Goal: Task Accomplishment & Management: Manage account settings

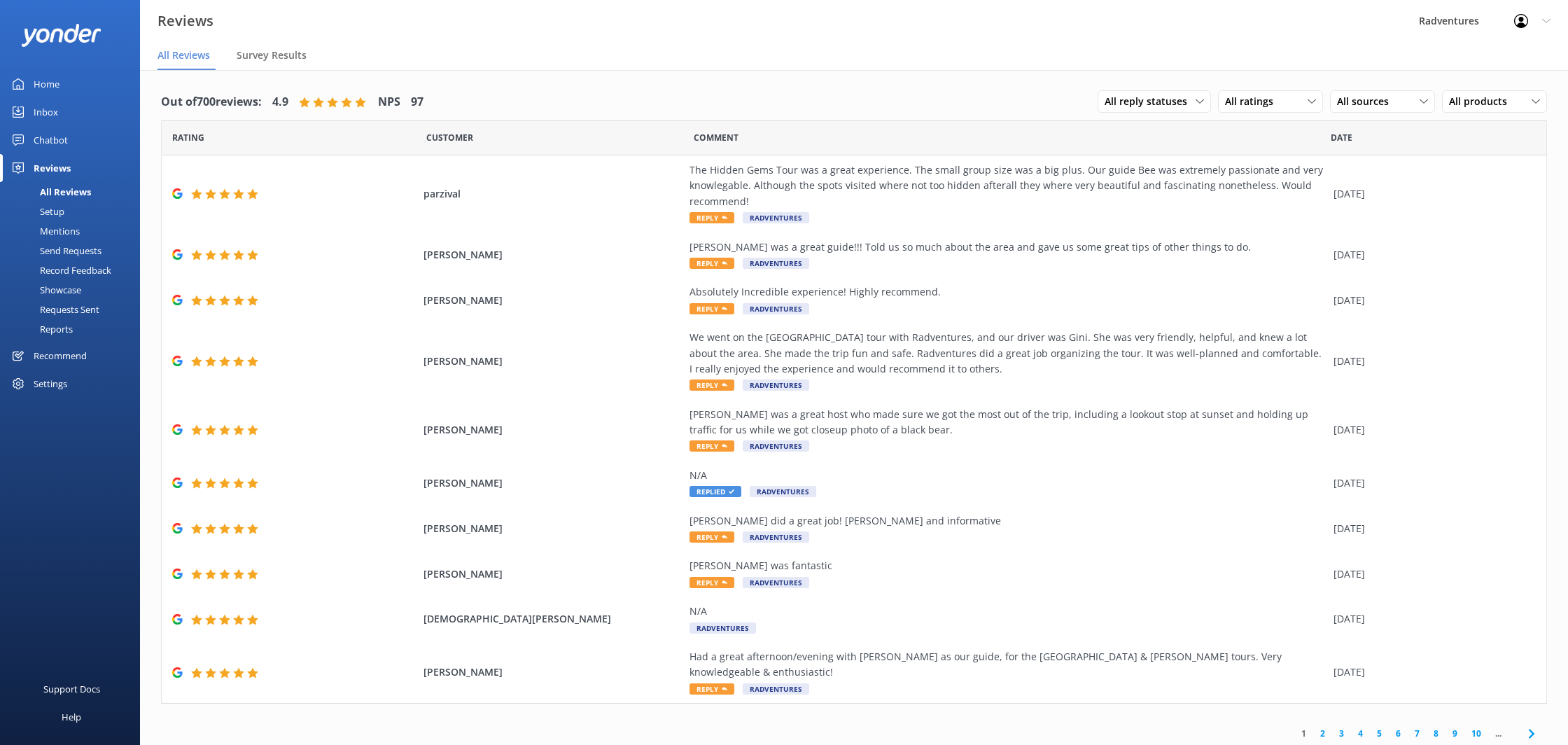
click at [52, 380] on div "Settings" at bounding box center [50, 384] width 34 height 28
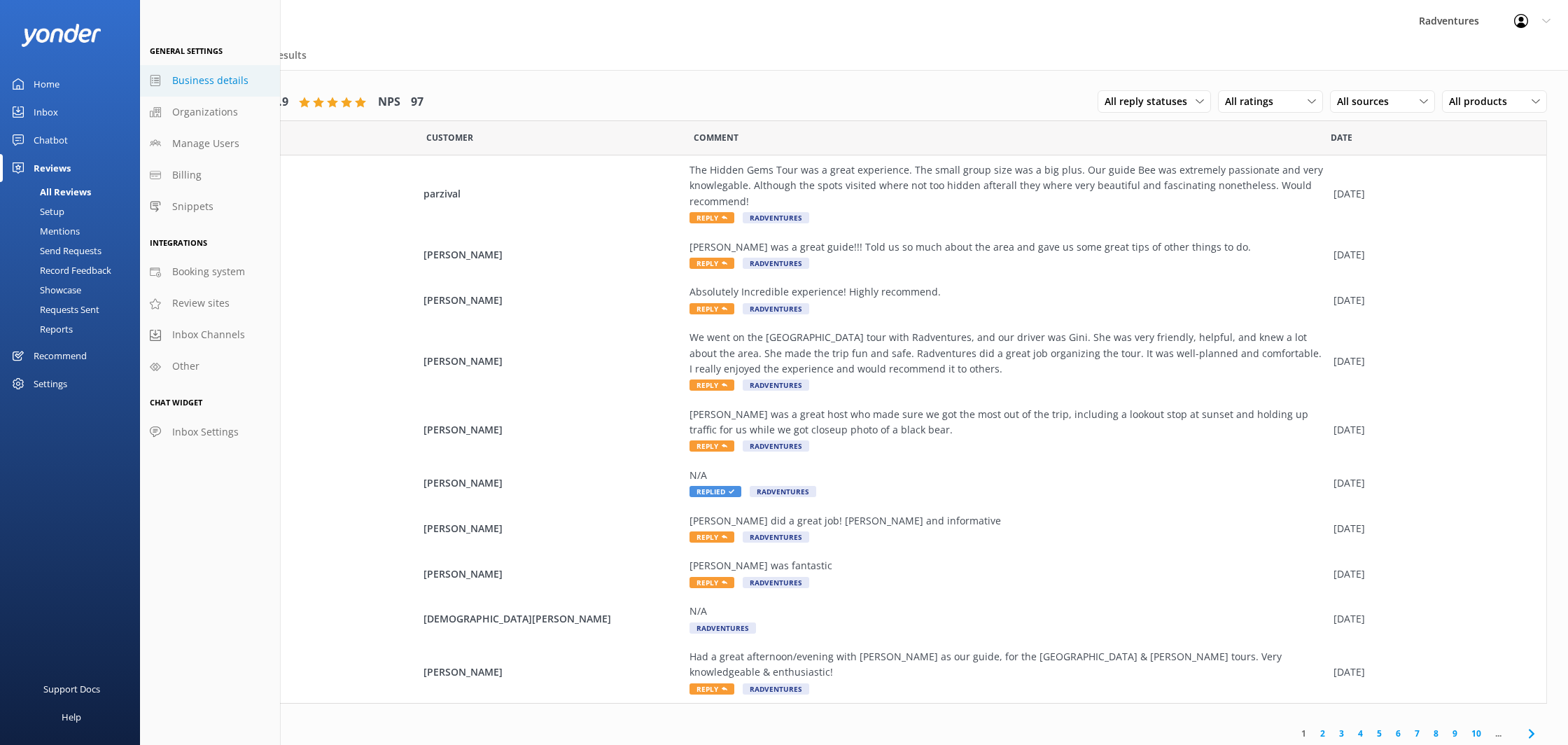
click at [168, 84] on link "Business details" at bounding box center [210, 81] width 140 height 31
select select "America/[GEOGRAPHIC_DATA]"
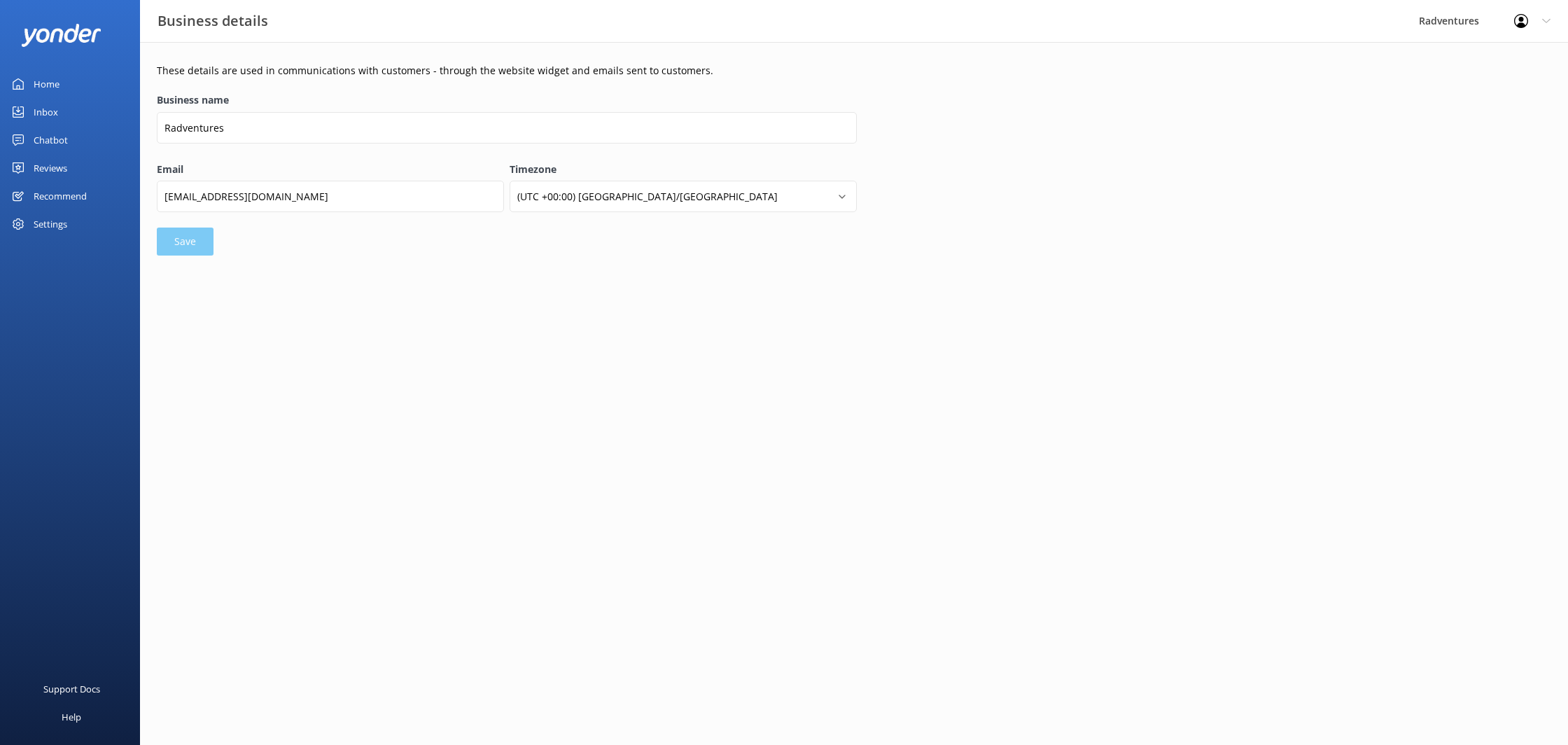
click at [53, 229] on div "Settings" at bounding box center [50, 224] width 34 height 28
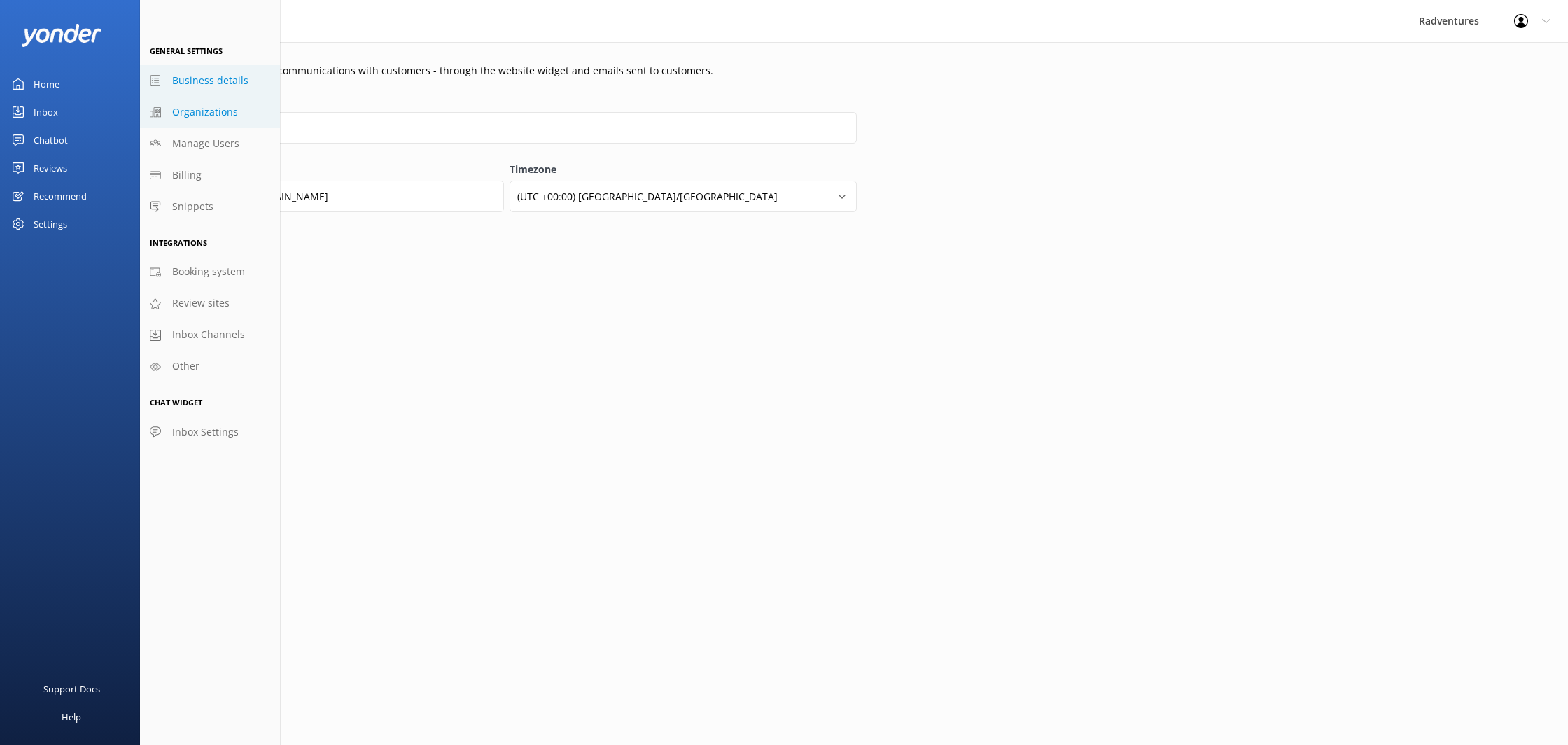
click at [244, 118] on link "Organizations" at bounding box center [210, 112] width 140 height 31
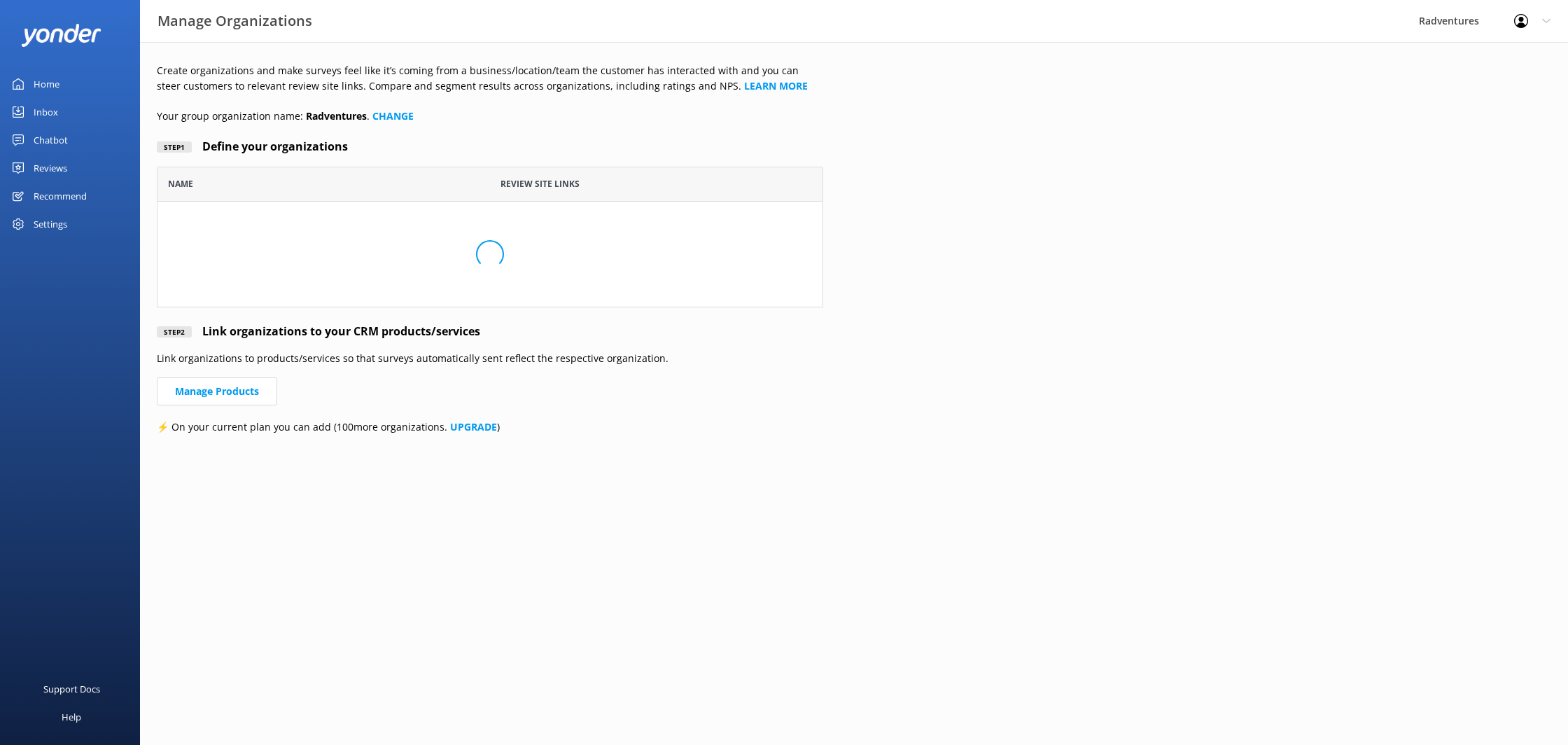
scroll to position [141, 667]
click at [72, 230] on div "Settings" at bounding box center [70, 224] width 140 height 28
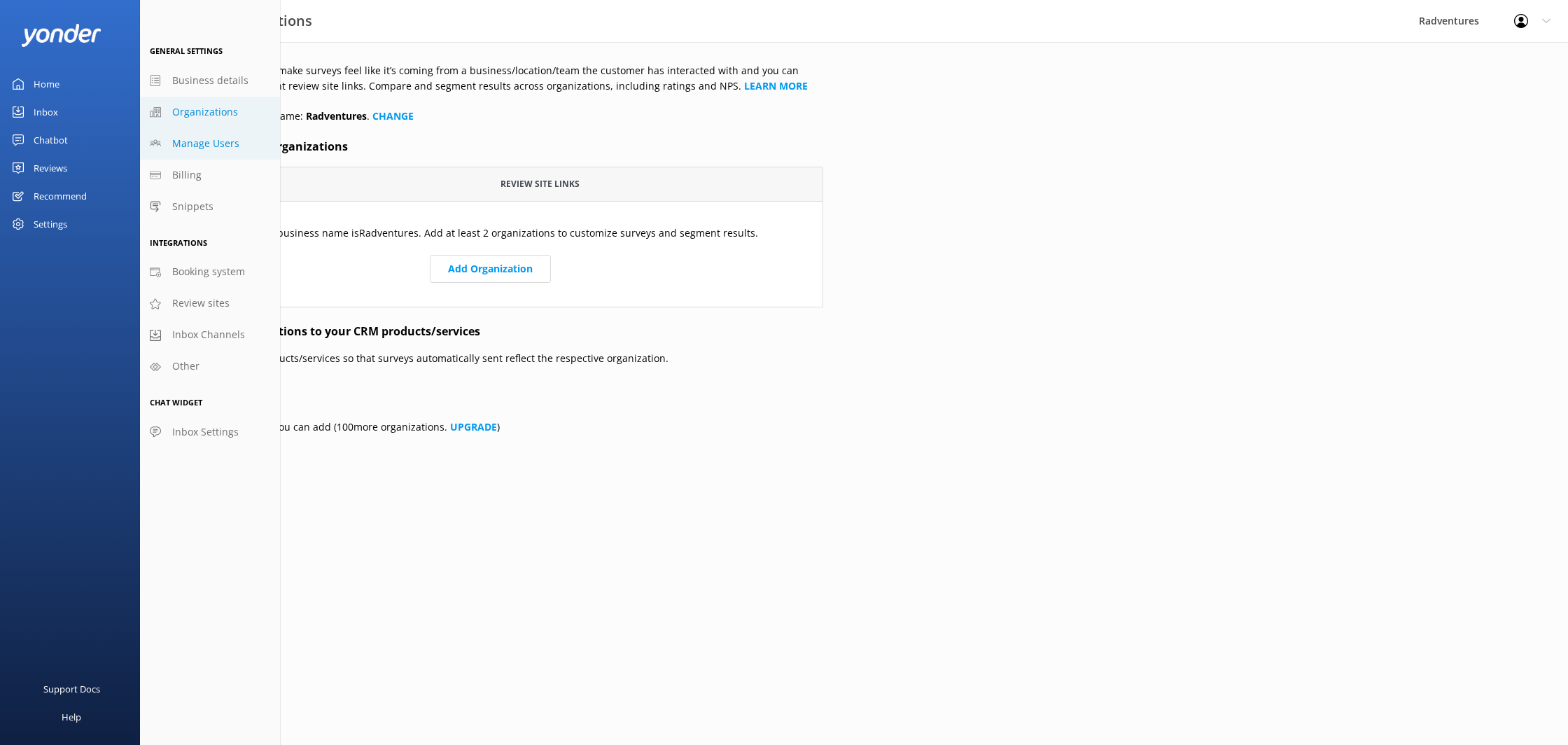
click at [182, 133] on link "Manage Users" at bounding box center [210, 144] width 140 height 31
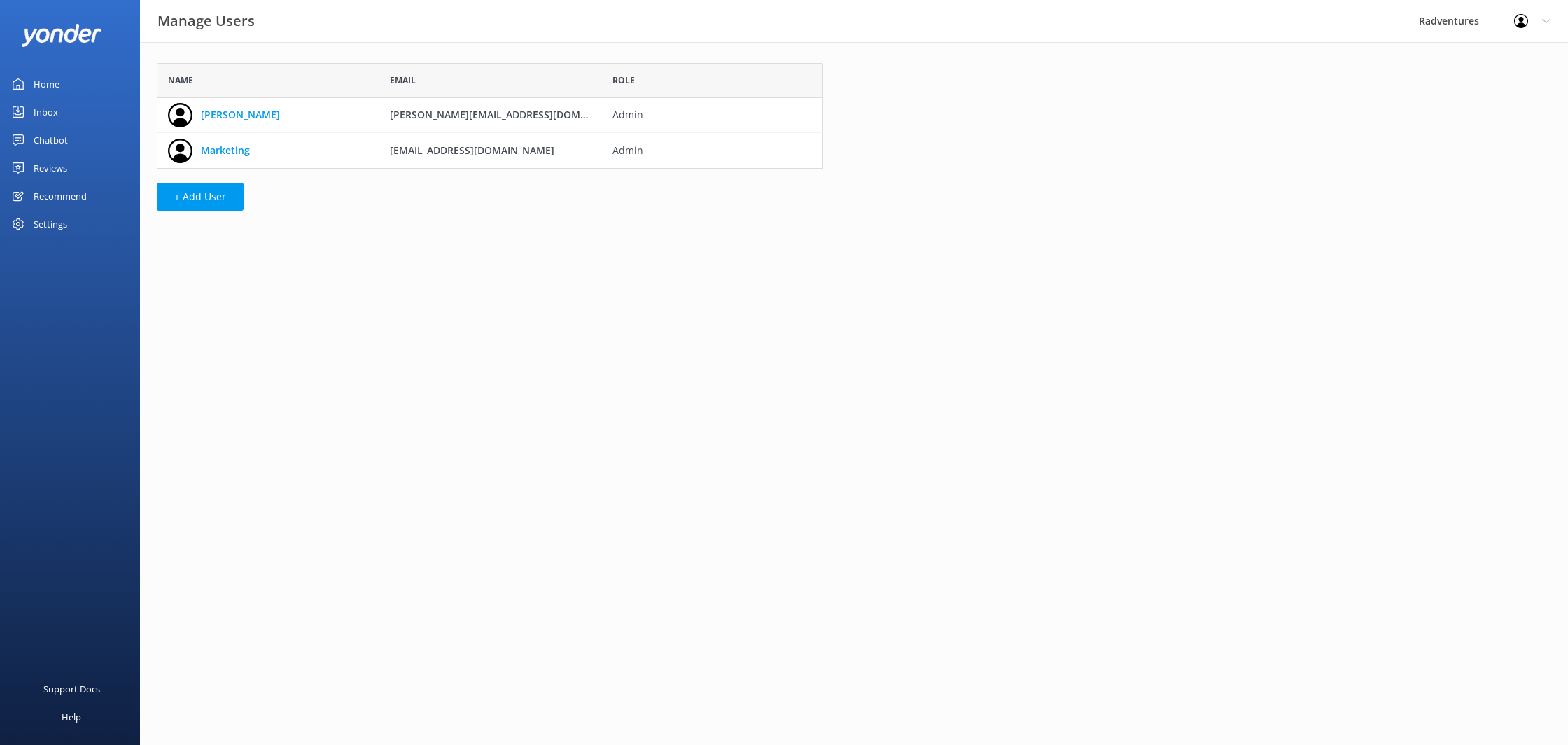
scroll to position [106, 667]
click at [57, 221] on div "Settings" at bounding box center [50, 224] width 34 height 28
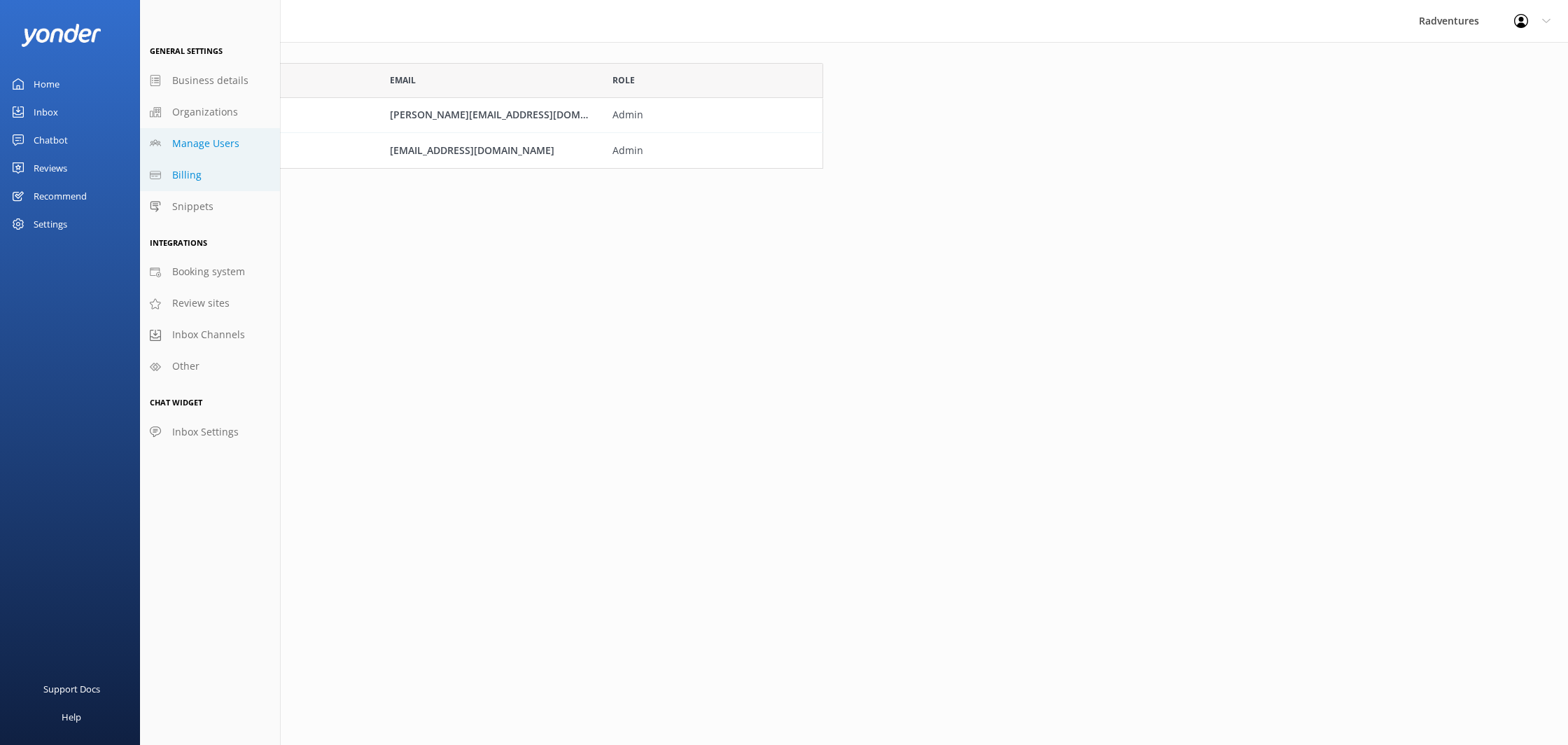
click at [239, 177] on link "Billing" at bounding box center [210, 175] width 140 height 31
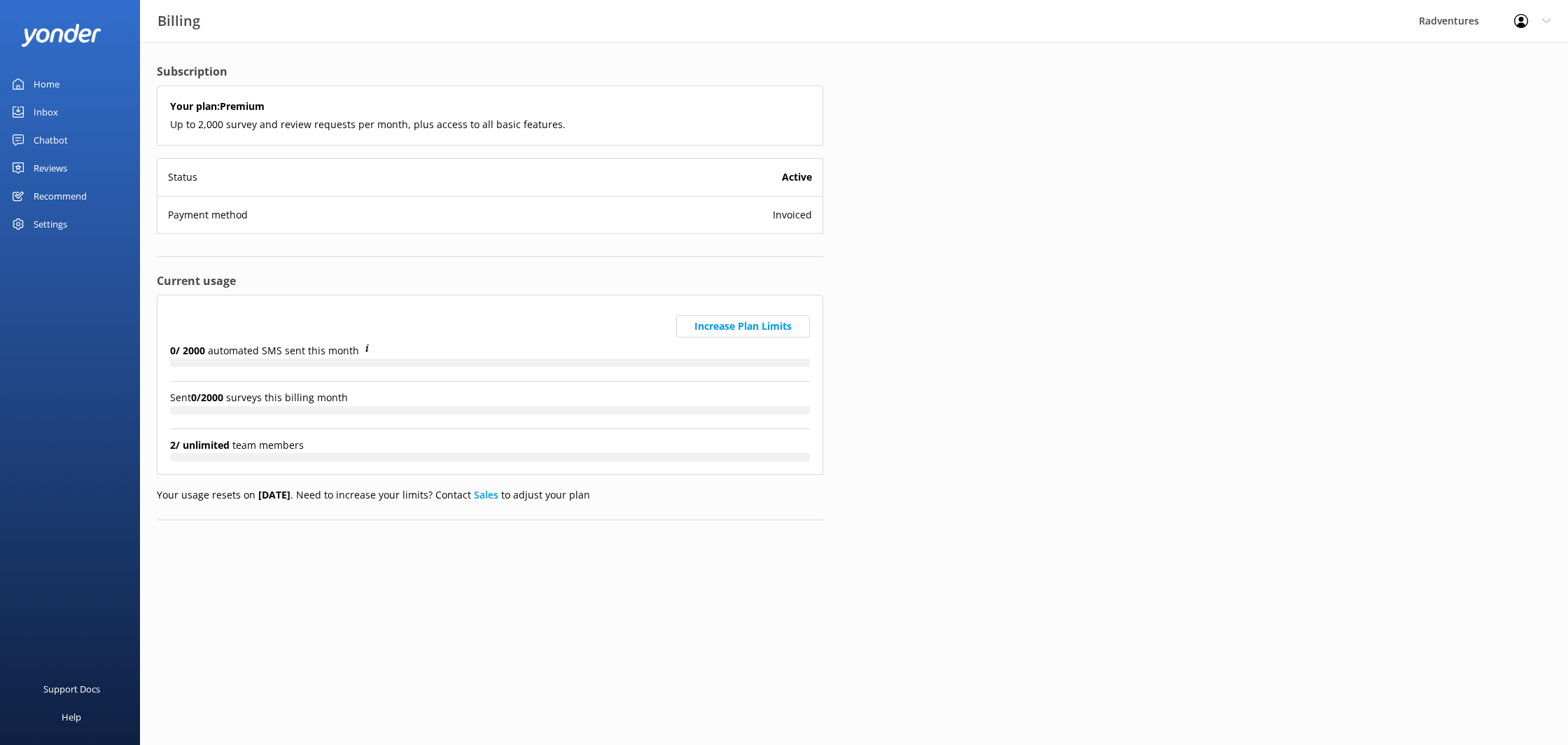
click at [77, 229] on div "Settings" at bounding box center [70, 224] width 140 height 28
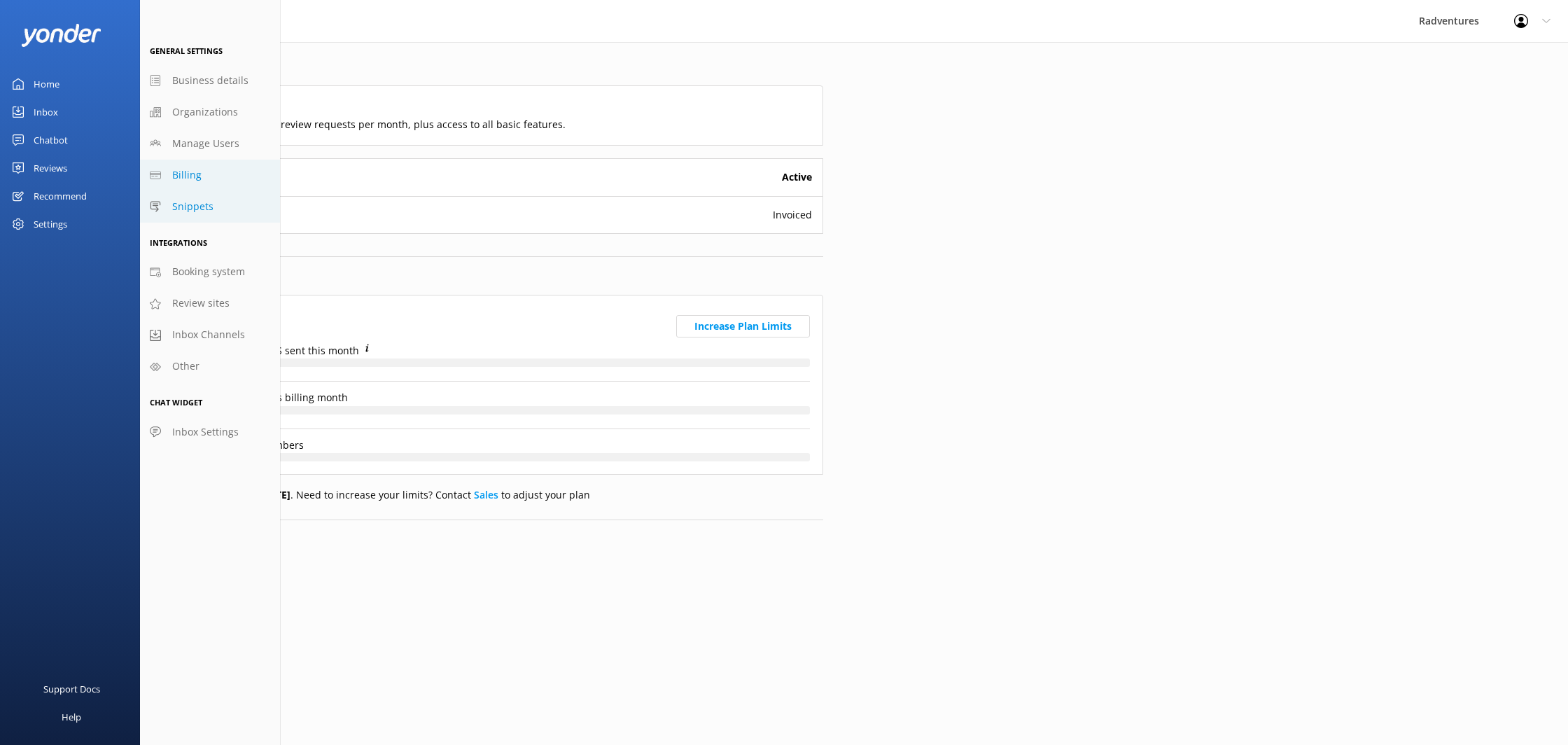
click at [191, 205] on span "Snippets" at bounding box center [193, 206] width 41 height 16
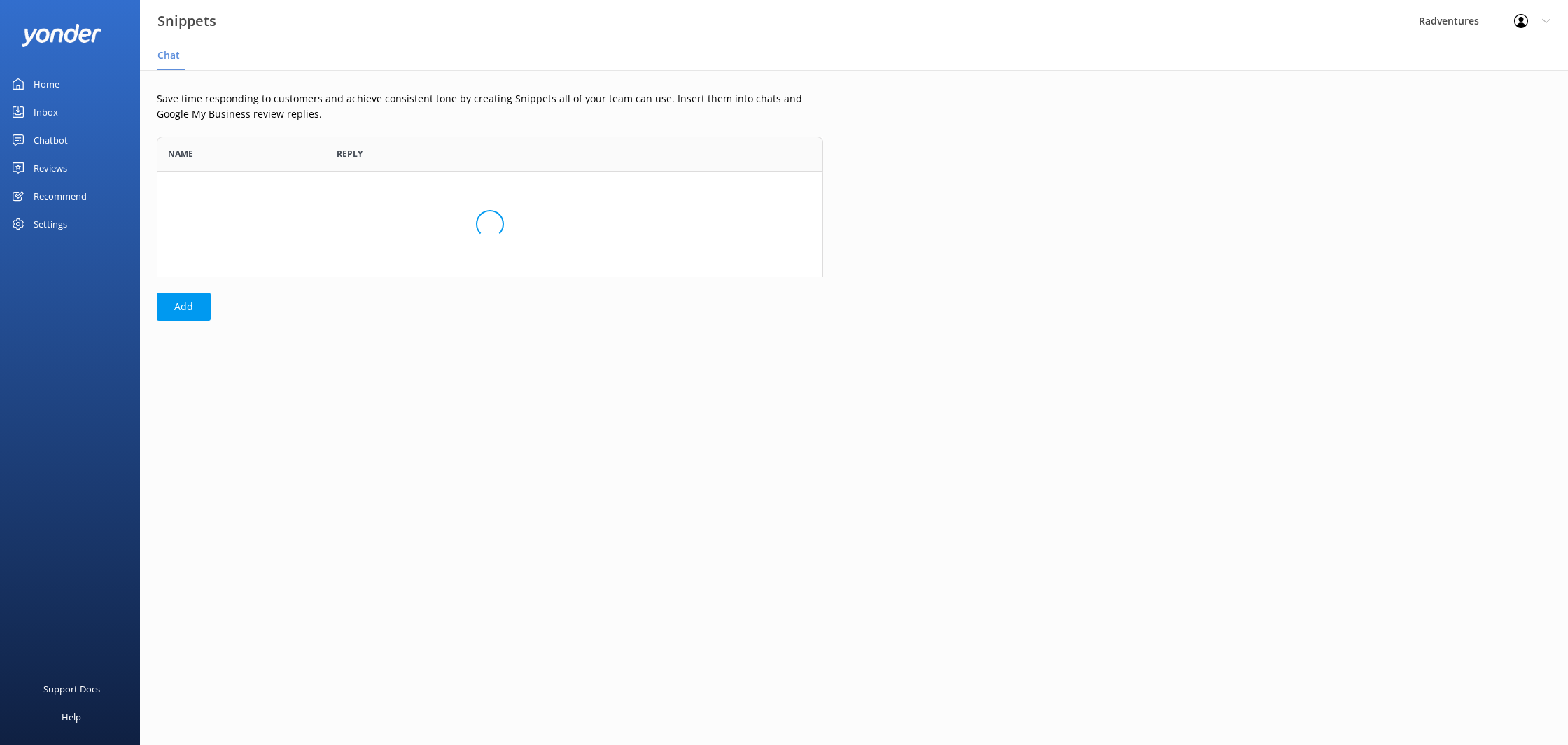
scroll to position [141, 667]
click at [77, 216] on div "Settings" at bounding box center [70, 224] width 140 height 28
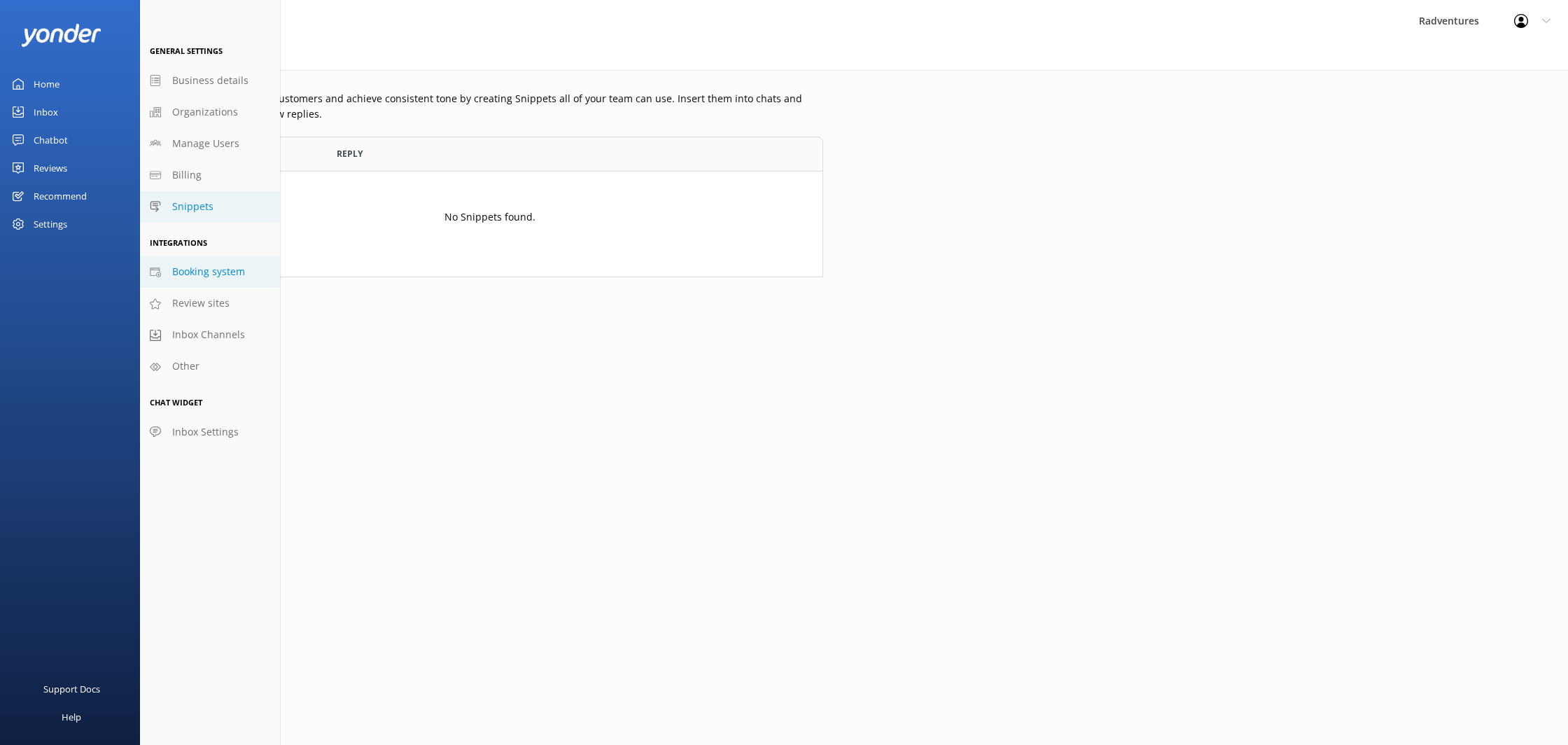
click at [202, 263] on link "Booking system" at bounding box center [210, 272] width 140 height 31
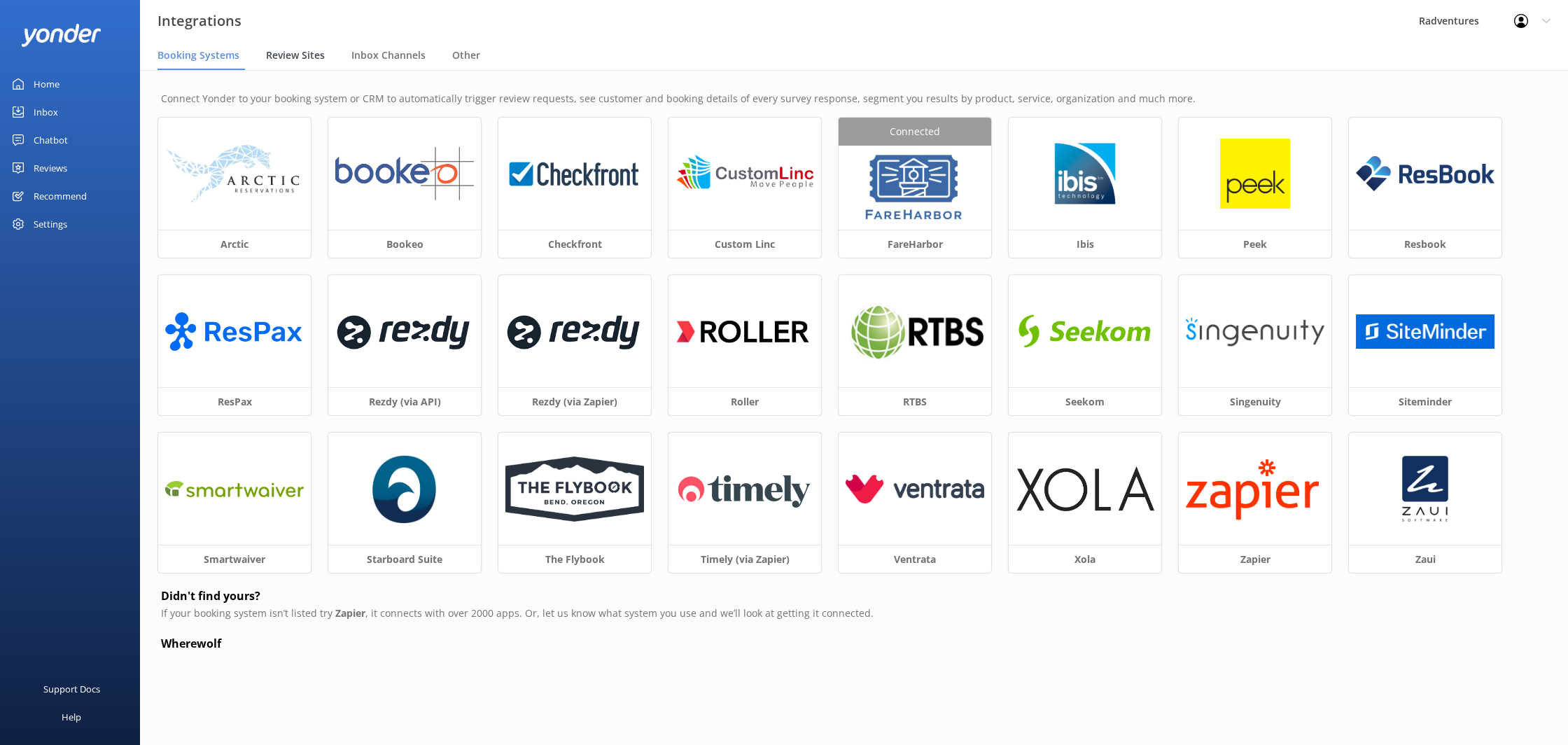
click at [275, 55] on span "Review Sites" at bounding box center [295, 55] width 59 height 14
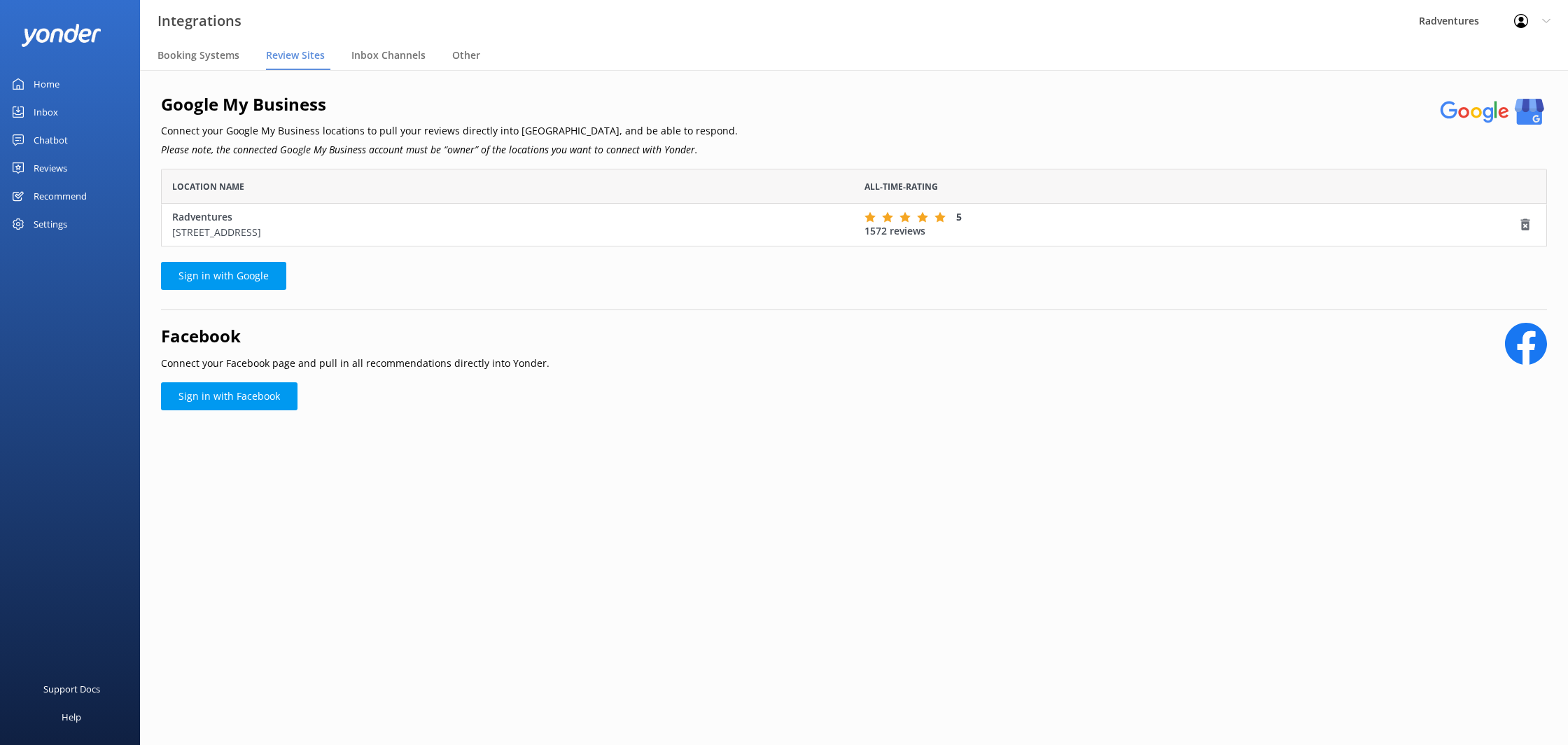
scroll to position [78, 1386]
click at [259, 401] on link "Sign in with Facebook" at bounding box center [229, 396] width 136 height 28
click at [63, 167] on div "Reviews" at bounding box center [50, 168] width 34 height 28
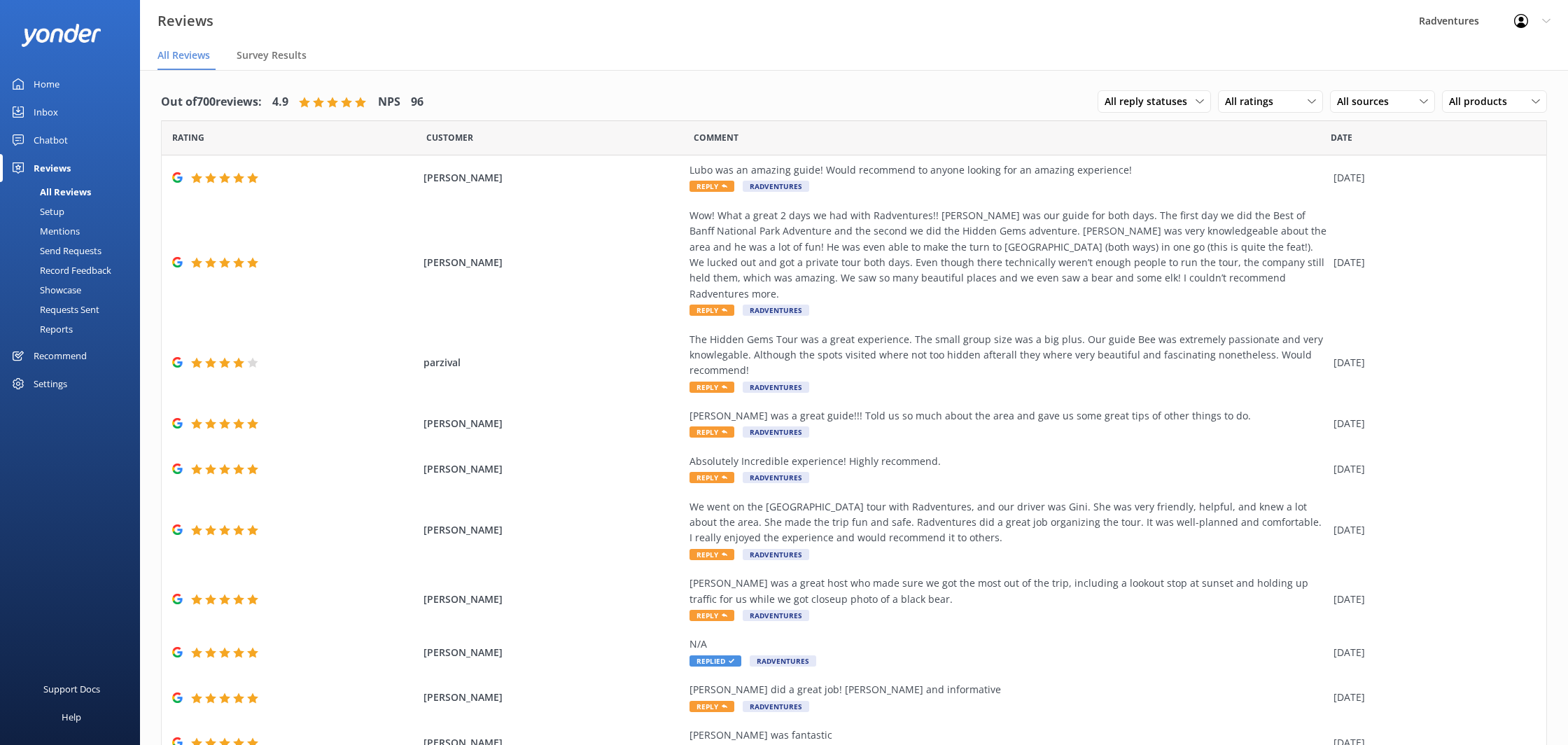
click at [62, 210] on div "Setup" at bounding box center [36, 211] width 56 height 20
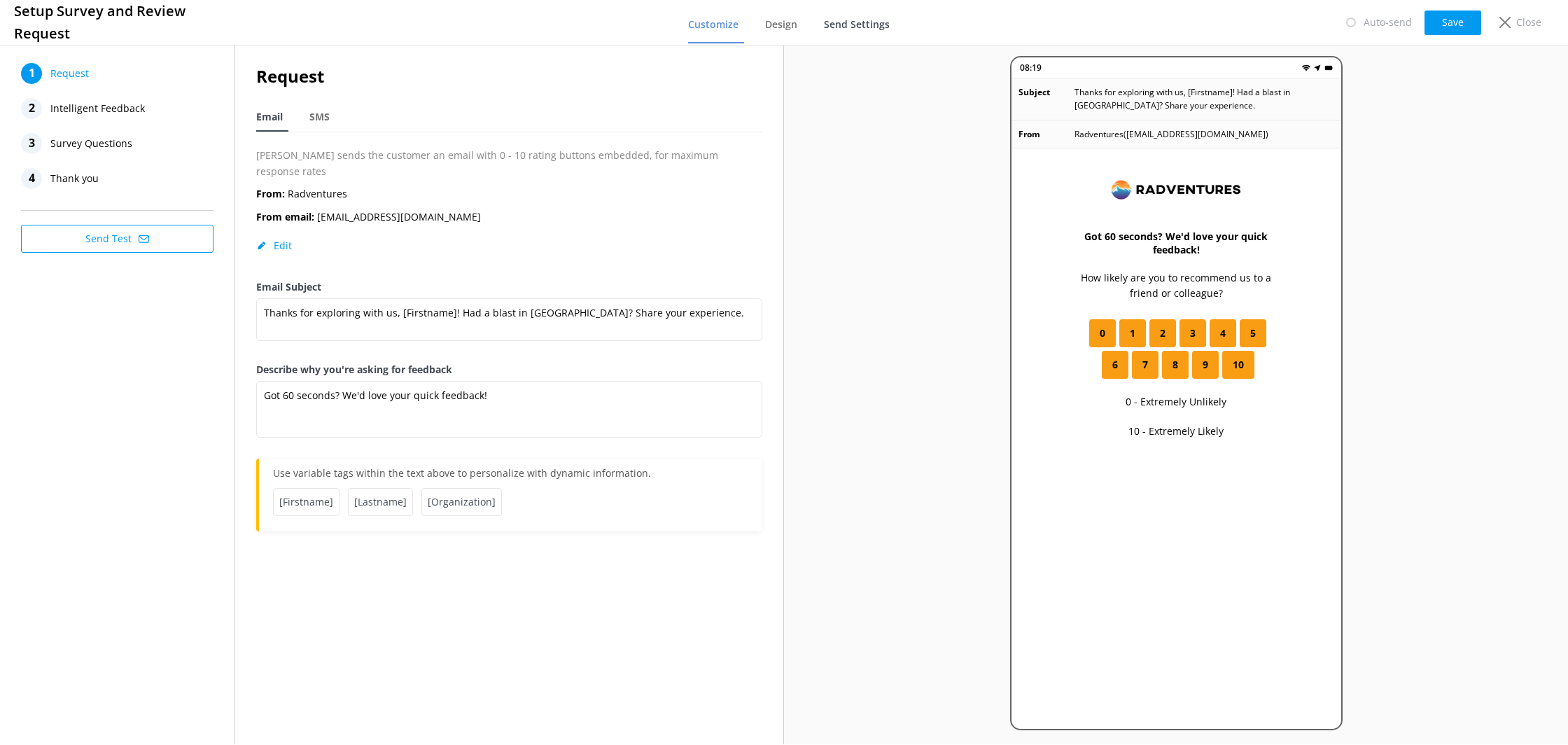
click at [834, 29] on span "Send Settings" at bounding box center [857, 24] width 66 height 14
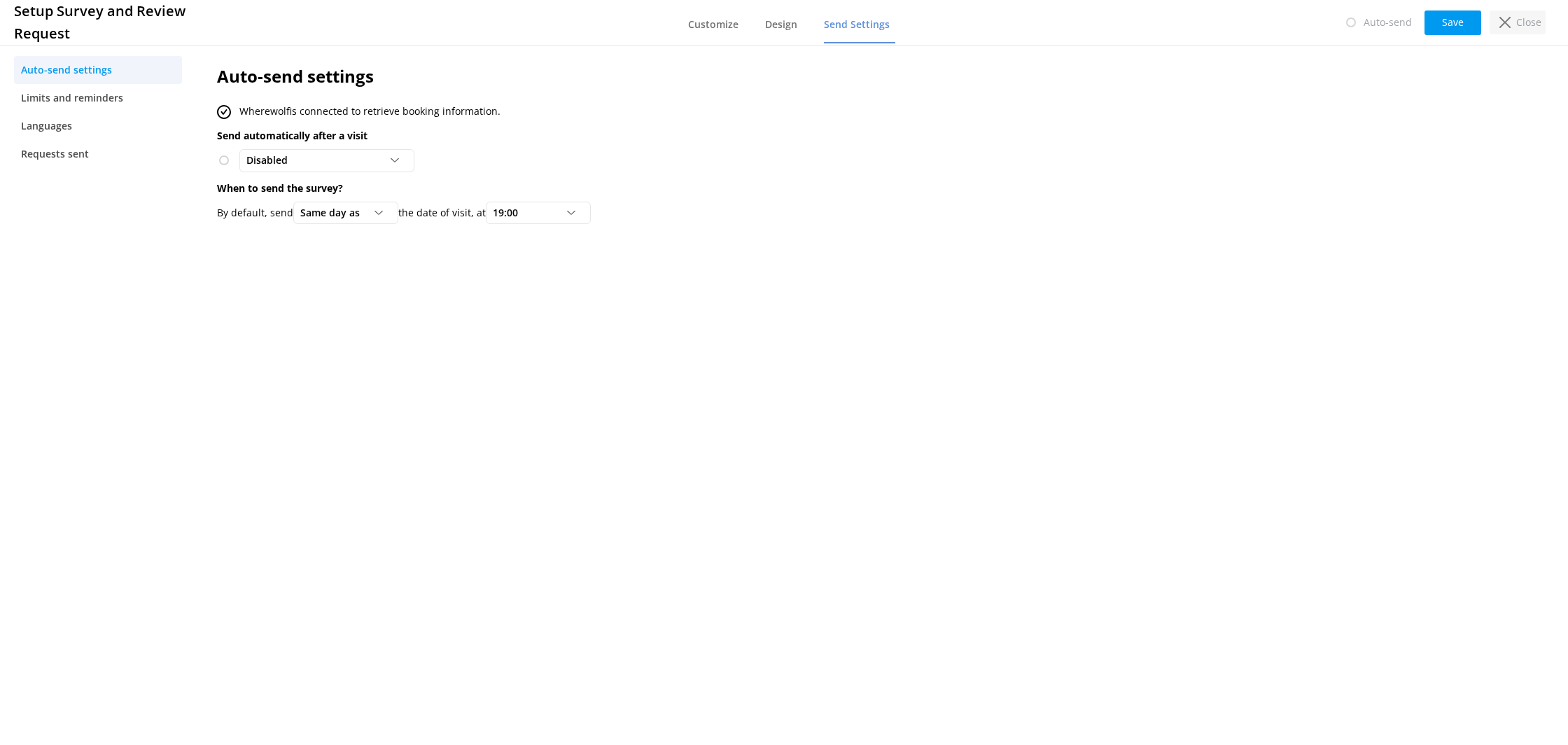
click at [1498, 19] on div "Close" at bounding box center [1518, 22] width 56 height 24
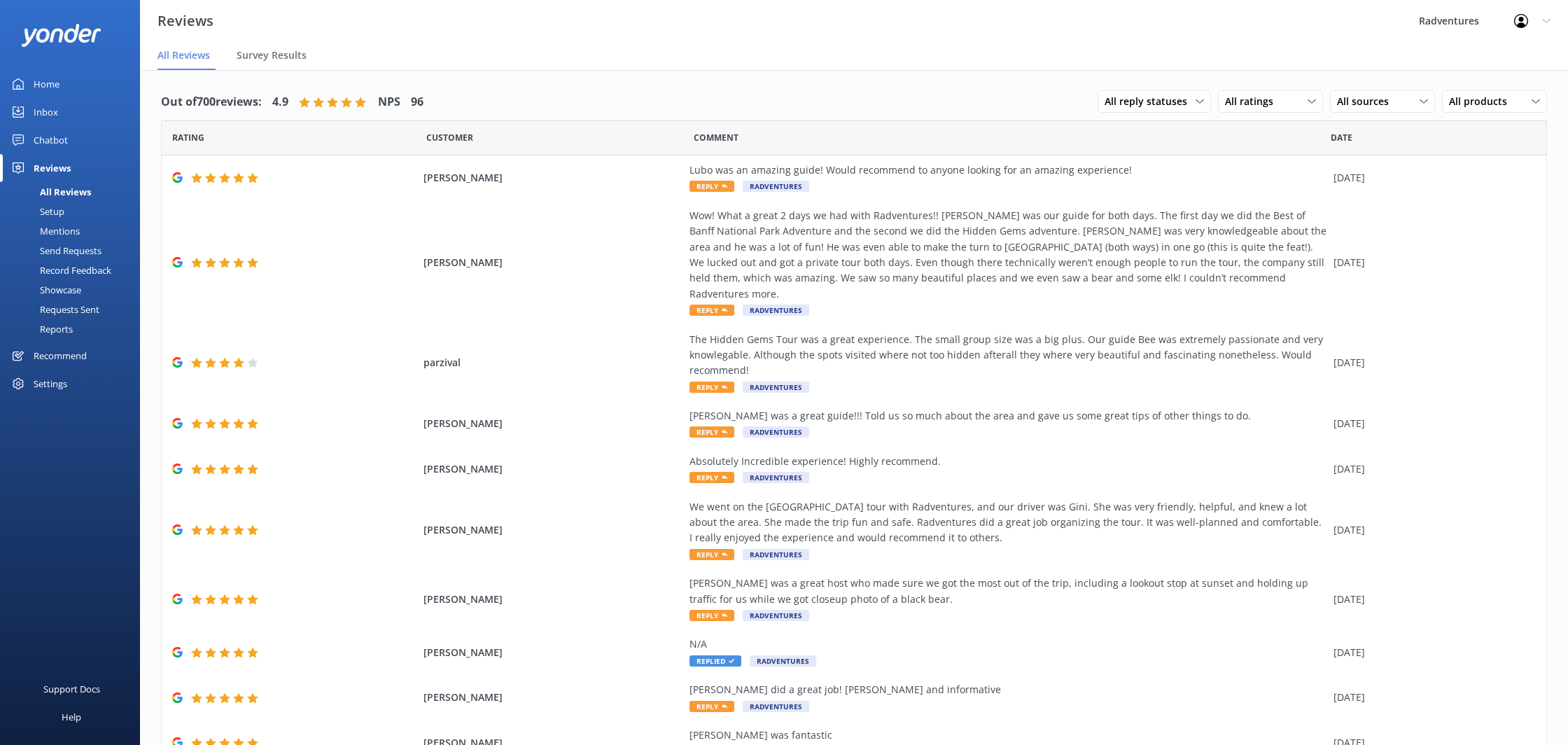
click at [1534, 24] on div at bounding box center [1525, 21] width 22 height 14
click at [1516, 49] on link "Profile Settings" at bounding box center [1500, 59] width 140 height 35
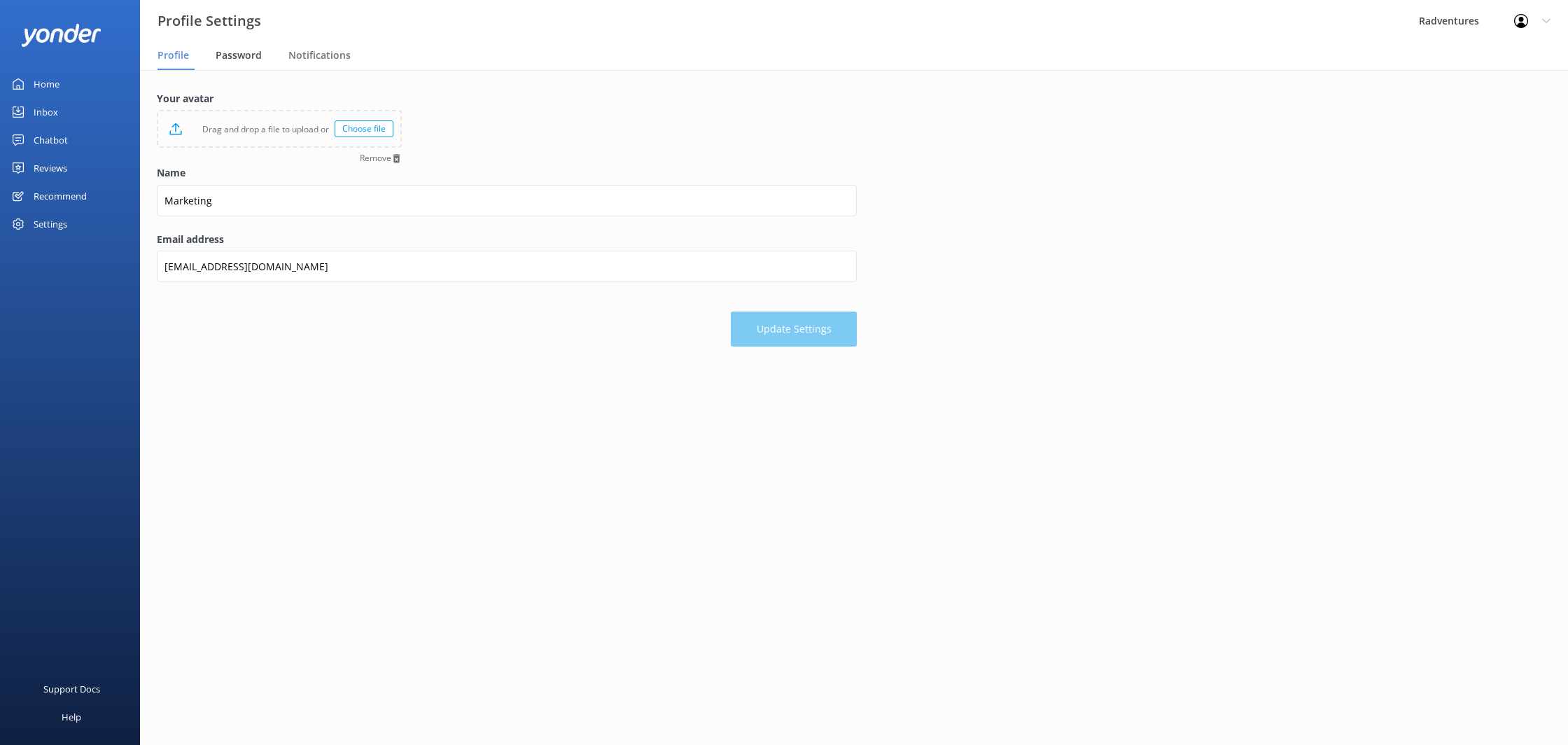
click at [243, 56] on span "Password" at bounding box center [239, 55] width 46 height 14
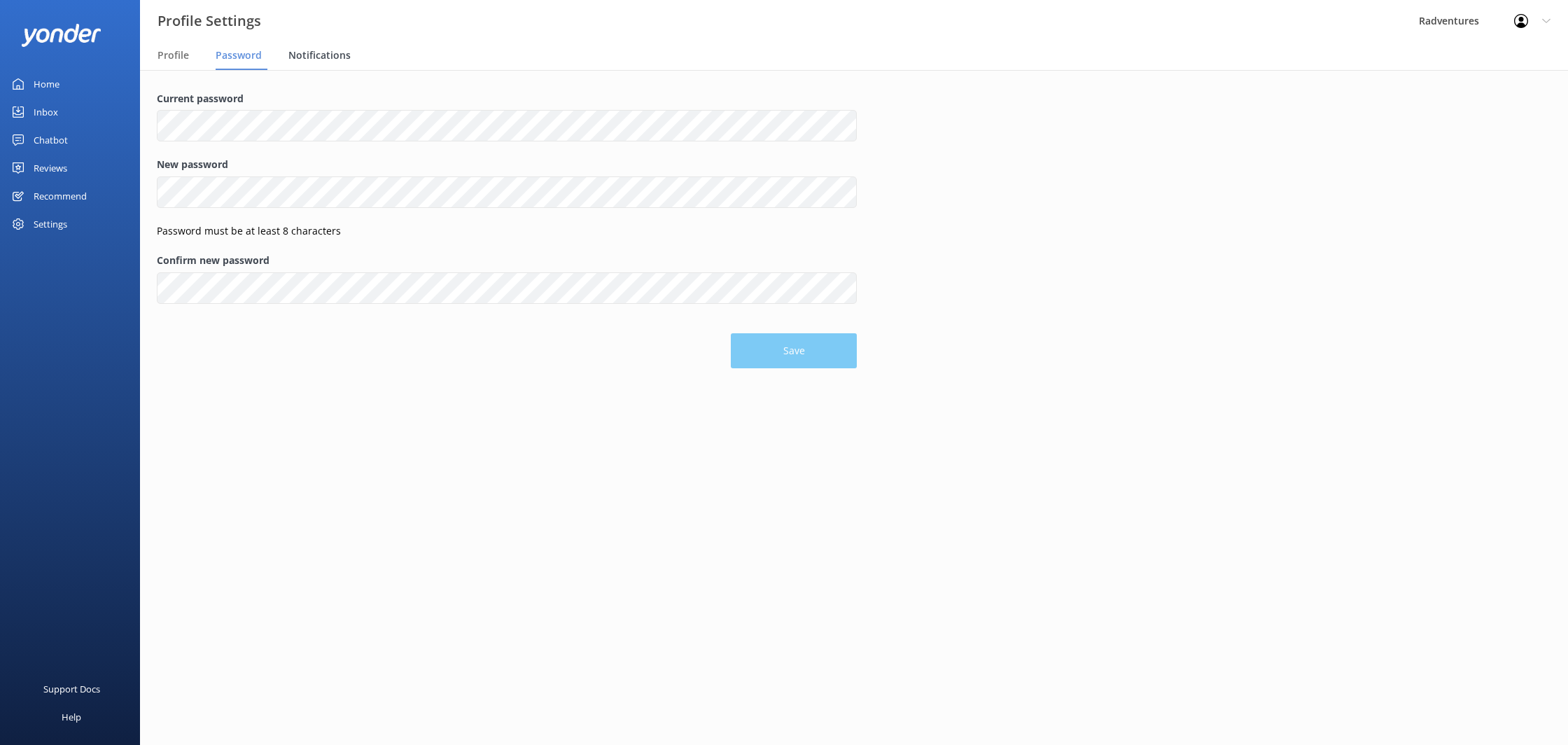
click at [307, 55] on span "Notifications" at bounding box center [320, 55] width 63 height 14
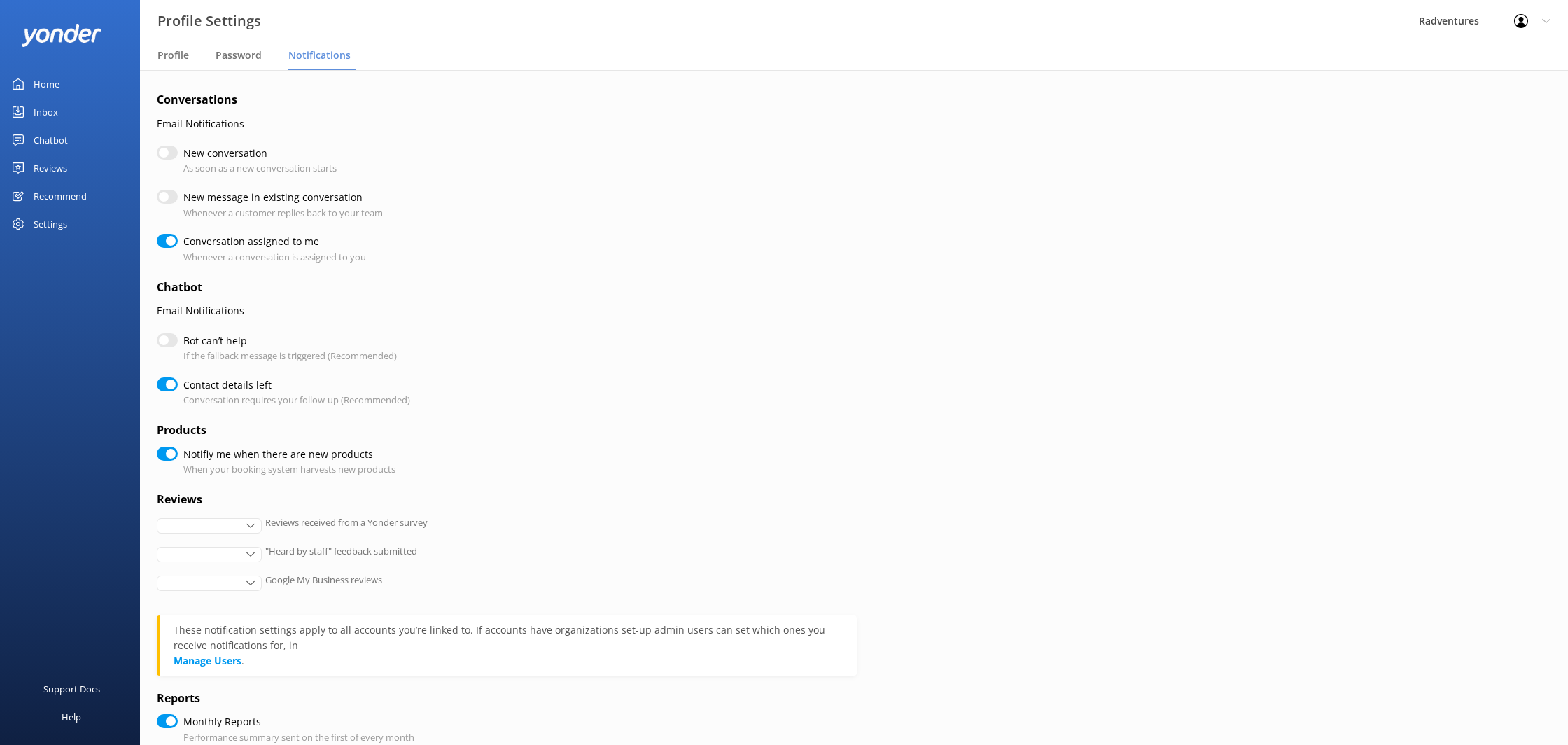
checkbox input "true"
click at [39, 85] on div "Home" at bounding box center [46, 84] width 26 height 28
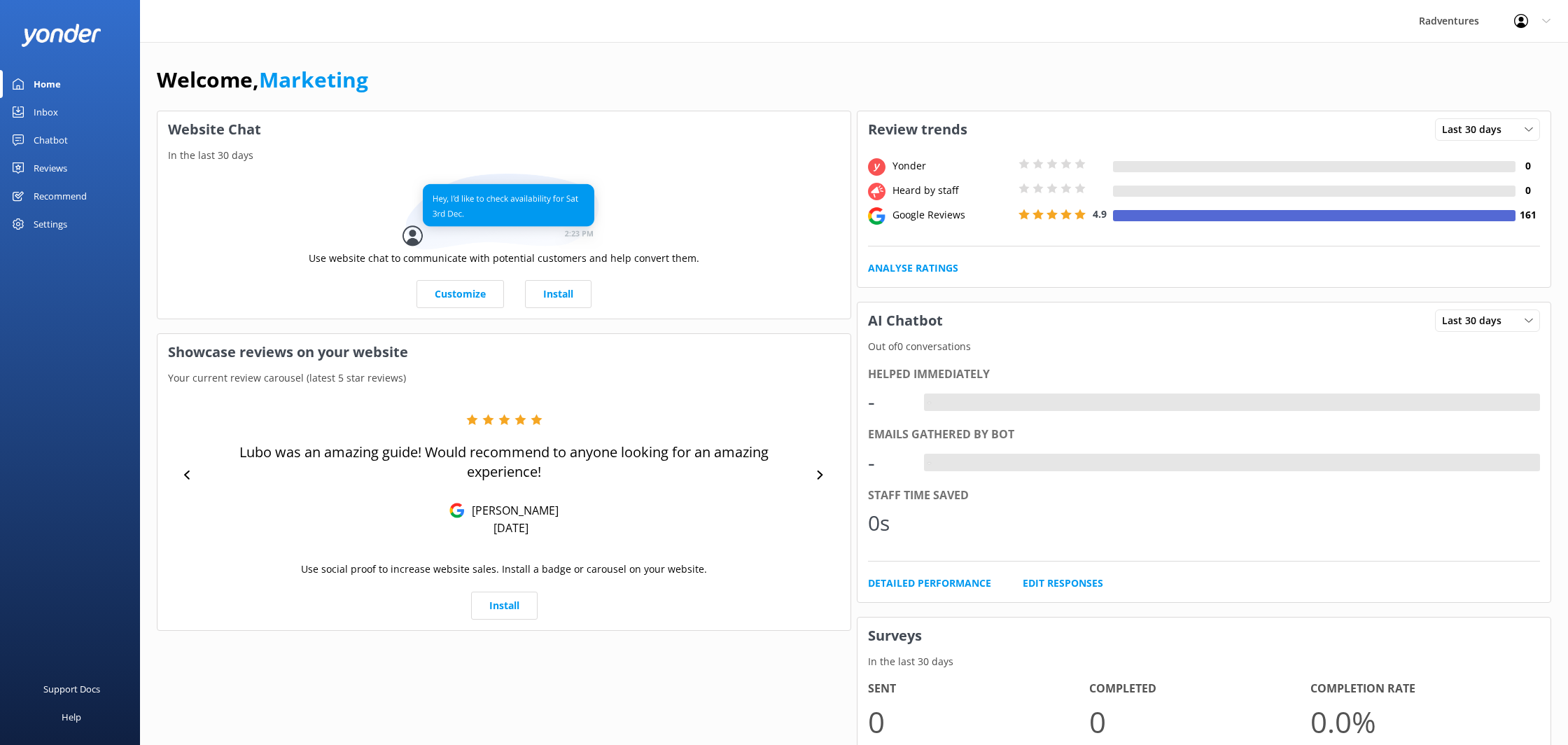
click at [84, 229] on div "Settings" at bounding box center [70, 224] width 140 height 28
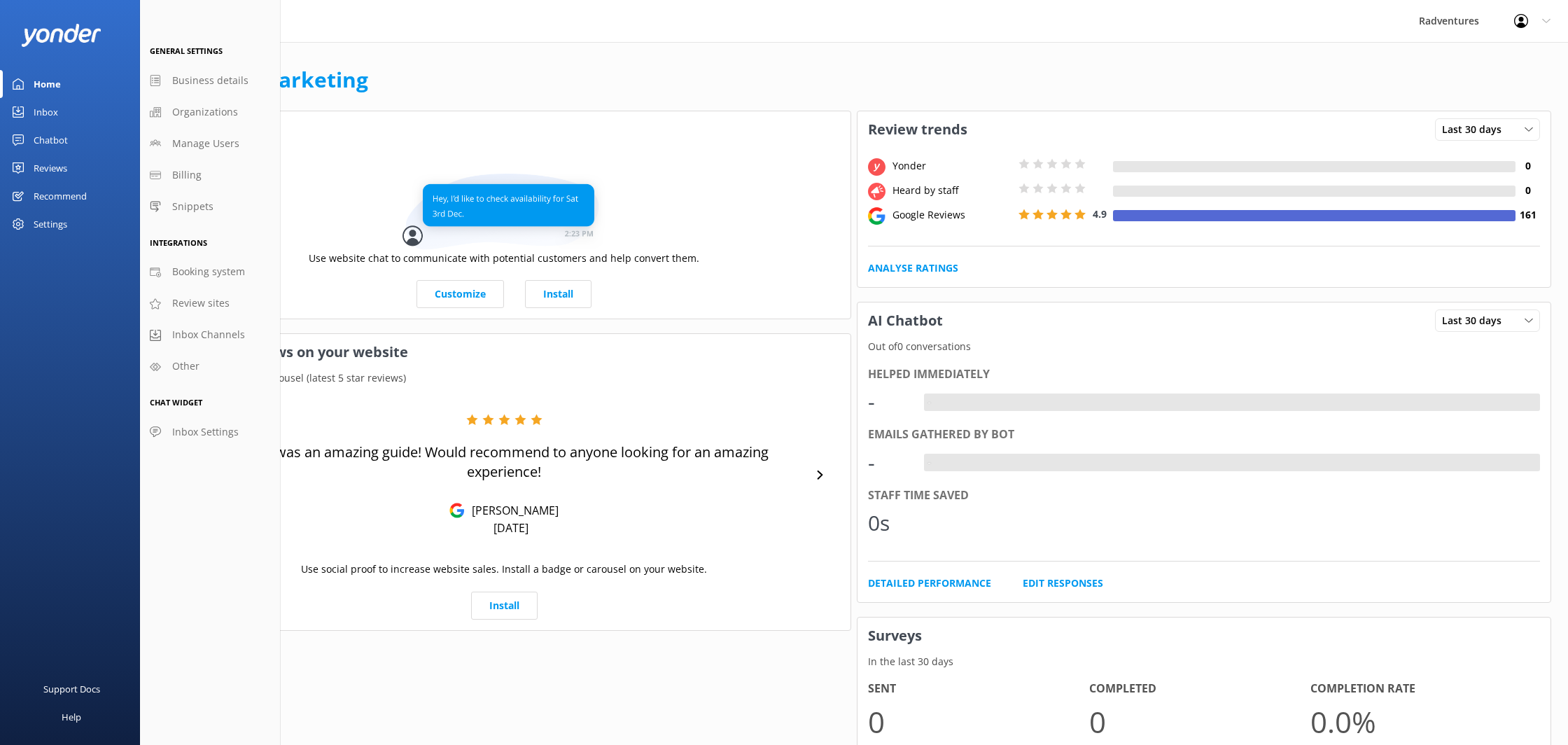
click at [83, 229] on div "Settings" at bounding box center [70, 224] width 140 height 28
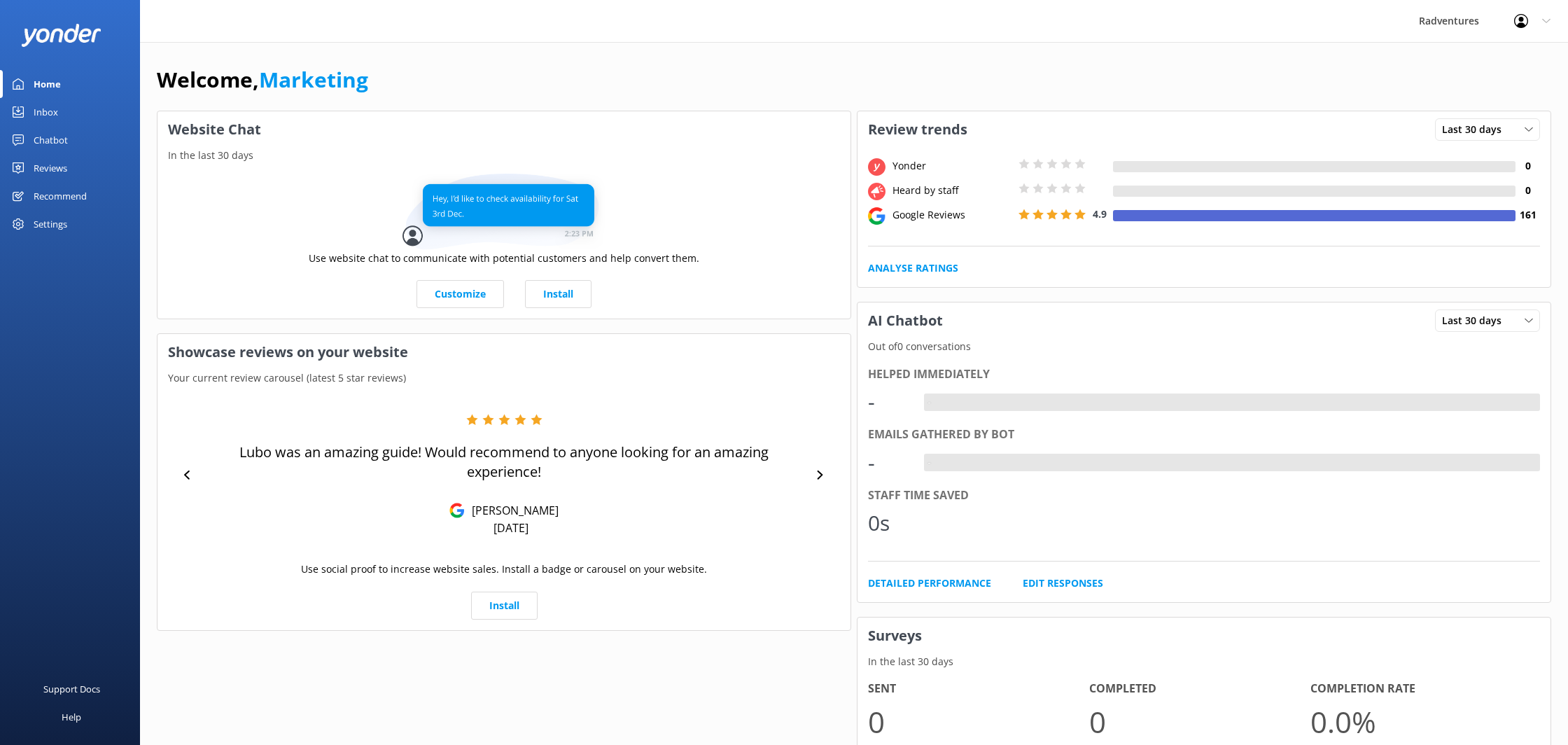
click at [68, 219] on div "Settings" at bounding box center [70, 224] width 140 height 28
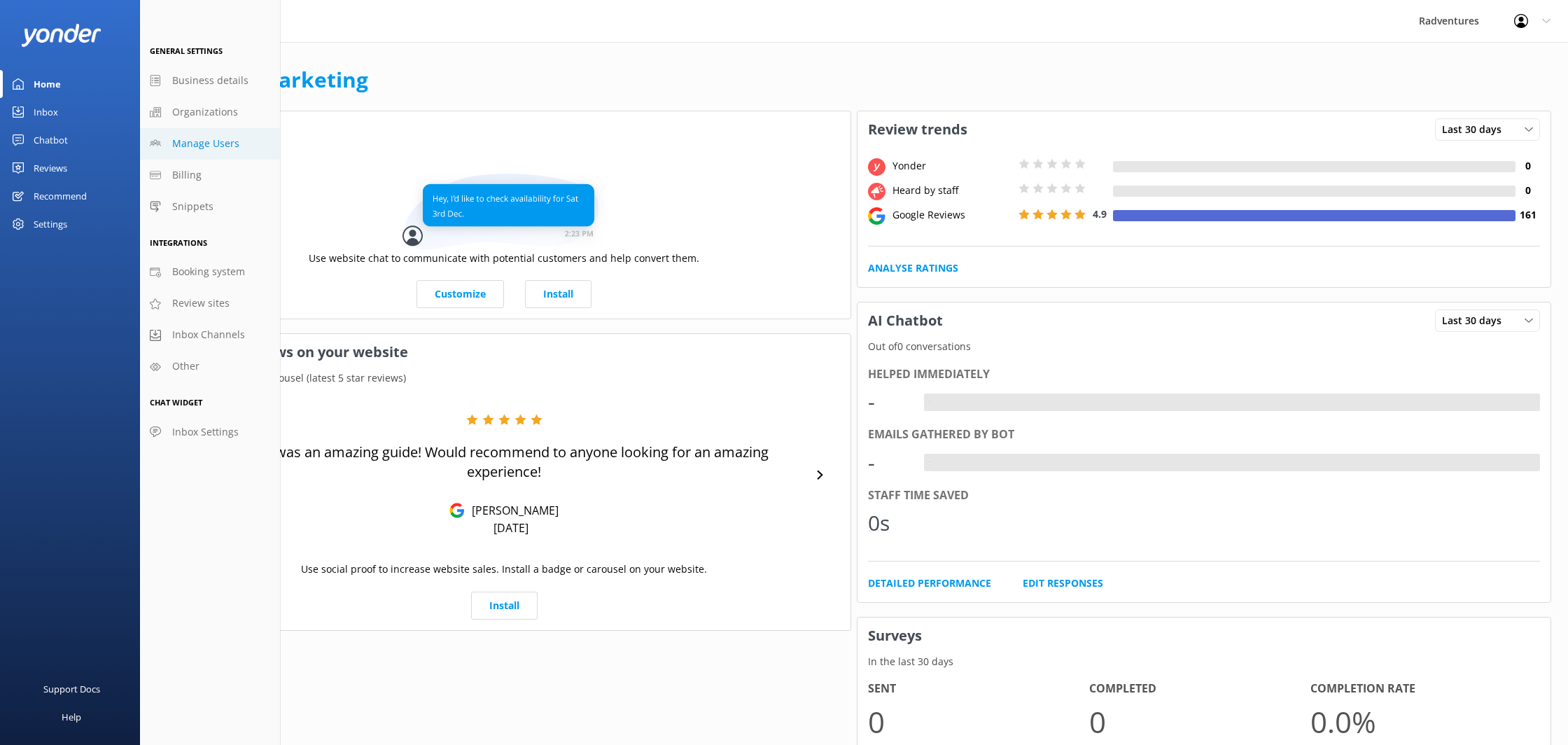
click at [196, 148] on span "Manage Users" at bounding box center [205, 144] width 67 height 16
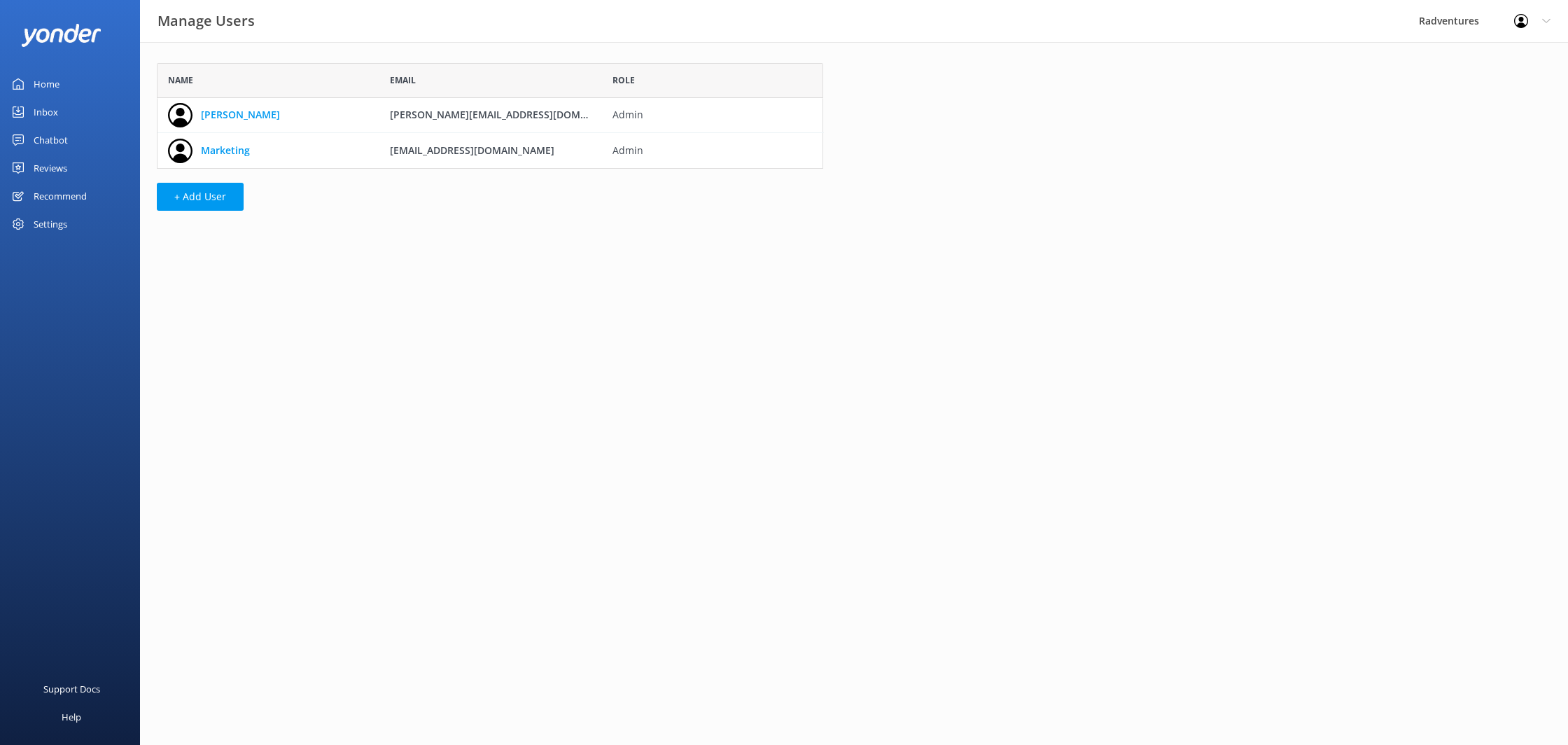
scroll to position [106, 667]
click at [436, 111] on span "[PERSON_NAME][EMAIL_ADDRESS][DOMAIN_NAME]" at bounding box center [512, 115] width 243 height 13
click at [213, 198] on button "+ Add User" at bounding box center [200, 196] width 87 height 28
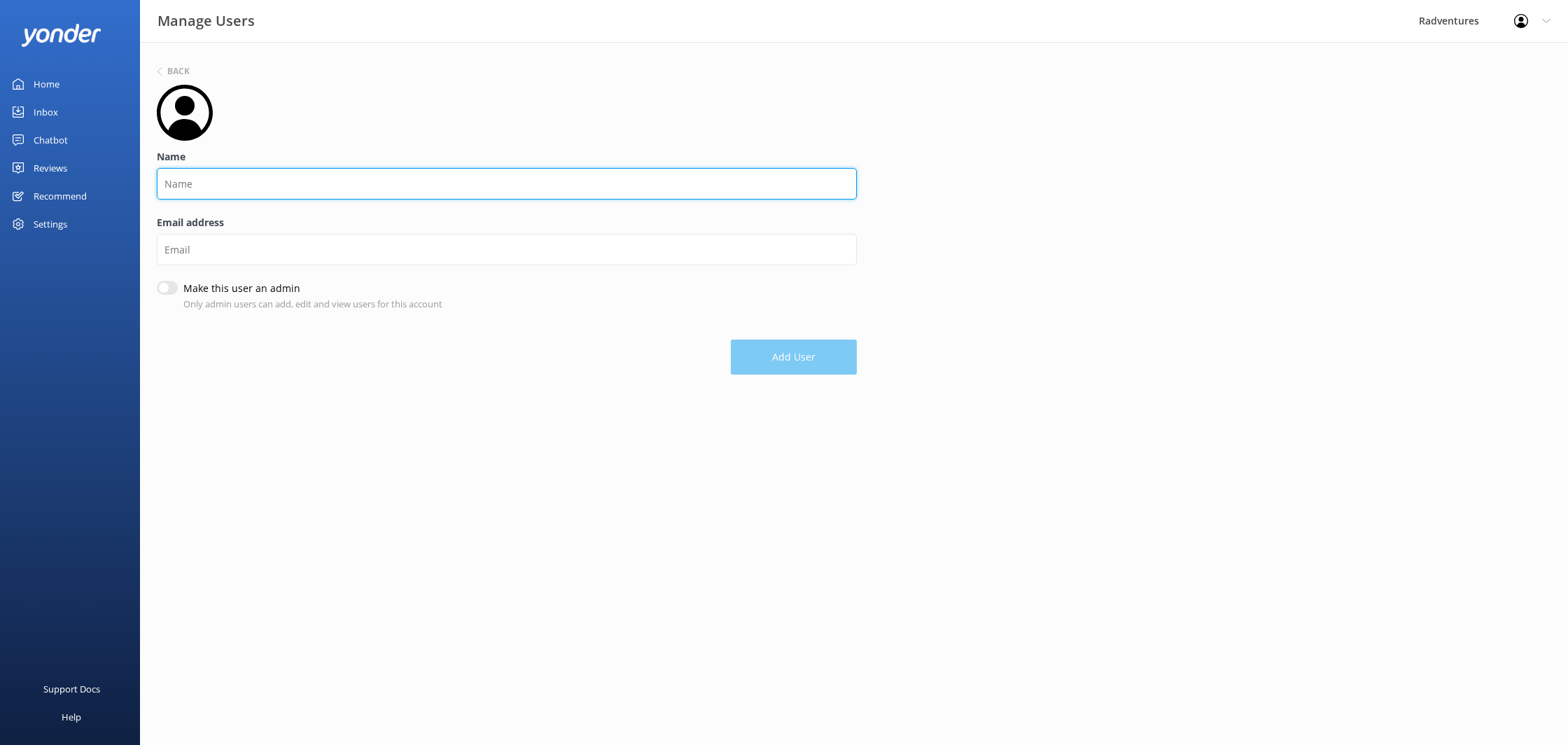
click at [283, 187] on input "Name" at bounding box center [507, 184] width 700 height 31
type input "[DEMOGRAPHIC_DATA] [GEOGRAPHIC_DATA]"
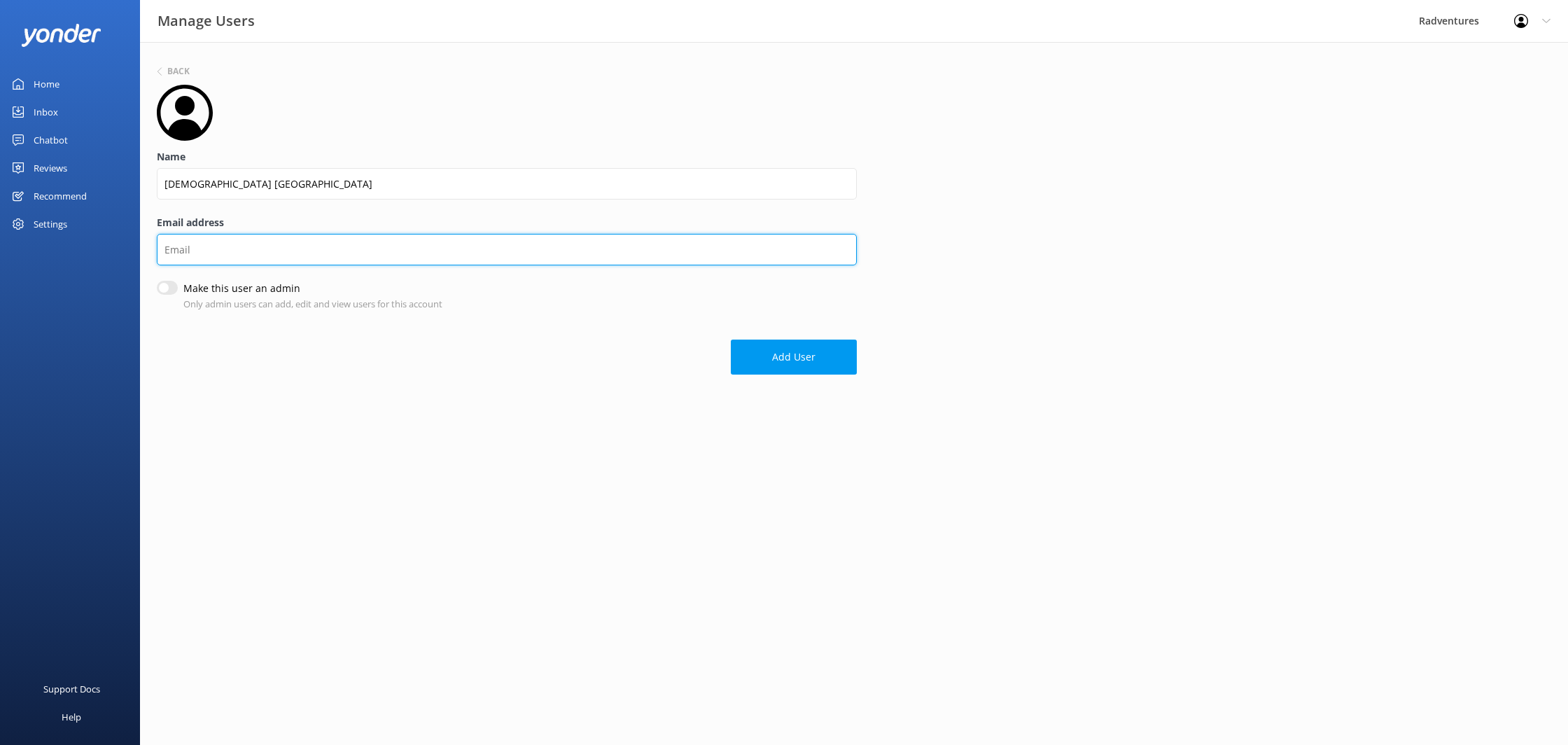
click at [215, 243] on input "Email address" at bounding box center [507, 249] width 700 height 31
type input "[EMAIL_ADDRESS][DOMAIN_NAME]"
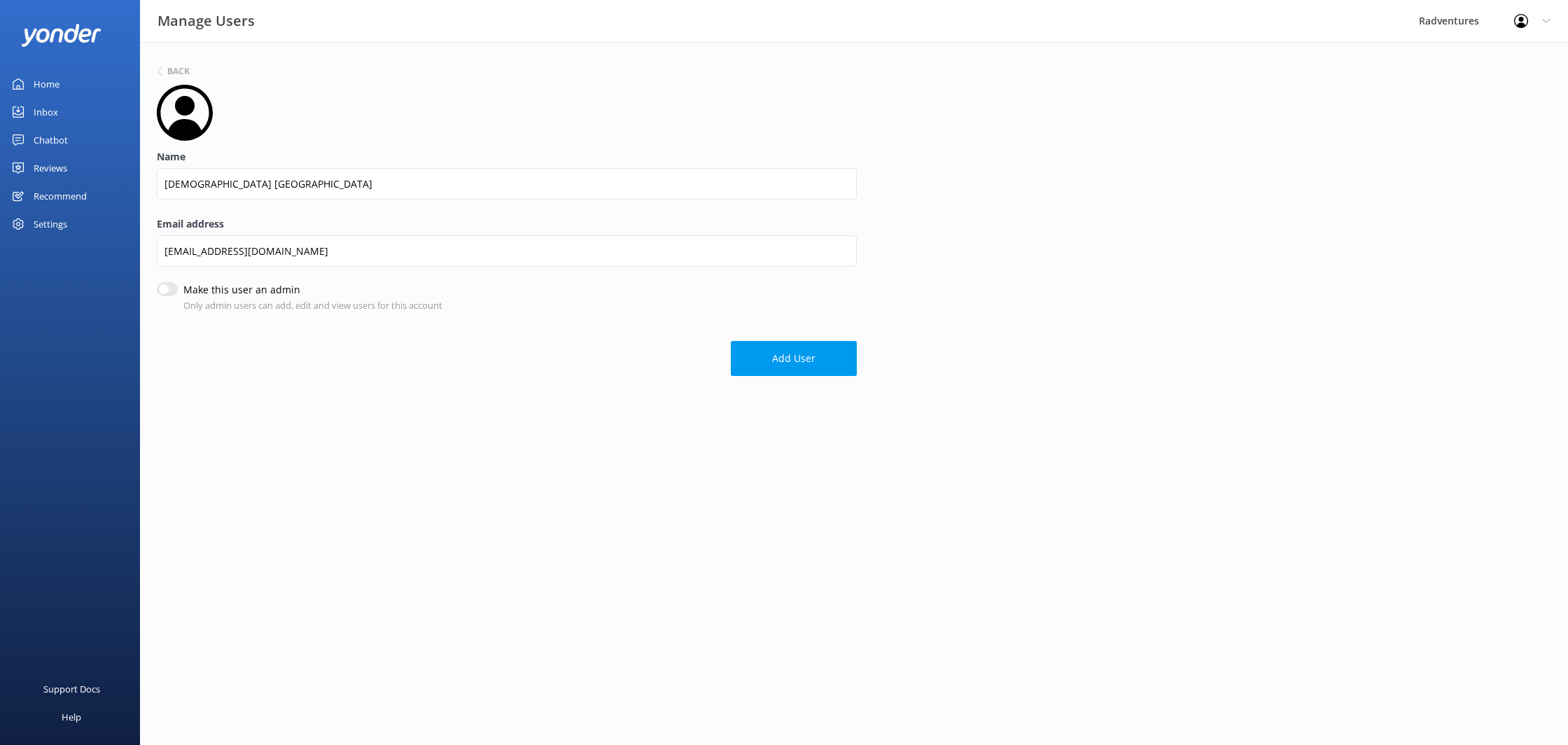
click at [257, 316] on form "Name Radventures [GEOGRAPHIC_DATA] Email address [EMAIL_ADDRESS][DOMAIN_NAME] M…" at bounding box center [507, 230] width 700 height 291
click at [175, 282] on div "Email address [EMAIL_ADDRESS][DOMAIN_NAME]" at bounding box center [507, 249] width 700 height 67
click at [170, 288] on input "Make this user an admin" at bounding box center [167, 290] width 21 height 14
checkbox input "true"
click at [736, 355] on button "Add User" at bounding box center [794, 360] width 126 height 35
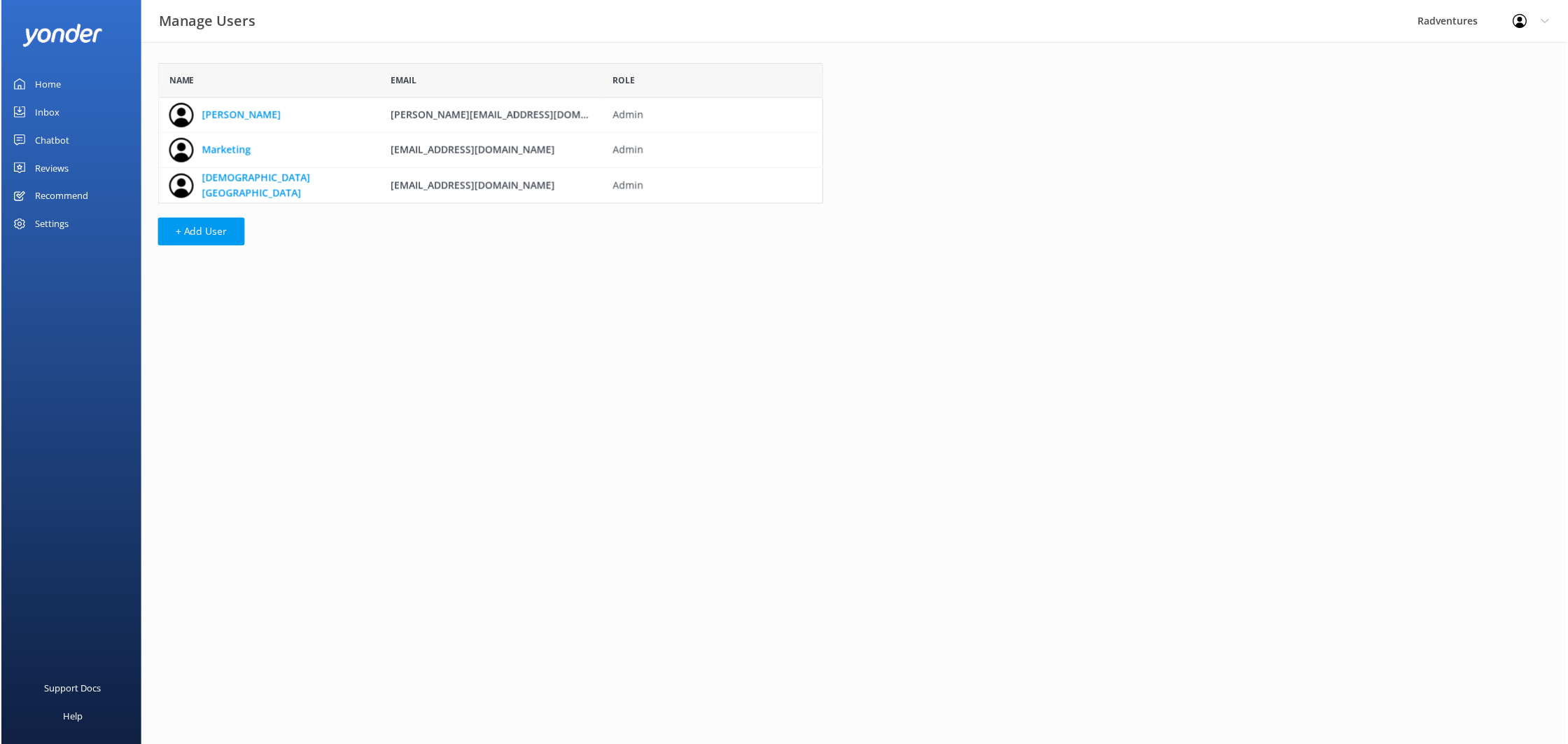
scroll to position [141, 667]
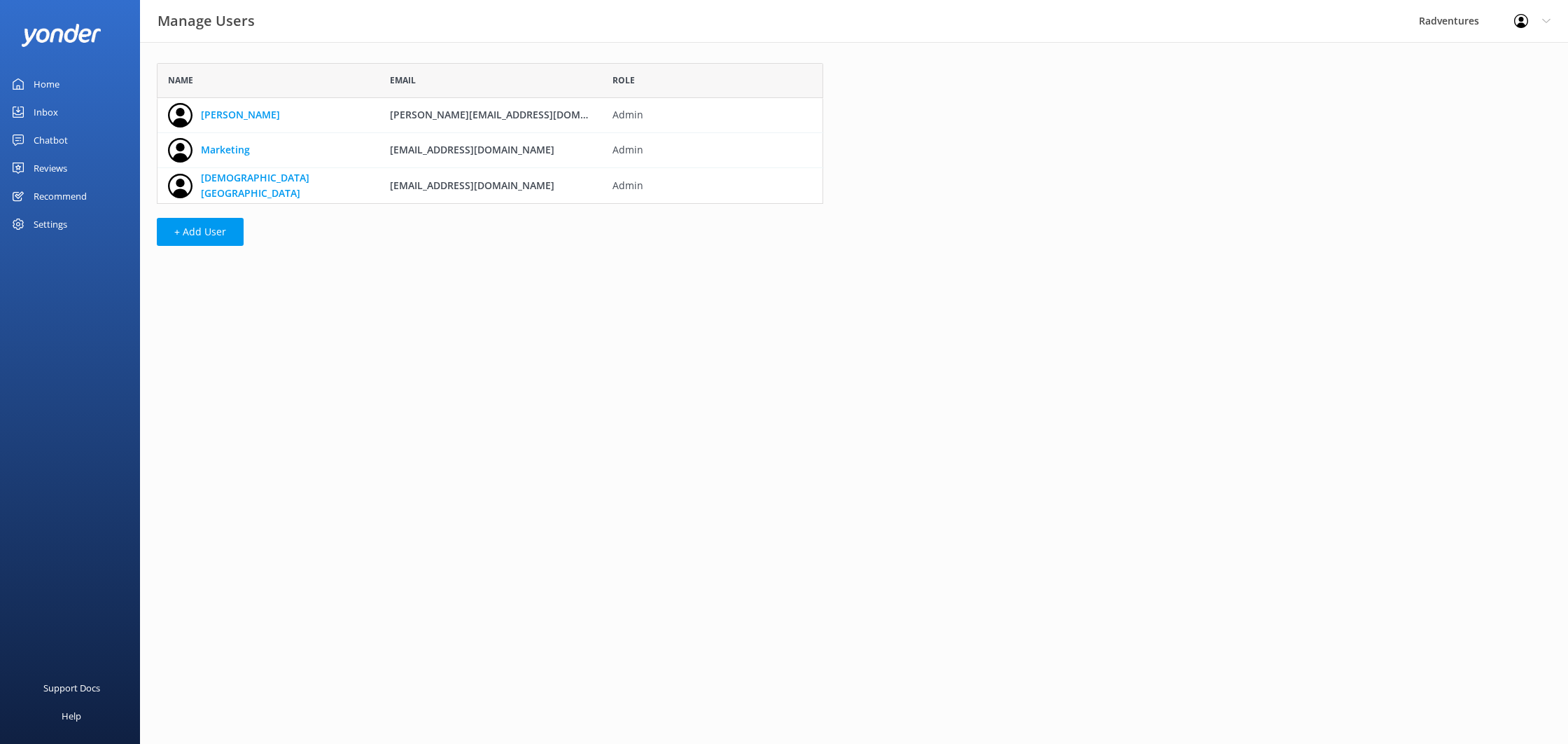
click at [41, 78] on div "Home" at bounding box center [46, 84] width 26 height 28
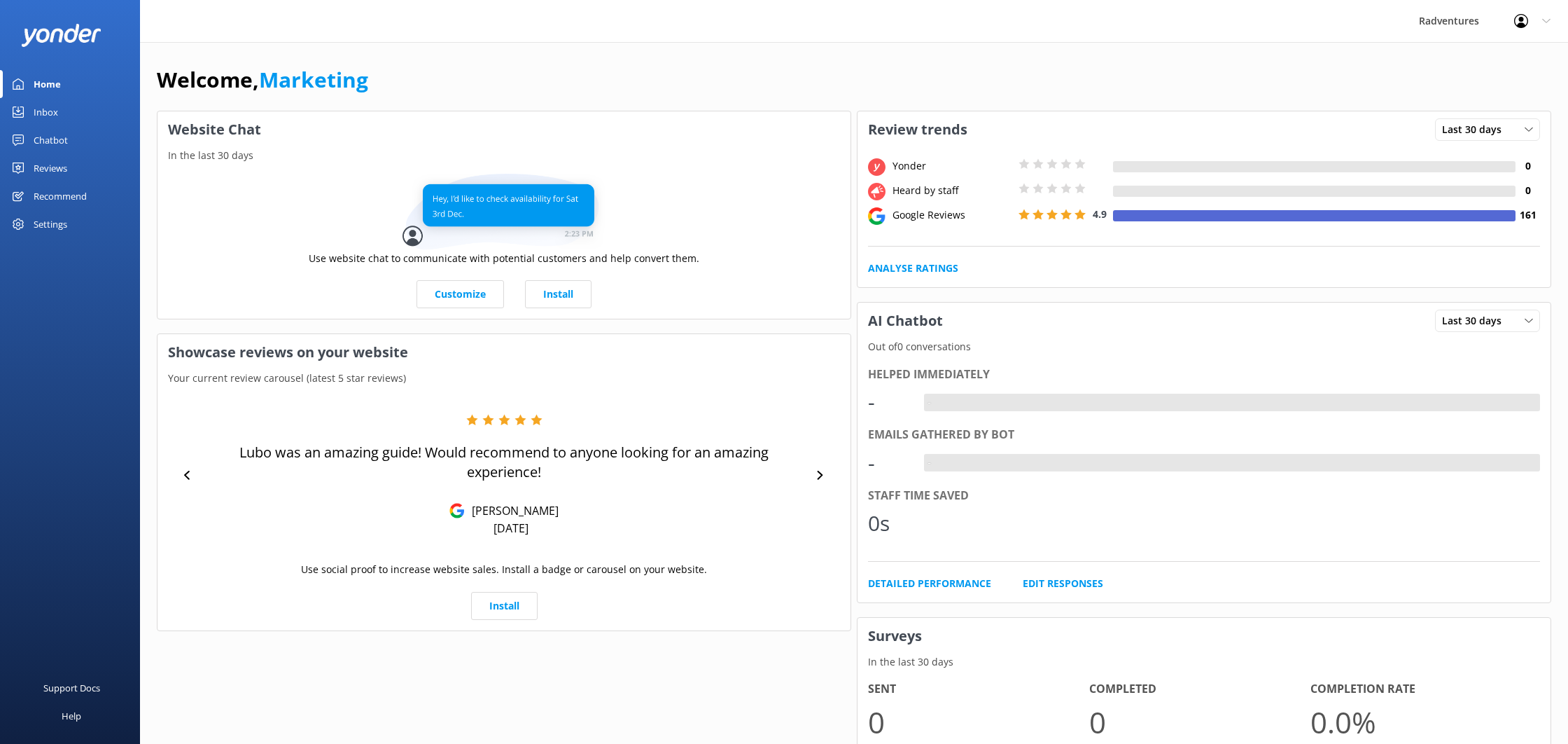
click at [60, 168] on div "Reviews" at bounding box center [50, 168] width 34 height 28
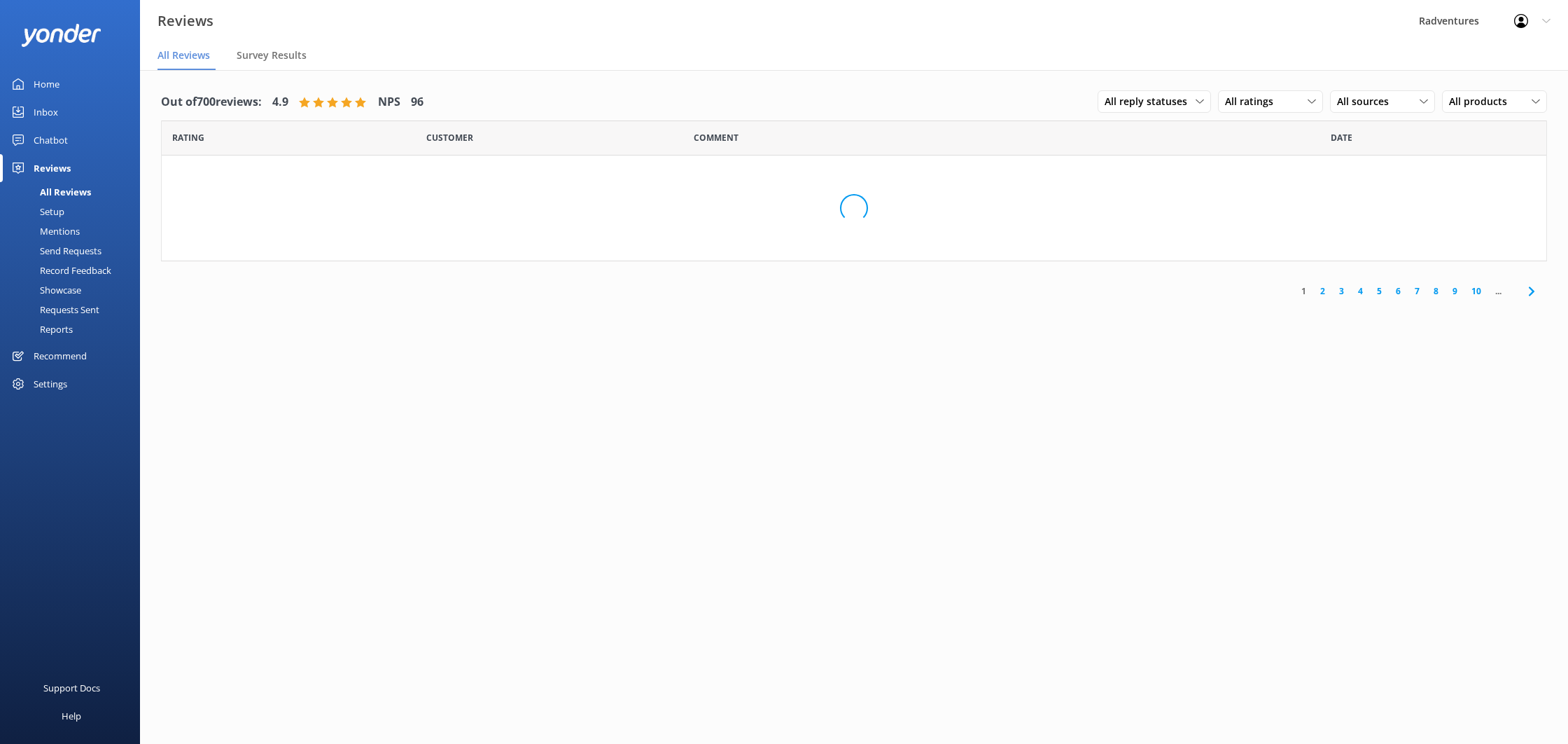
click at [62, 211] on div "Setup" at bounding box center [36, 211] width 56 height 20
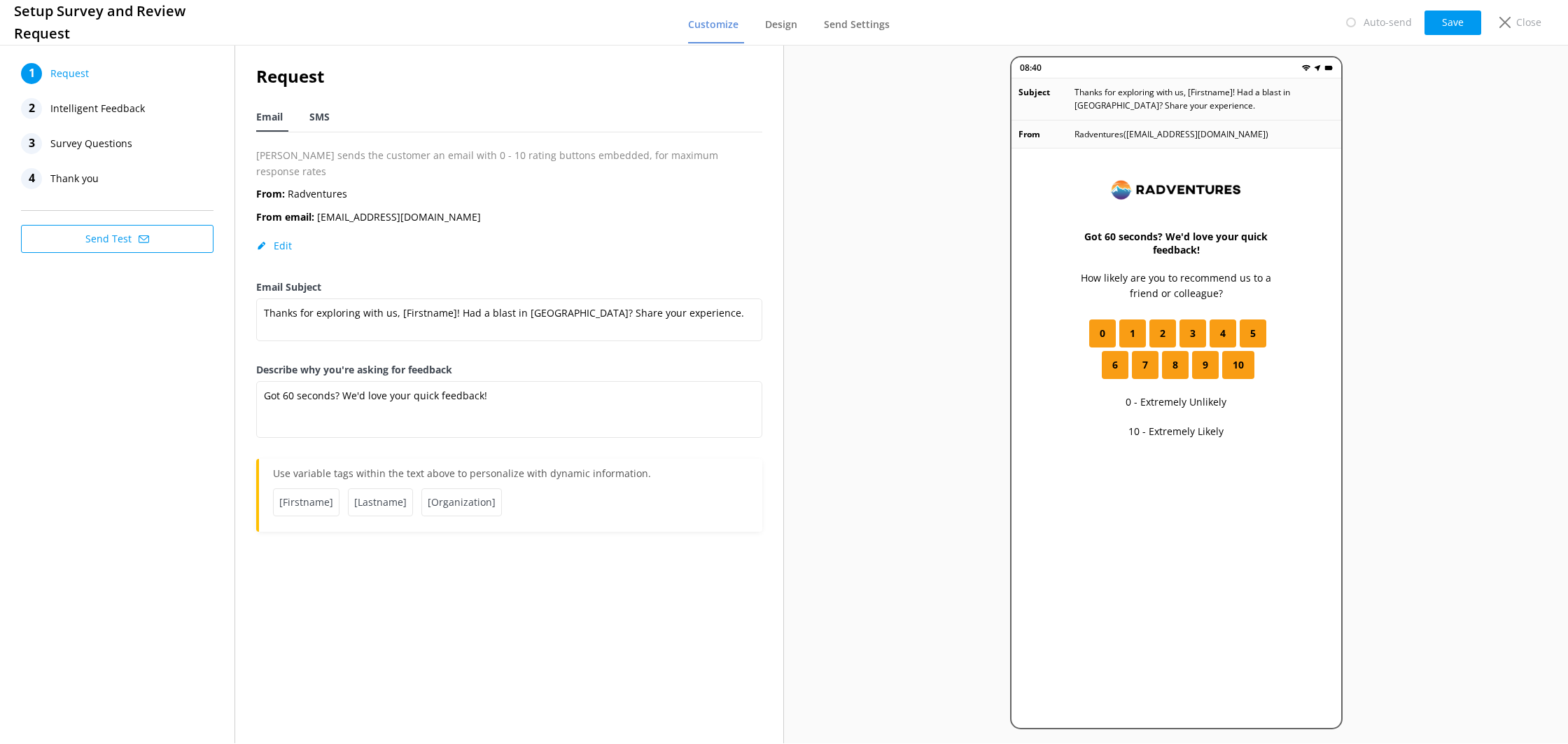
click at [316, 124] on div "SMS" at bounding box center [322, 118] width 26 height 28
type textarea "Thanks for exploring Banff with us, [Firstname]! We'd love to hear your quick f…"
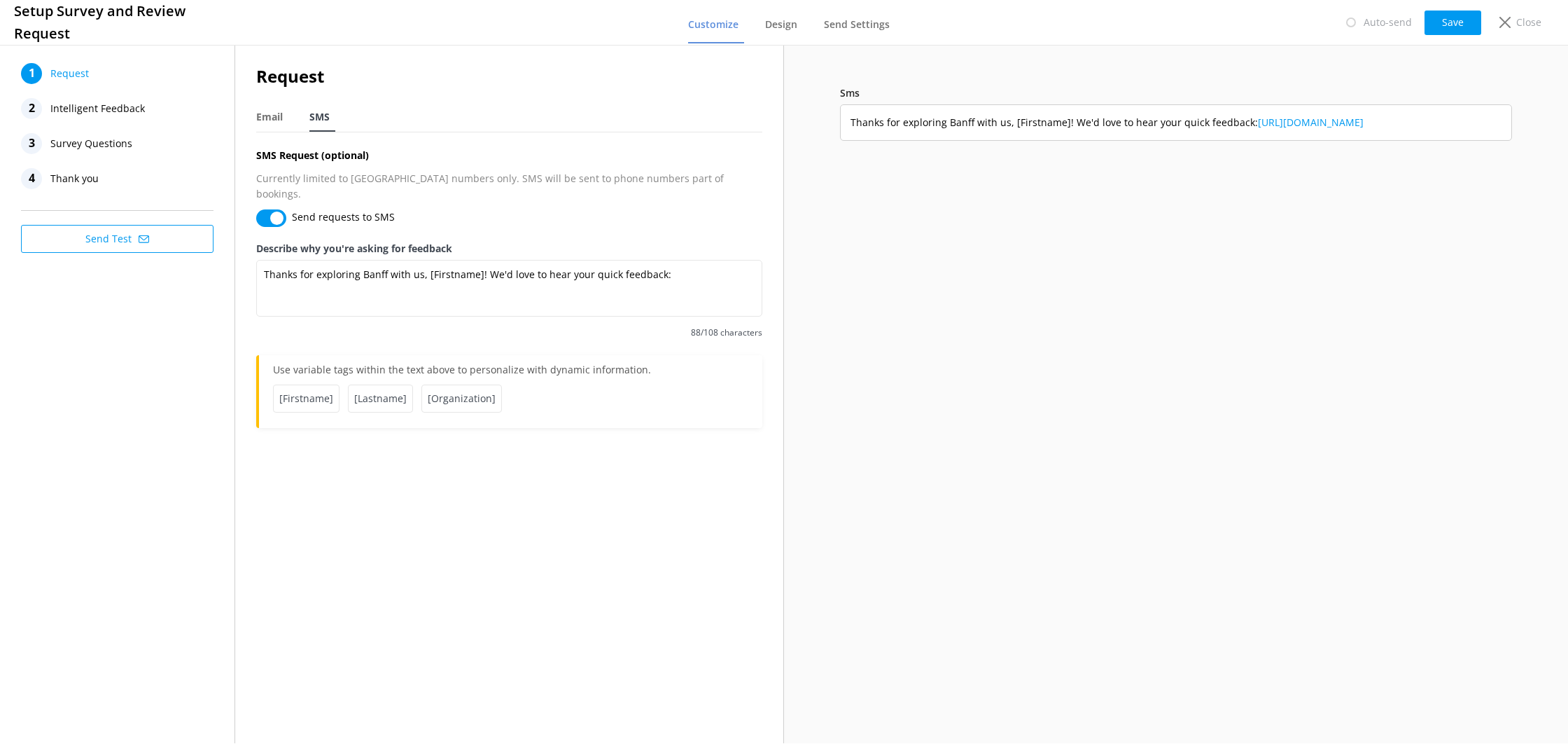
click at [149, 108] on div "2 Intelligent Feedback" at bounding box center [116, 108] width 192 height 21
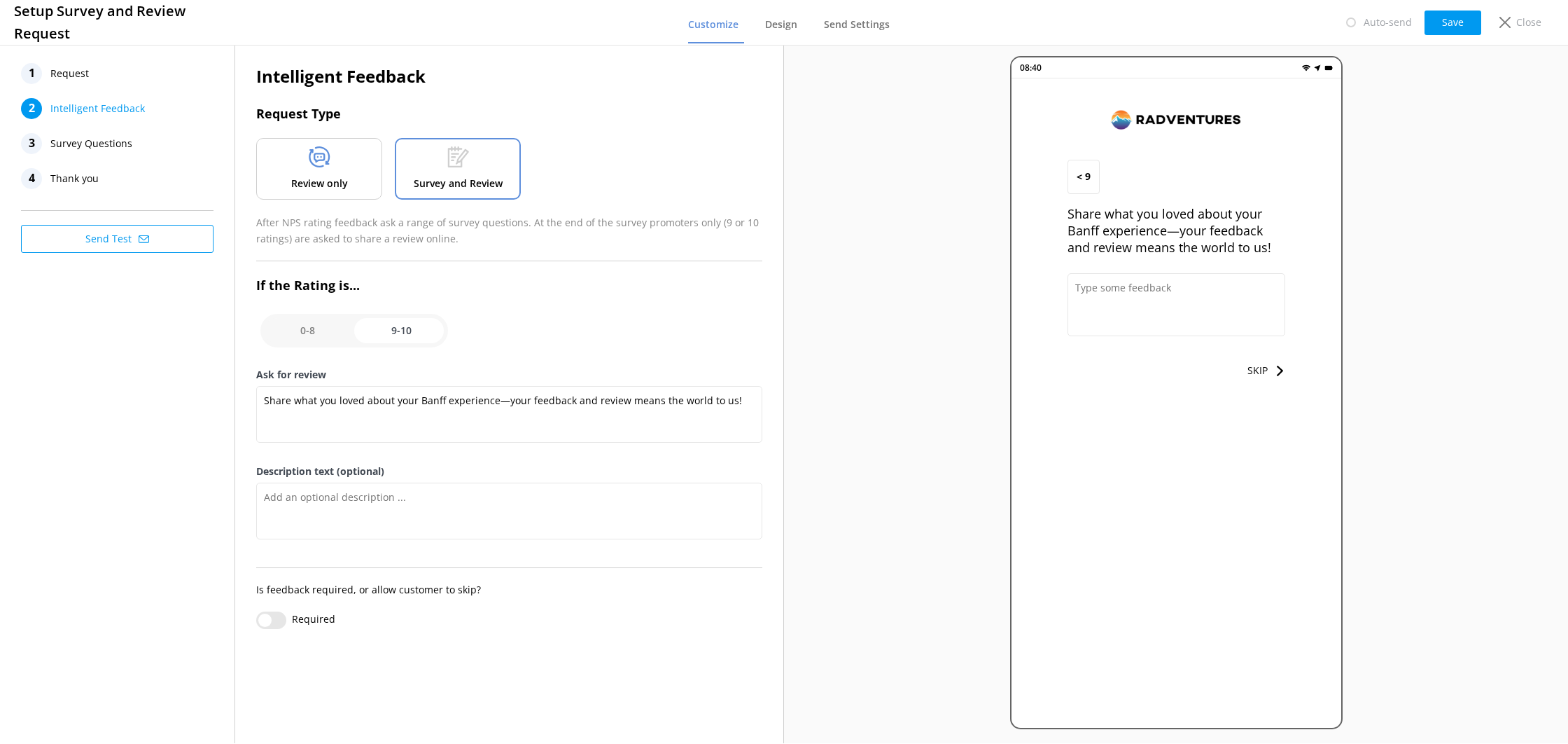
click at [344, 190] on p "Review only" at bounding box center [319, 183] width 57 height 16
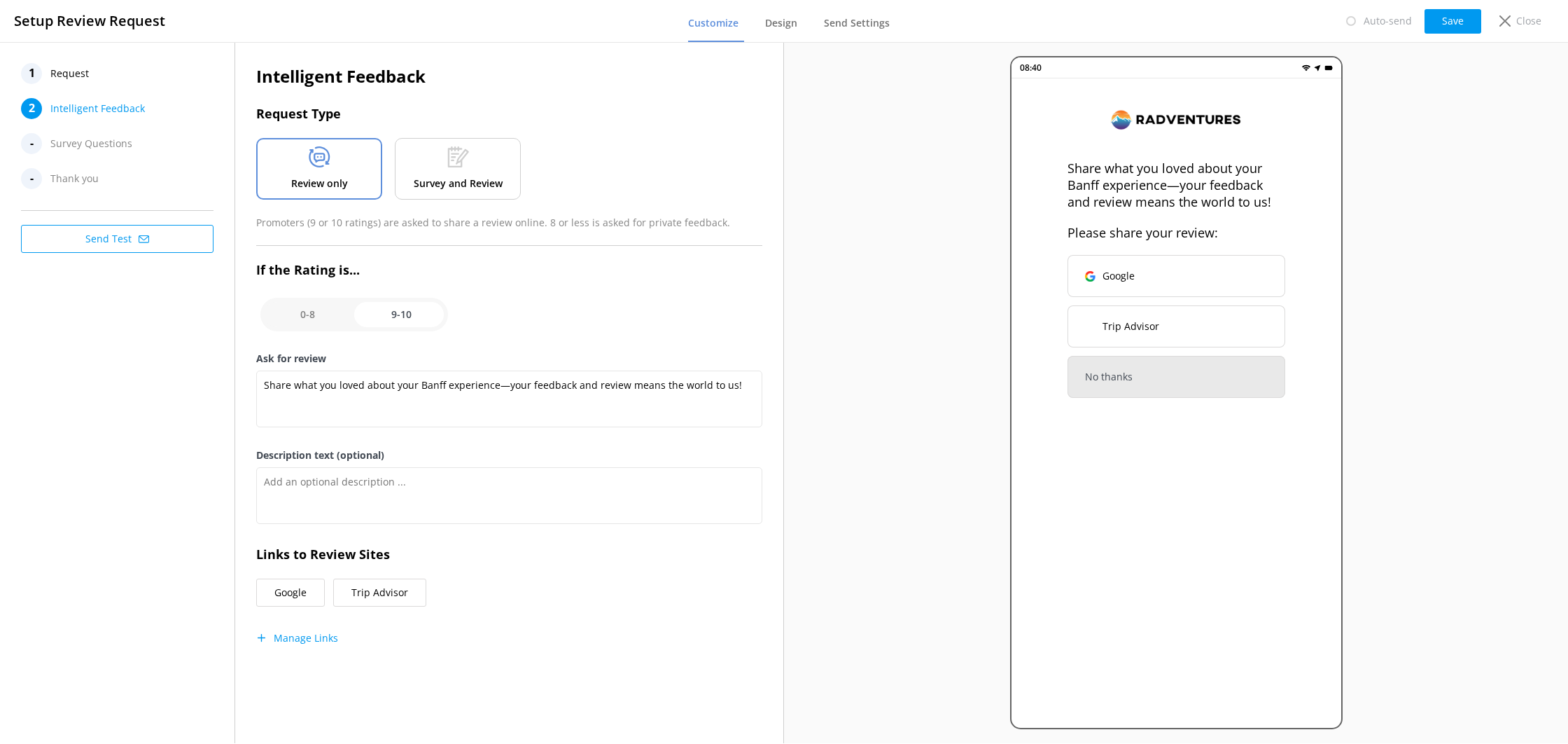
click at [450, 186] on p "Survey and Review" at bounding box center [458, 183] width 89 height 16
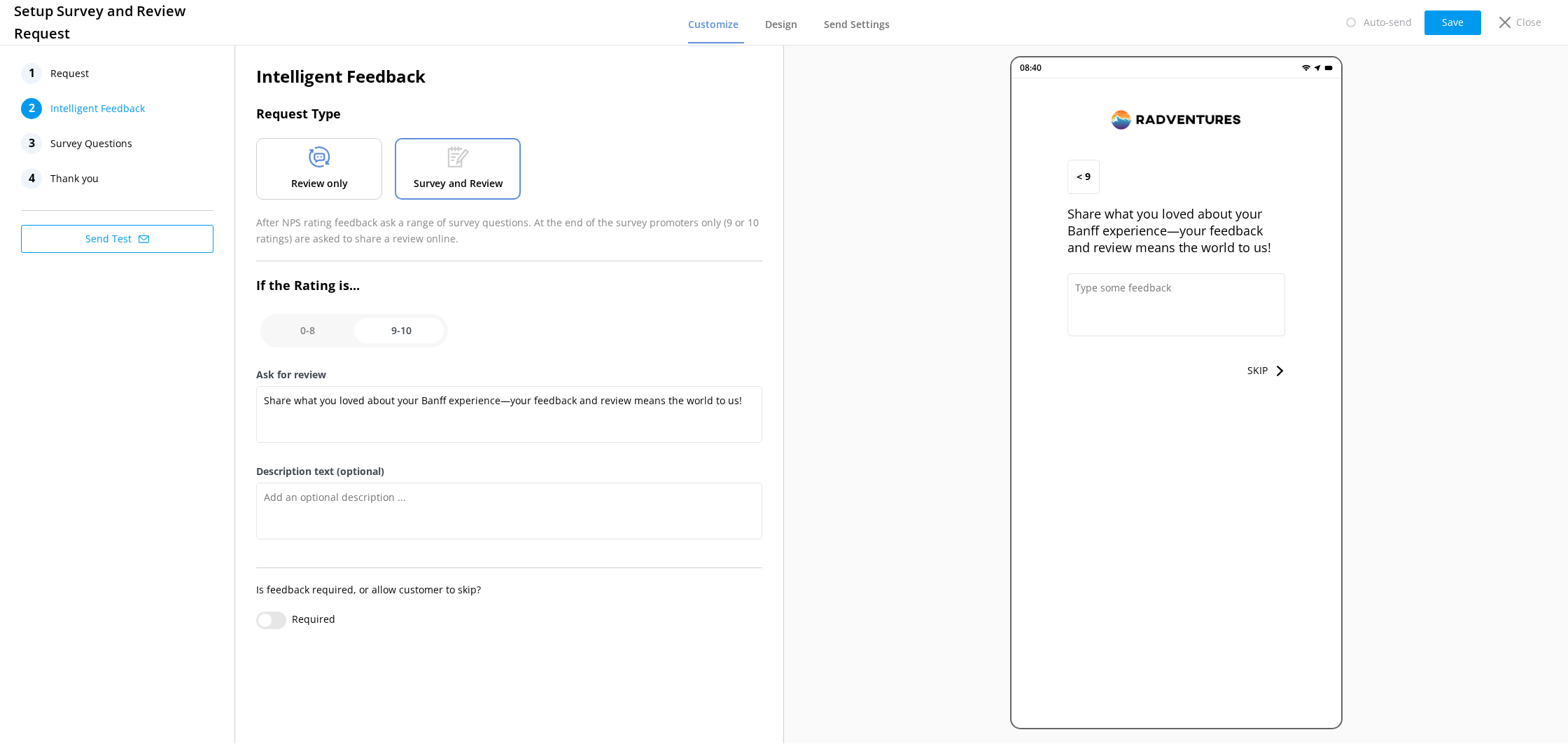
click at [330, 322] on input "checkbox" at bounding box center [354, 330] width 187 height 34
checkbox input "false"
type textarea "Let us know how we did, we value your feedback."
type textarea "We read every survey to improve our Banff adventures."
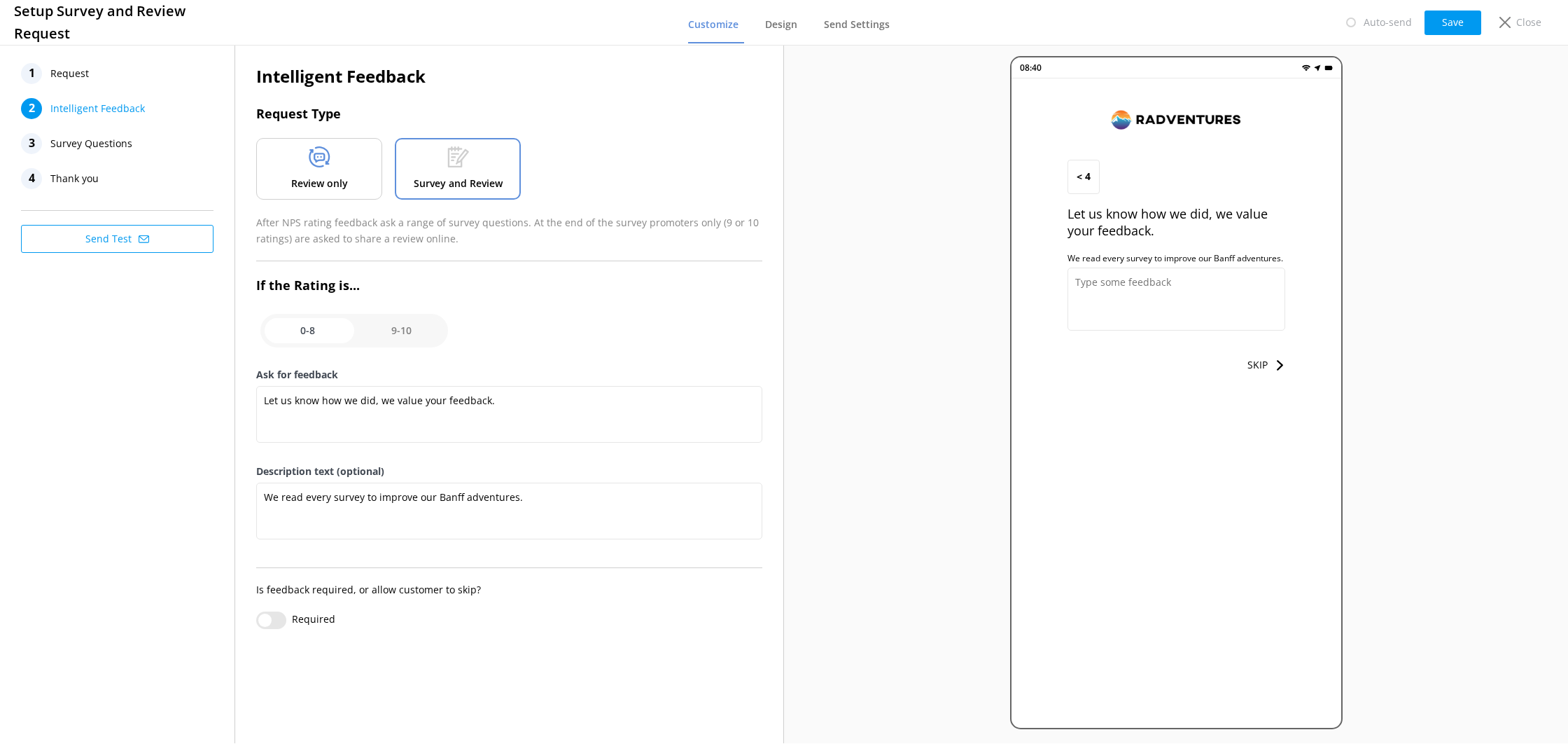
click at [387, 329] on input "checkbox" at bounding box center [354, 330] width 187 height 34
checkbox input "true"
type textarea "Share what you loved about your Banff experience—your feedback and review means…"
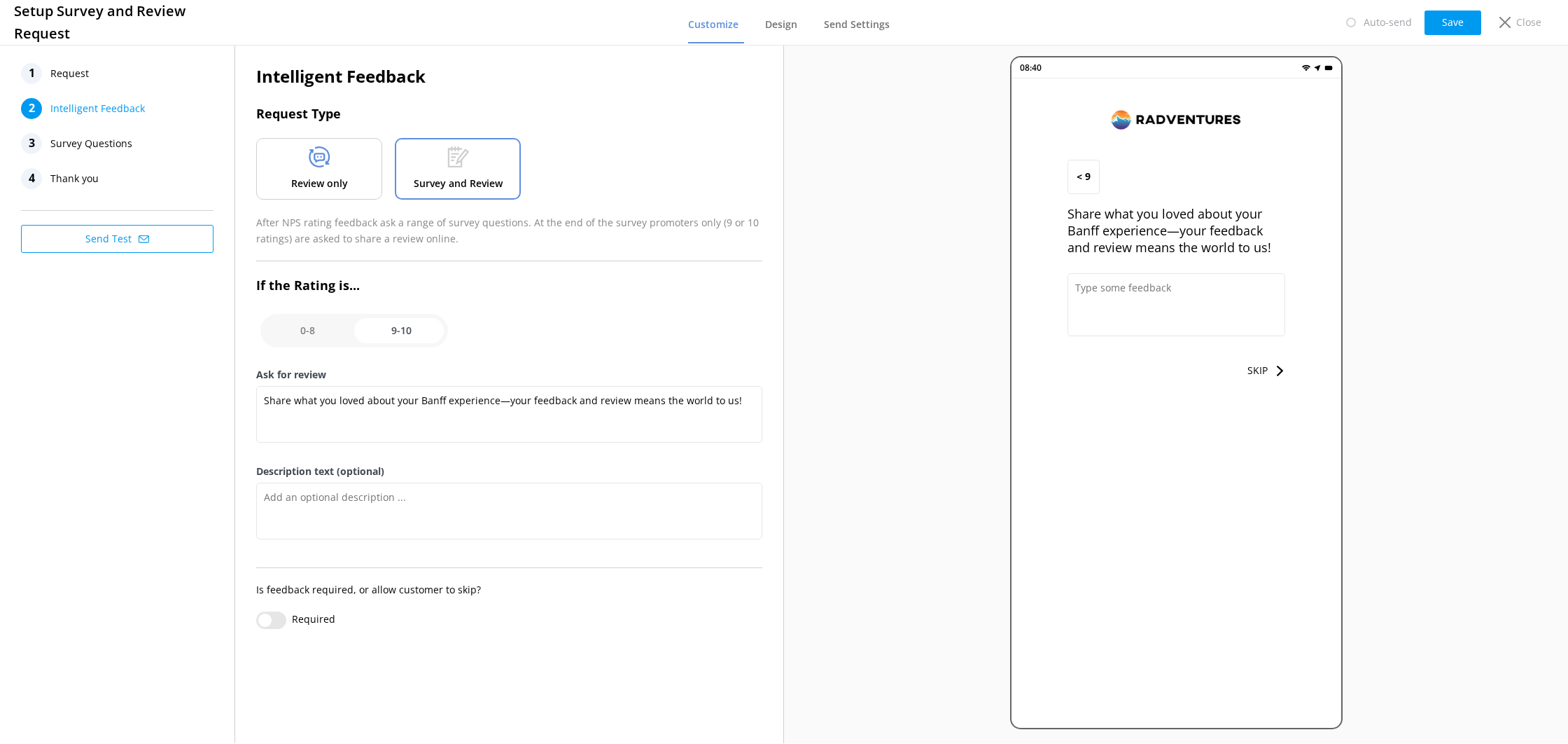
click at [134, 154] on nav "1 Request 2 Intelligent Feedback 3 Survey Questions 4 Thank you" at bounding box center [116, 126] width 192 height 126
click at [127, 141] on span "Survey Questions" at bounding box center [91, 143] width 82 height 21
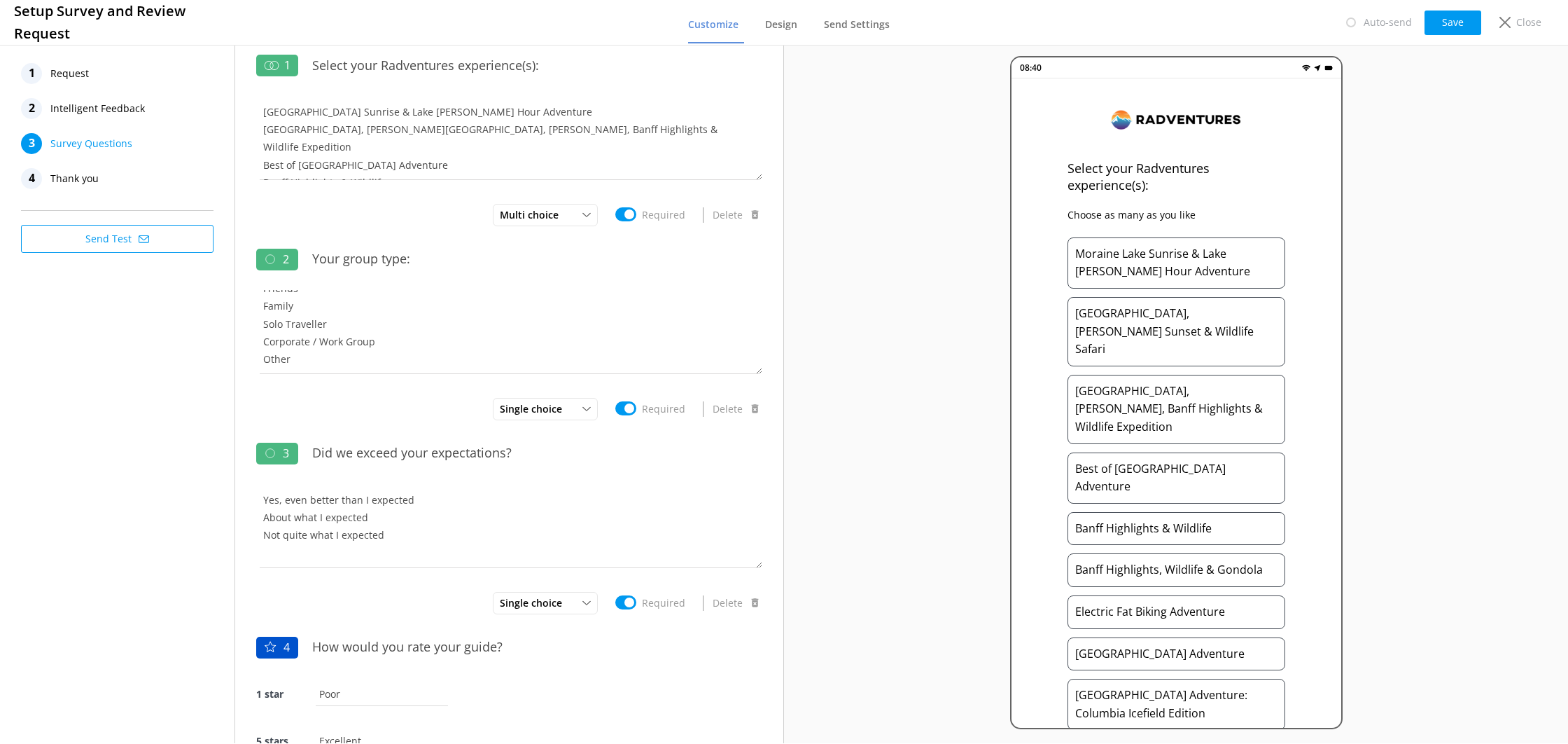
click at [118, 178] on div "4 Thank you" at bounding box center [116, 178] width 192 height 21
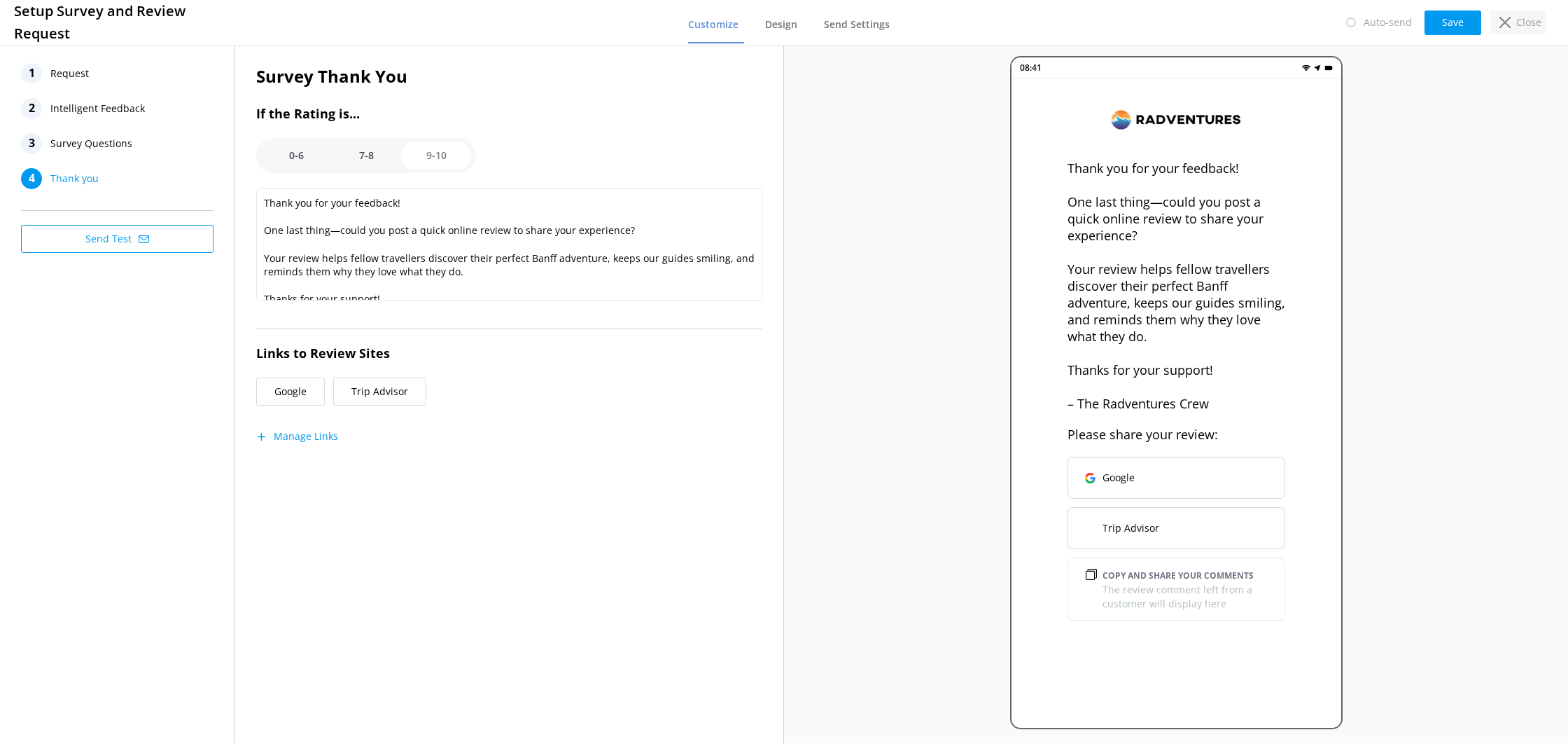
click at [1520, 15] on p "Close" at bounding box center [1529, 22] width 26 height 16
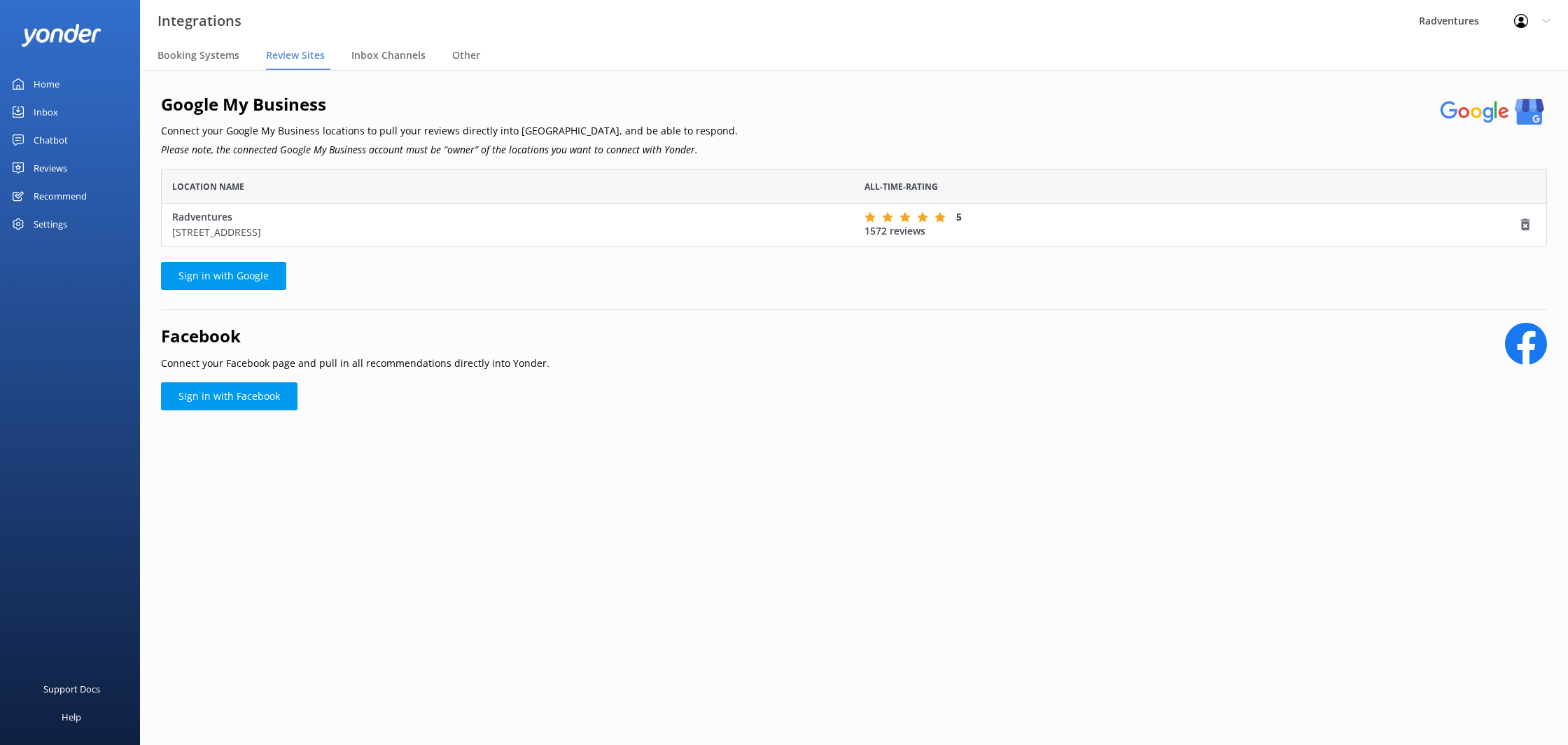
scroll to position [78, 1386]
click at [381, 53] on span "Inbox Channels" at bounding box center [389, 55] width 74 height 14
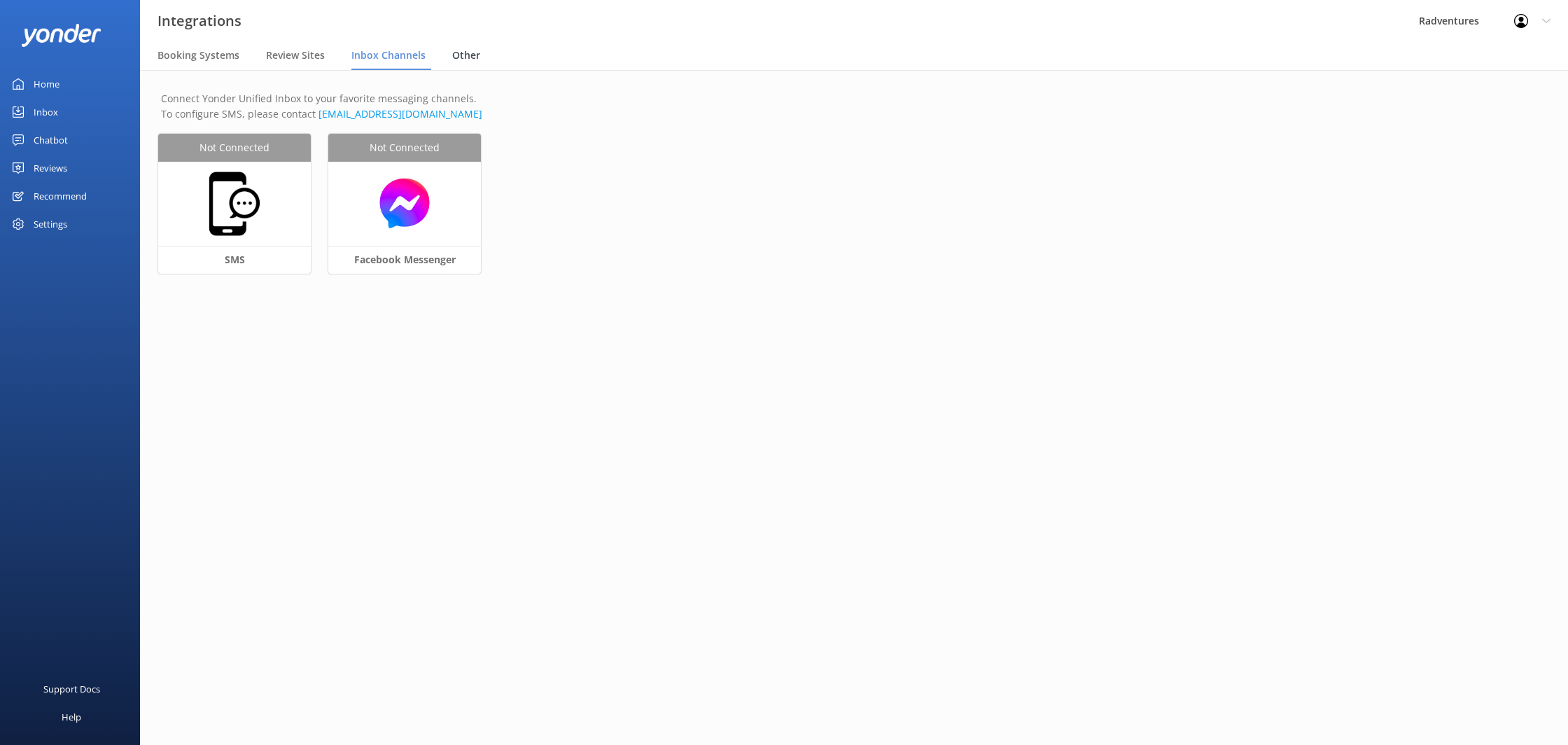
click at [471, 61] on span "Other" at bounding box center [466, 55] width 28 height 14
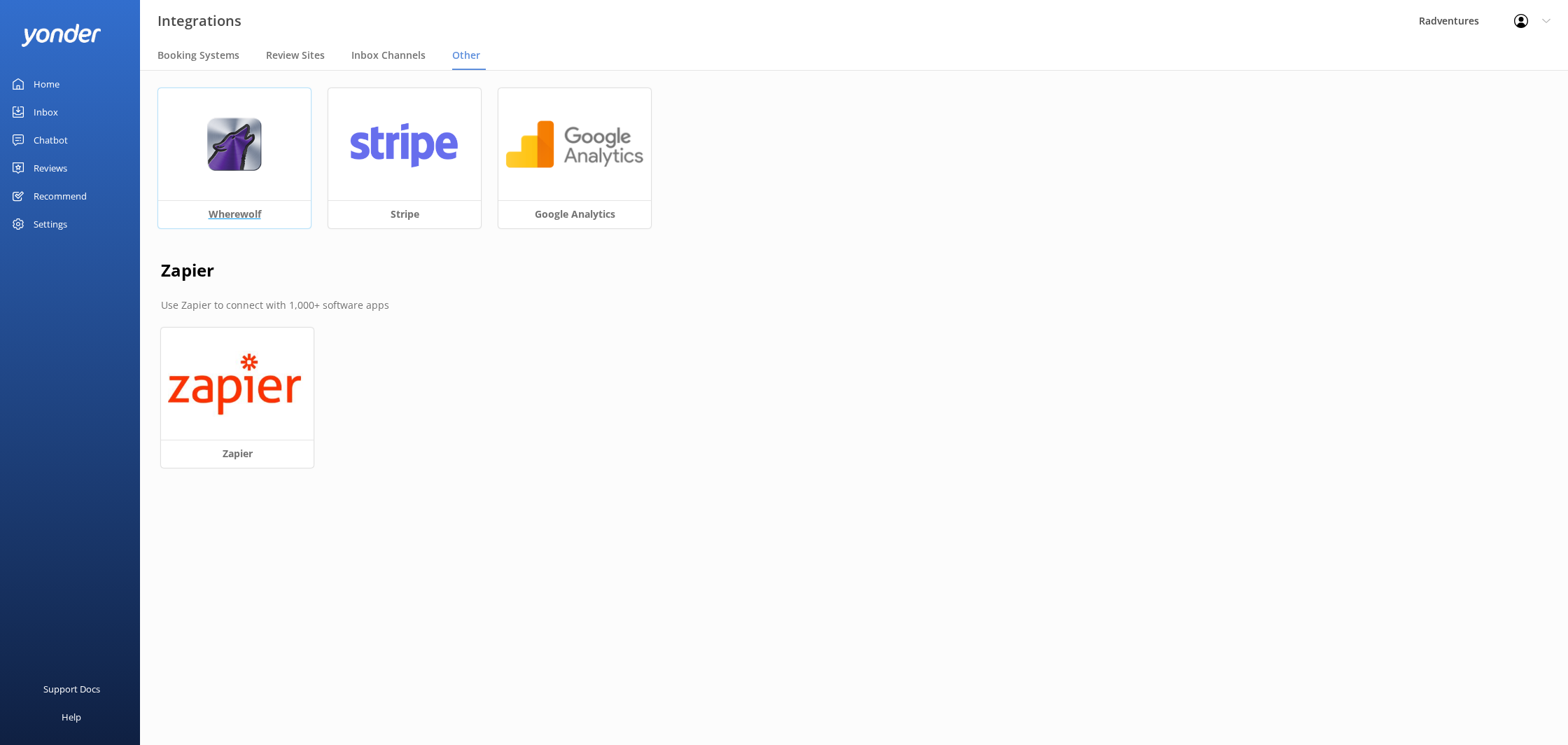
click at [246, 112] on div at bounding box center [234, 144] width 153 height 112
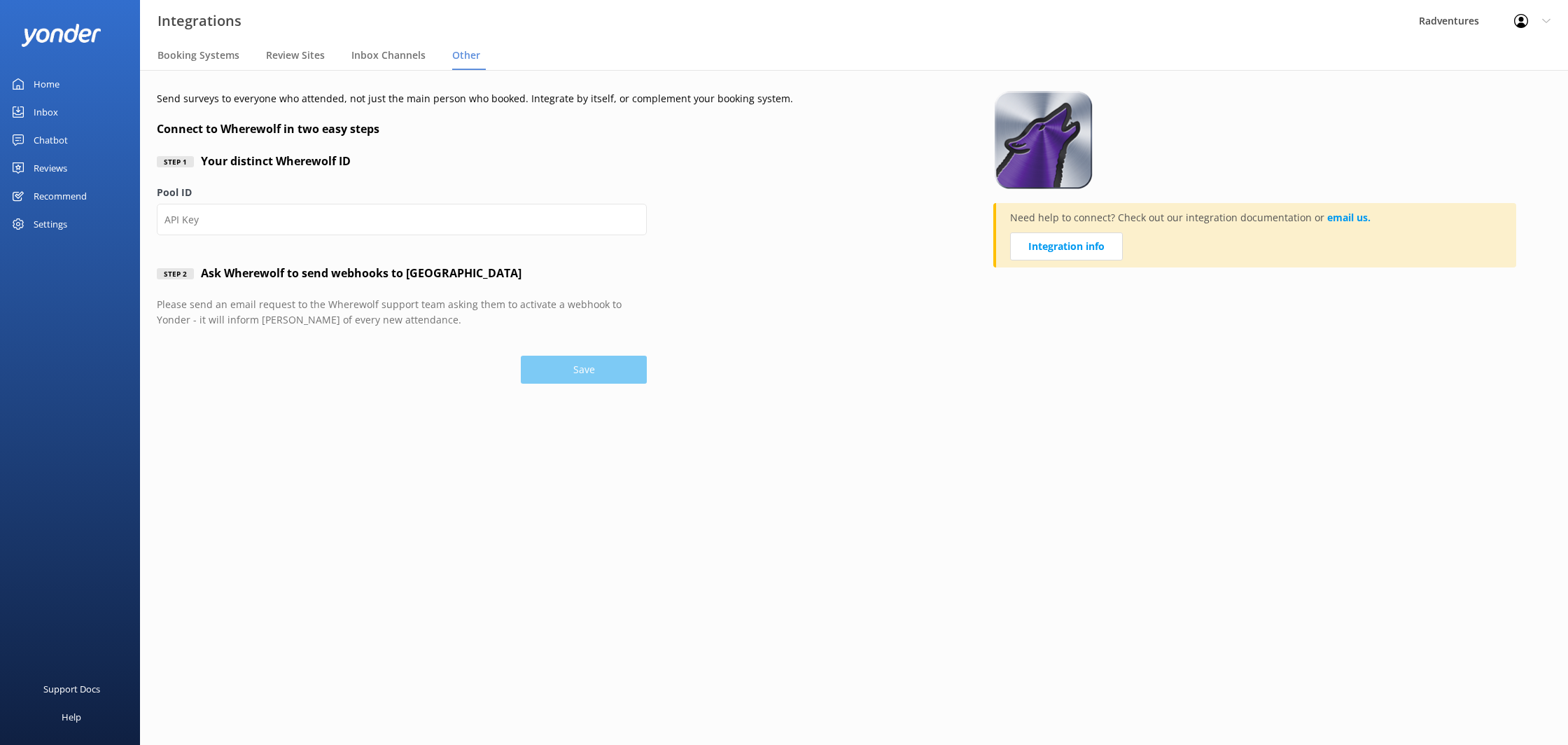
type input "2bsd4e"
click at [205, 46] on div "Booking Systems" at bounding box center [201, 56] width 87 height 28
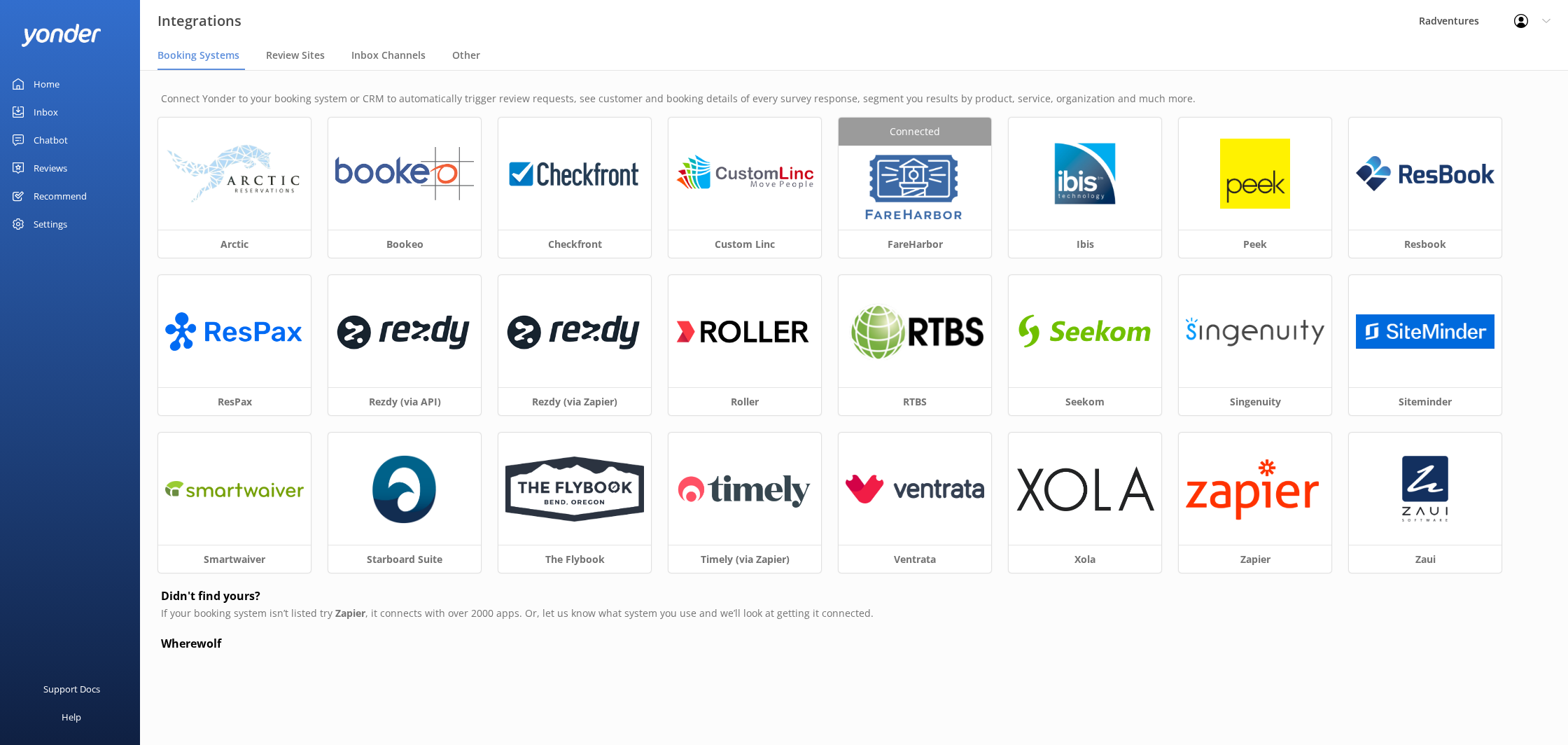
click at [53, 226] on div "Settings" at bounding box center [50, 224] width 34 height 28
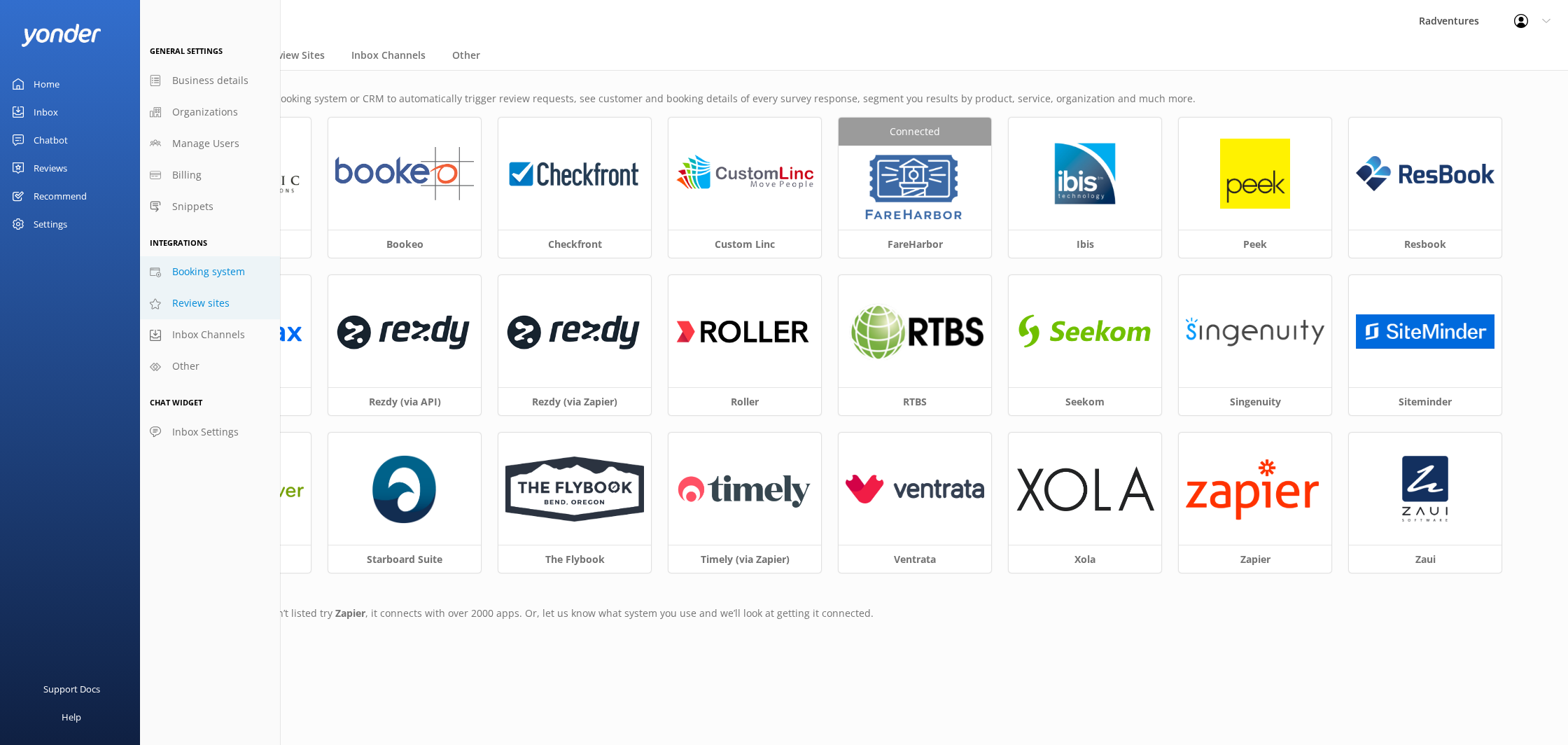
click at [219, 306] on span "Review sites" at bounding box center [201, 303] width 58 height 16
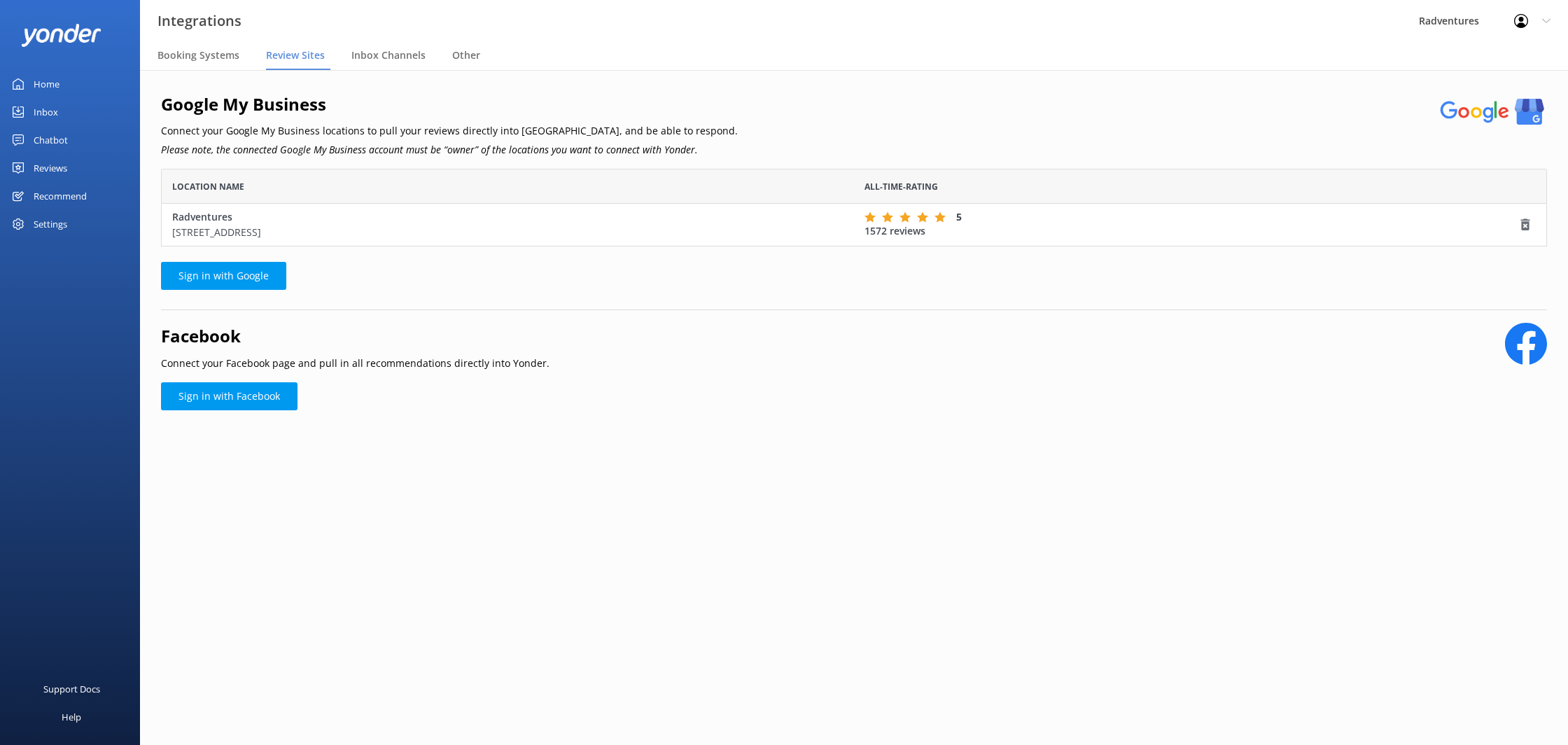
scroll to position [78, 1386]
click at [90, 228] on div "Settings" at bounding box center [70, 224] width 140 height 28
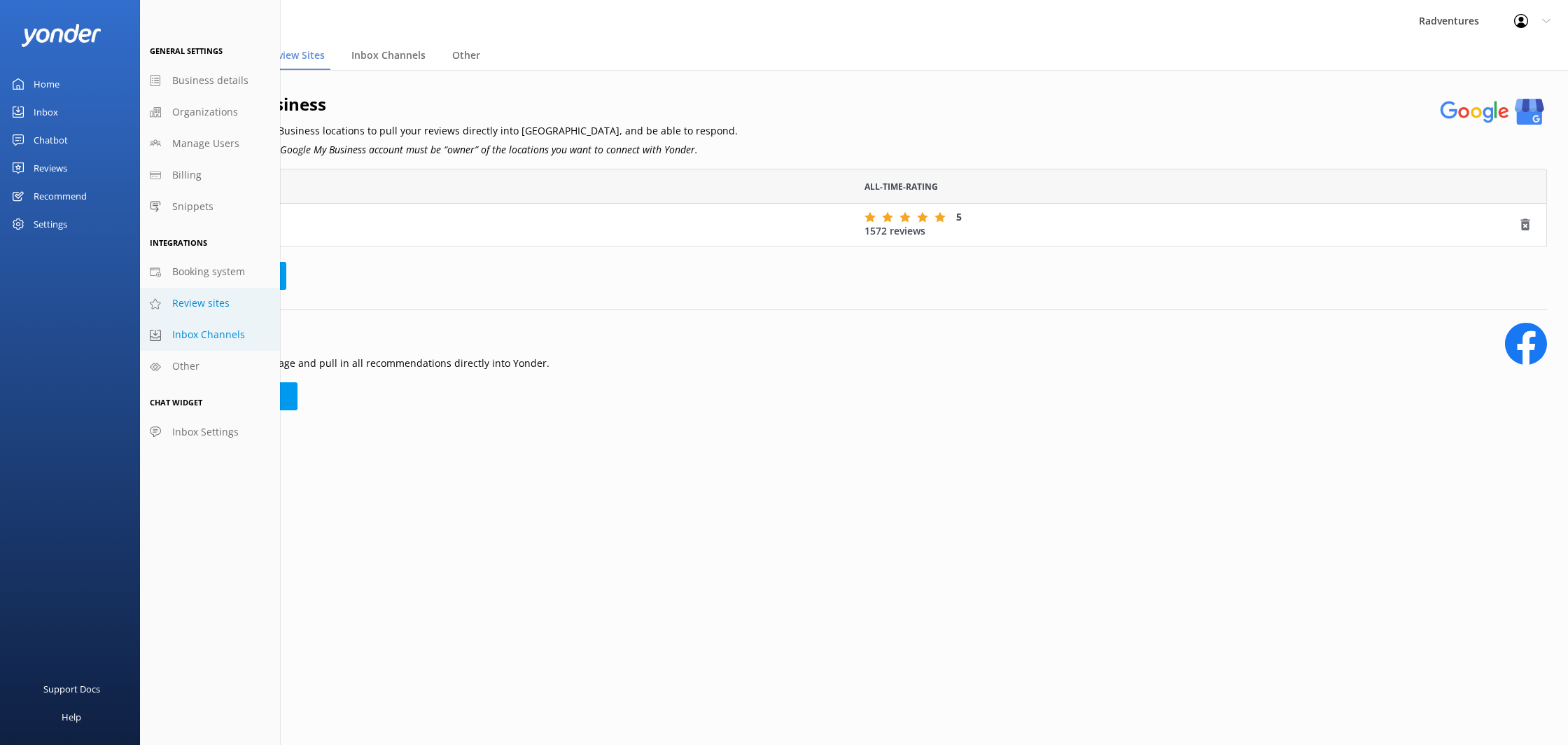
click at [181, 332] on span "Inbox Channels" at bounding box center [209, 334] width 73 height 16
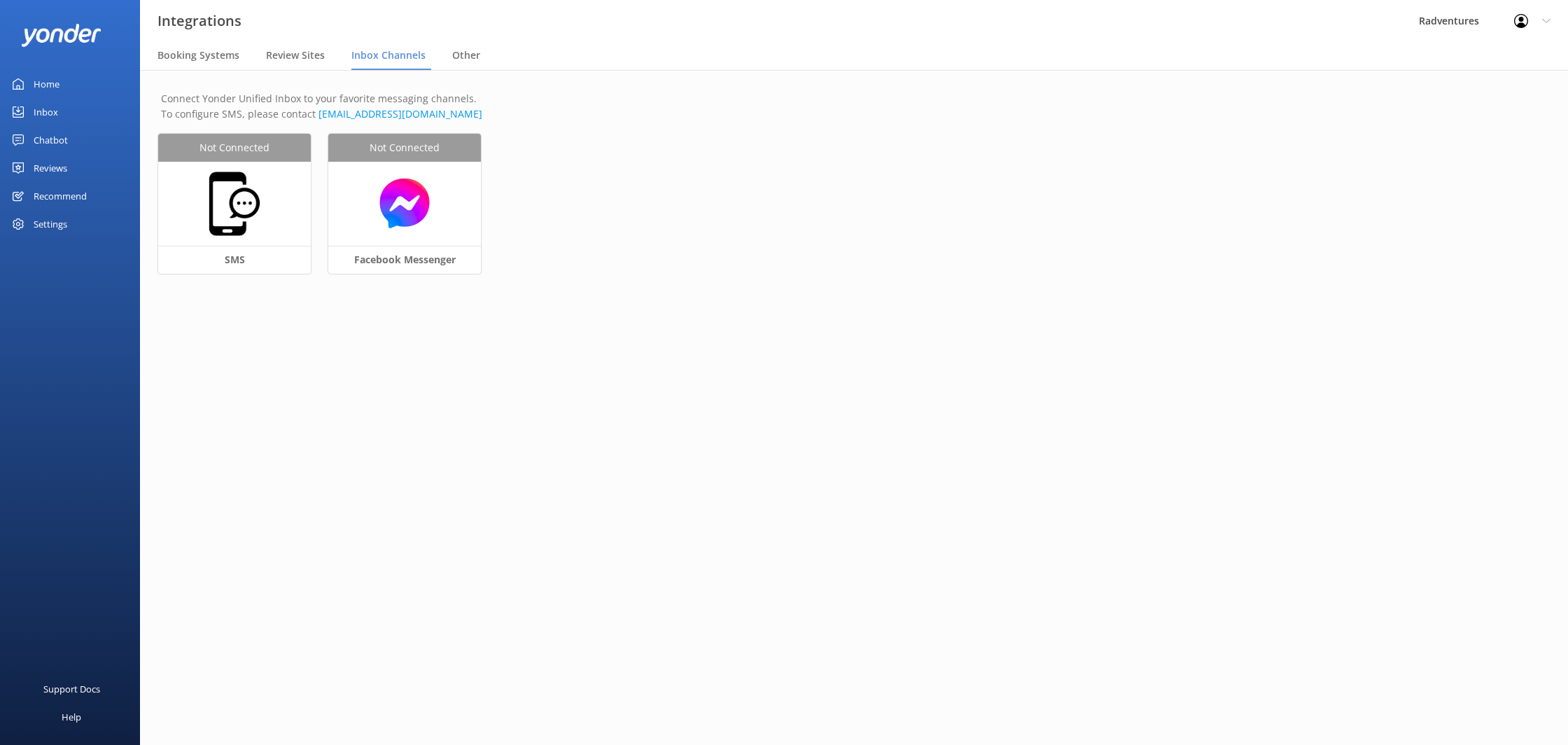
click at [78, 233] on div "Settings" at bounding box center [70, 224] width 140 height 28
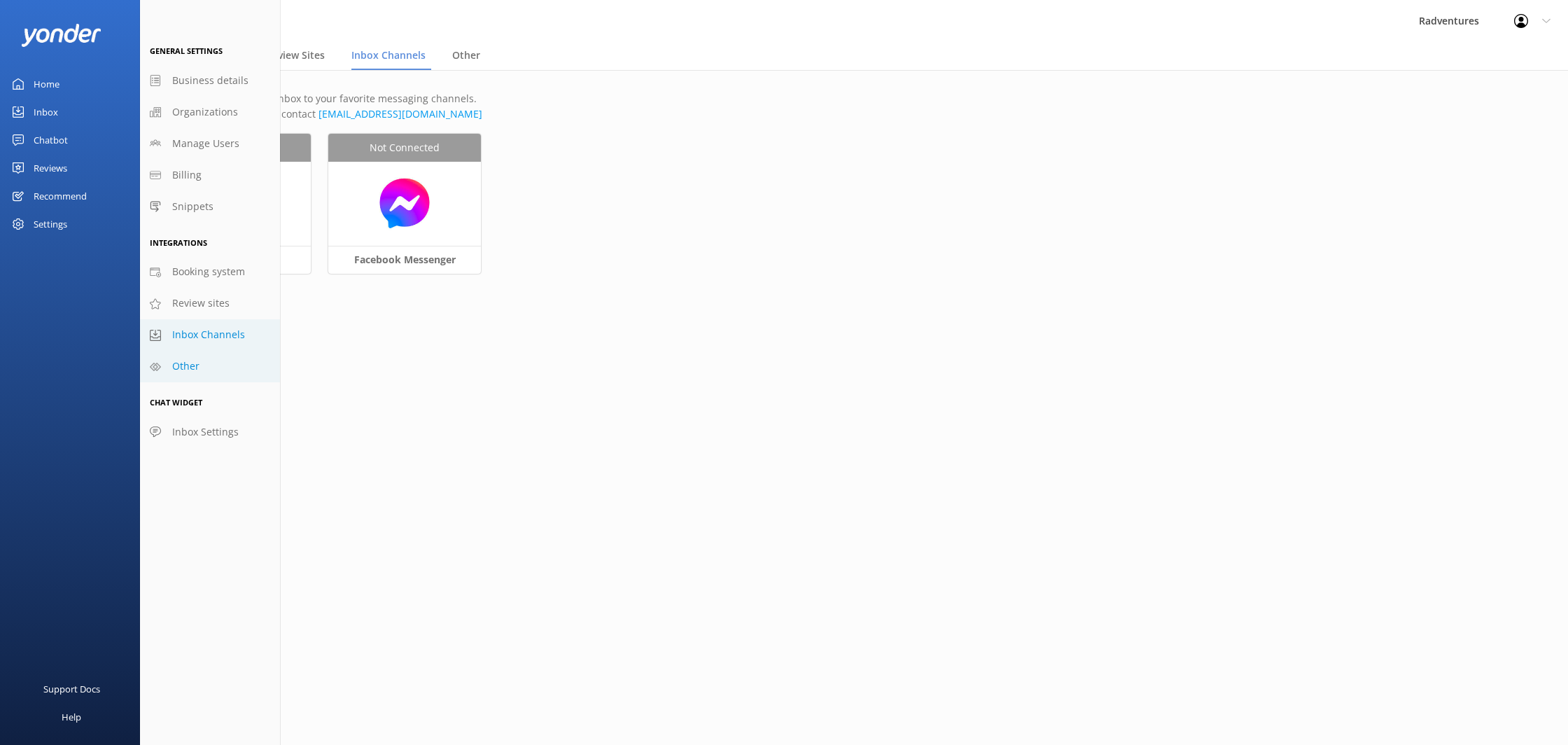
click at [200, 380] on link "Other" at bounding box center [210, 366] width 140 height 31
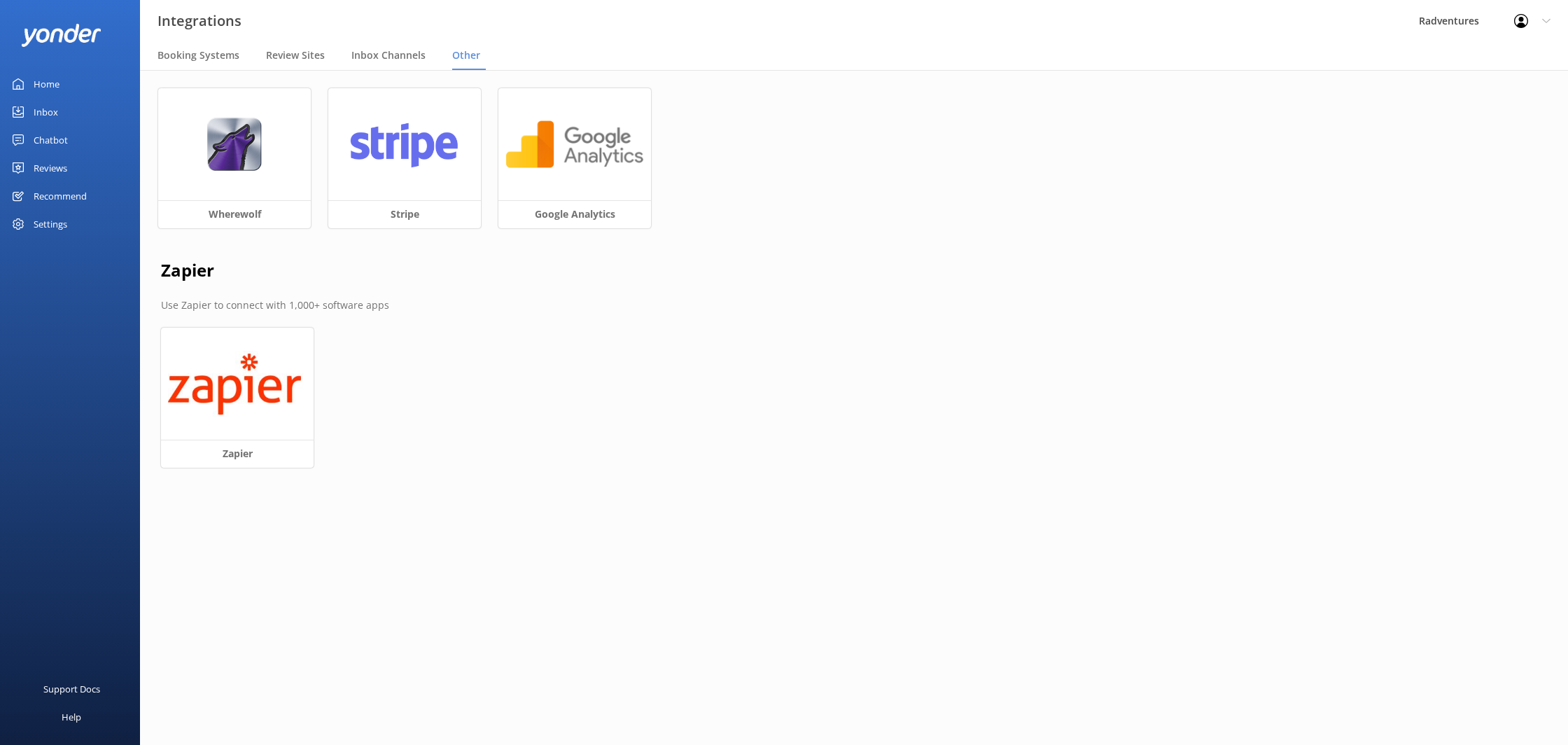
click at [77, 225] on div "Settings" at bounding box center [70, 224] width 140 height 28
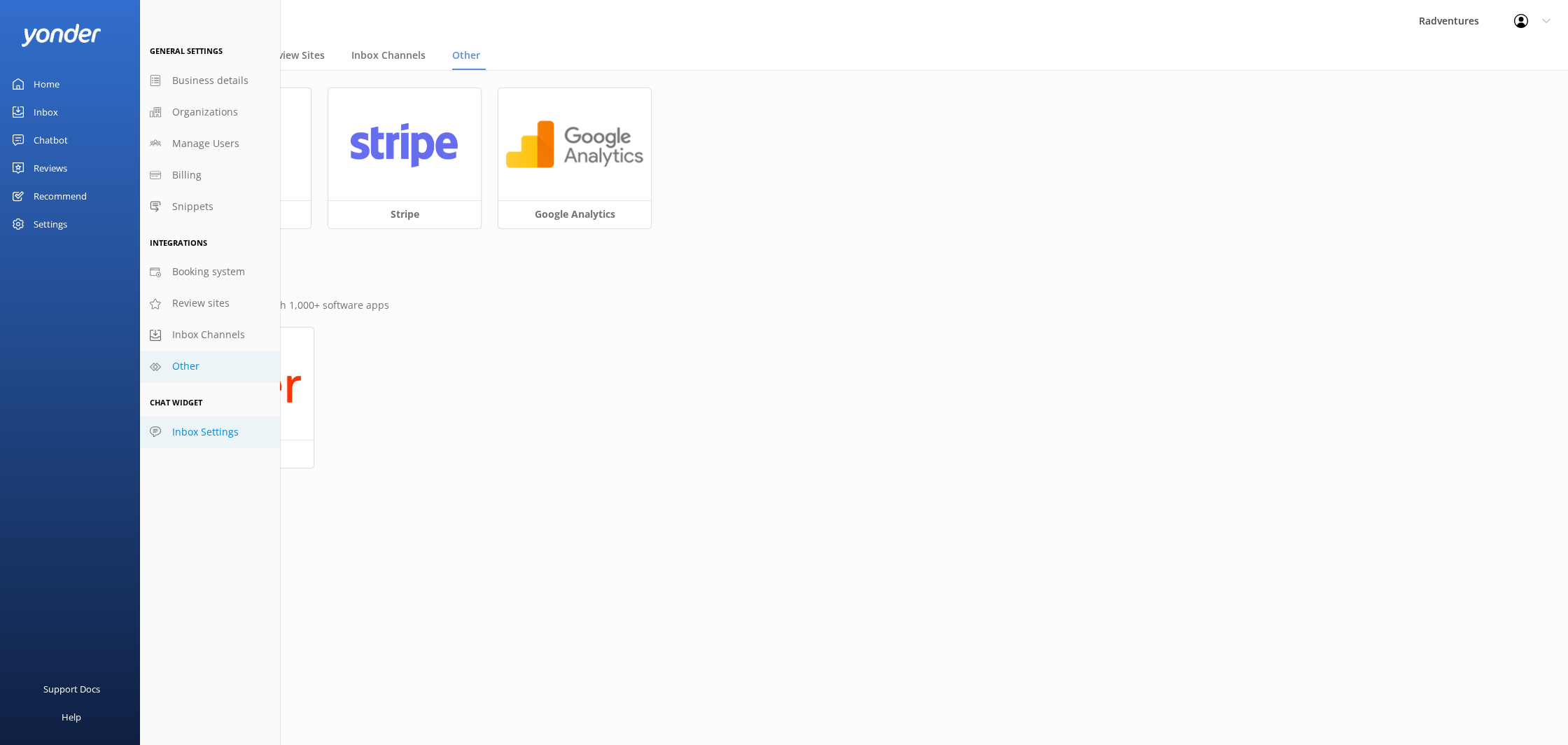
click at [222, 437] on span "Inbox Settings" at bounding box center [205, 431] width 67 height 16
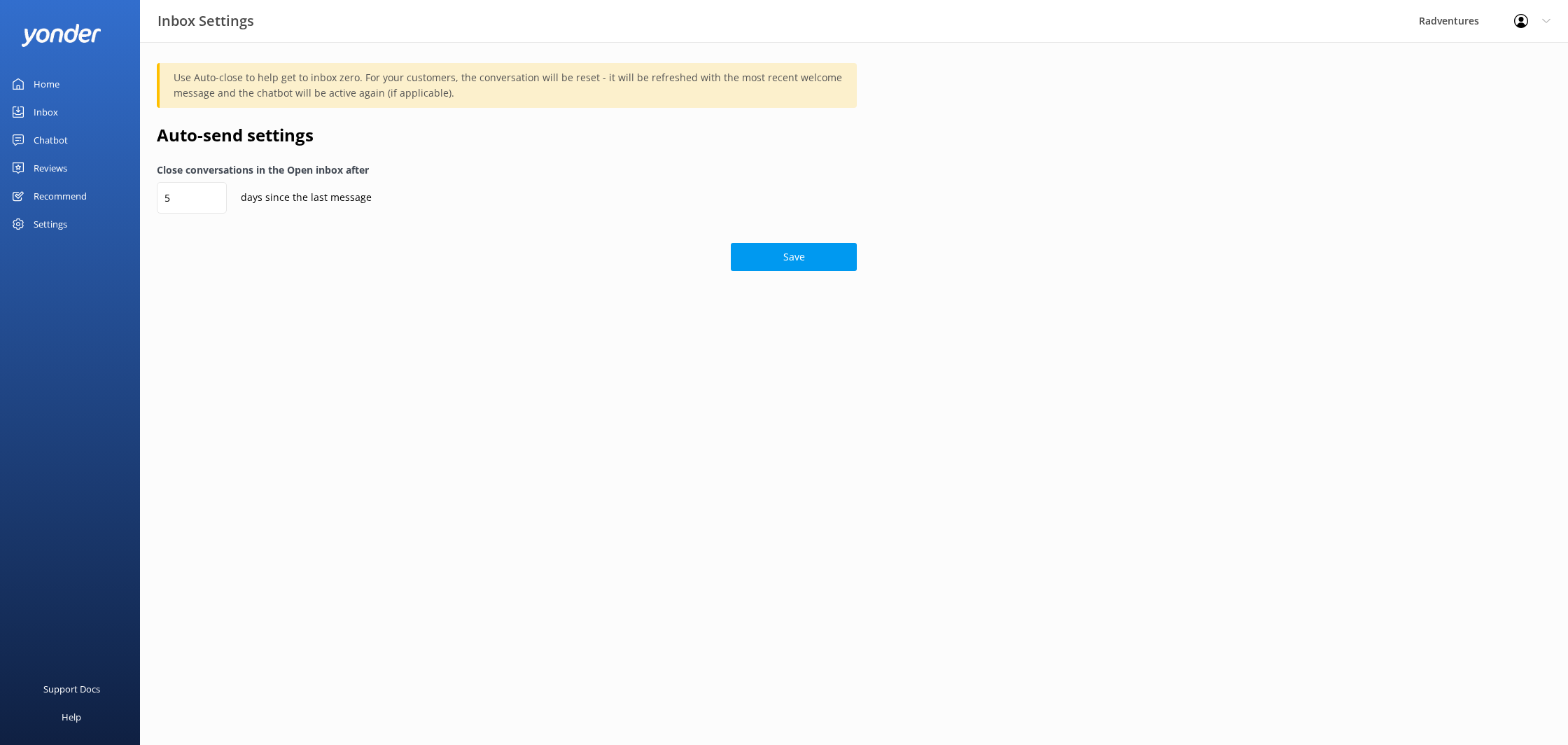
click at [78, 194] on div "Recommend" at bounding box center [60, 196] width 53 height 28
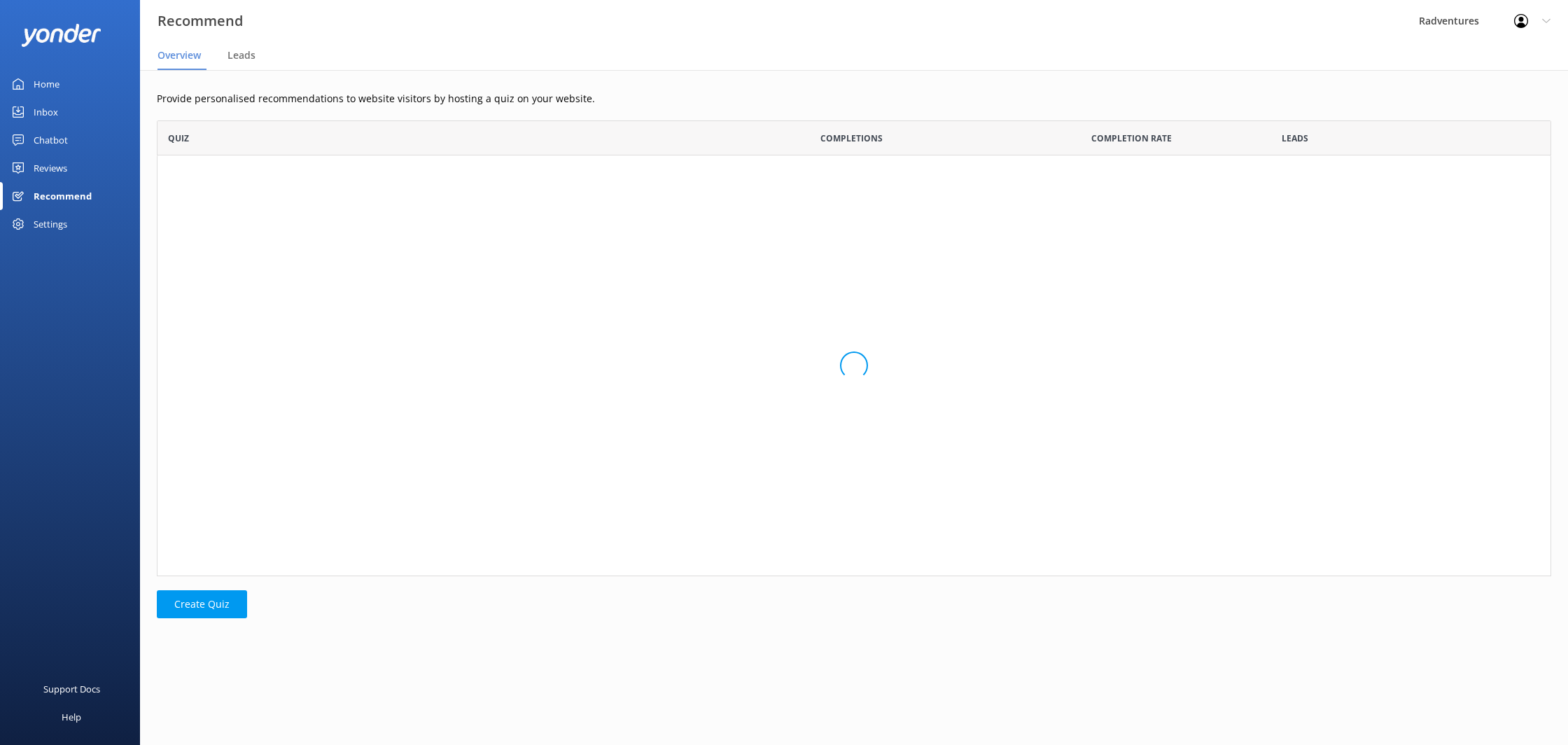
scroll to position [455, 1395]
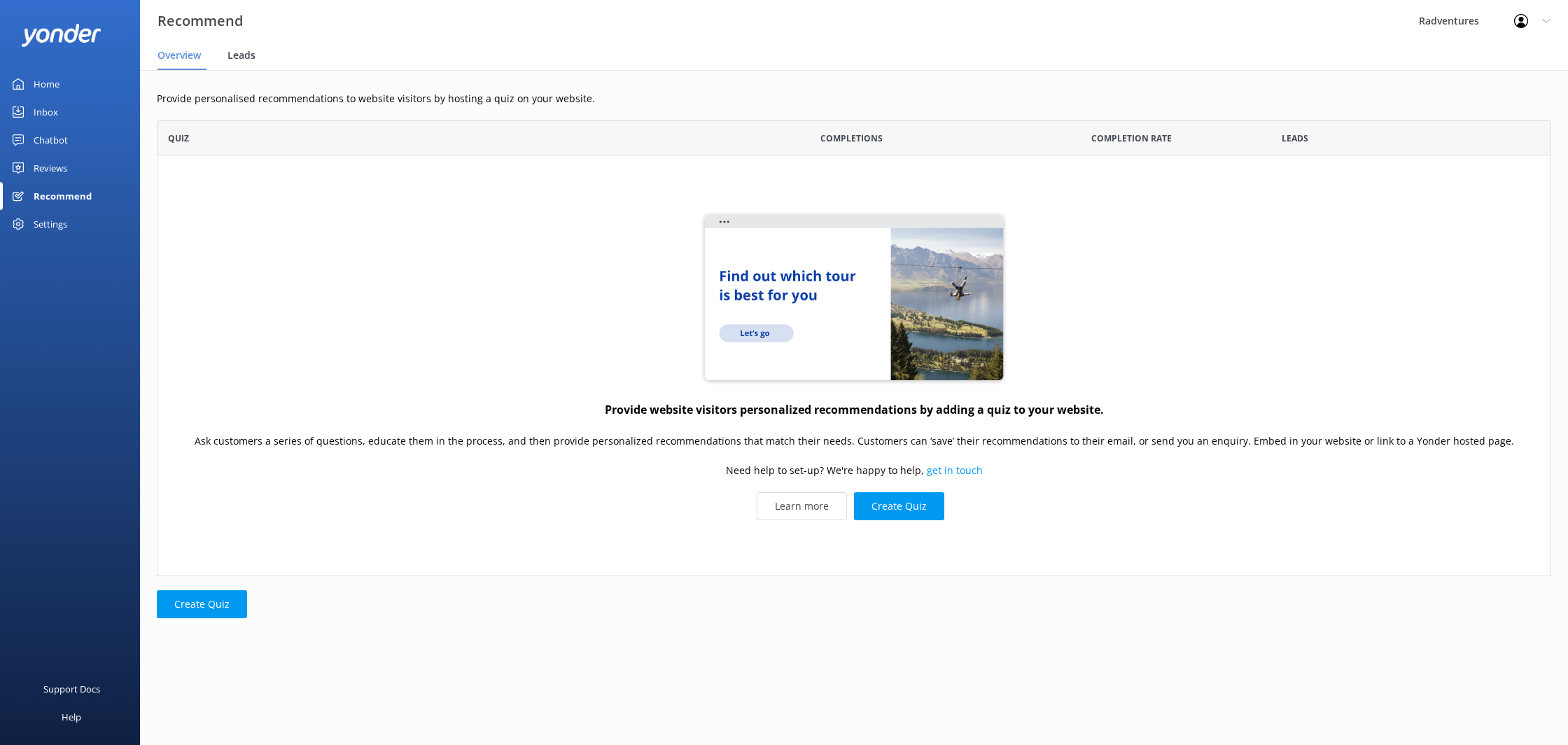
click at [248, 54] on span "Leads" at bounding box center [242, 55] width 28 height 14
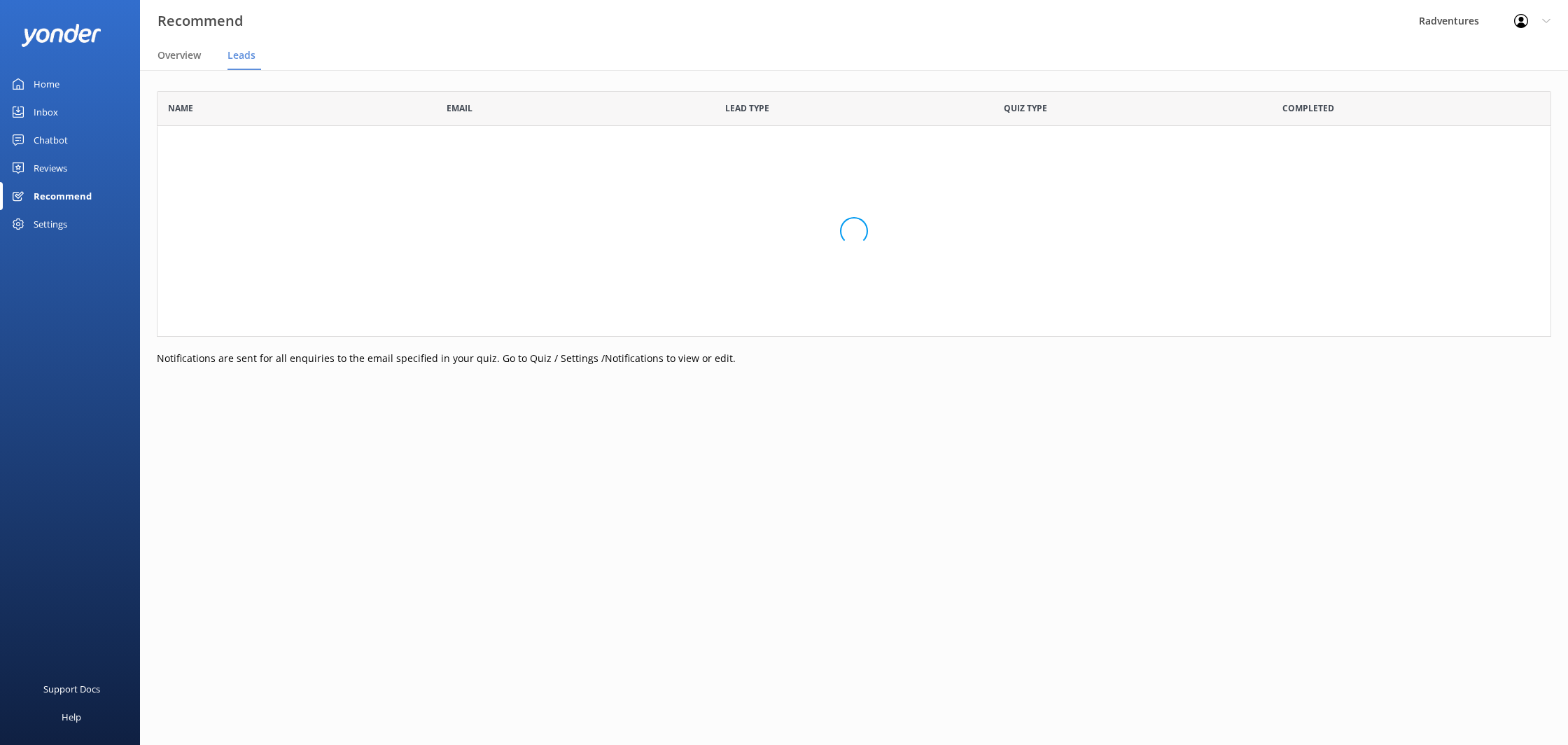
scroll to position [246, 1395]
click at [168, 57] on span "Overview" at bounding box center [179, 55] width 44 height 14
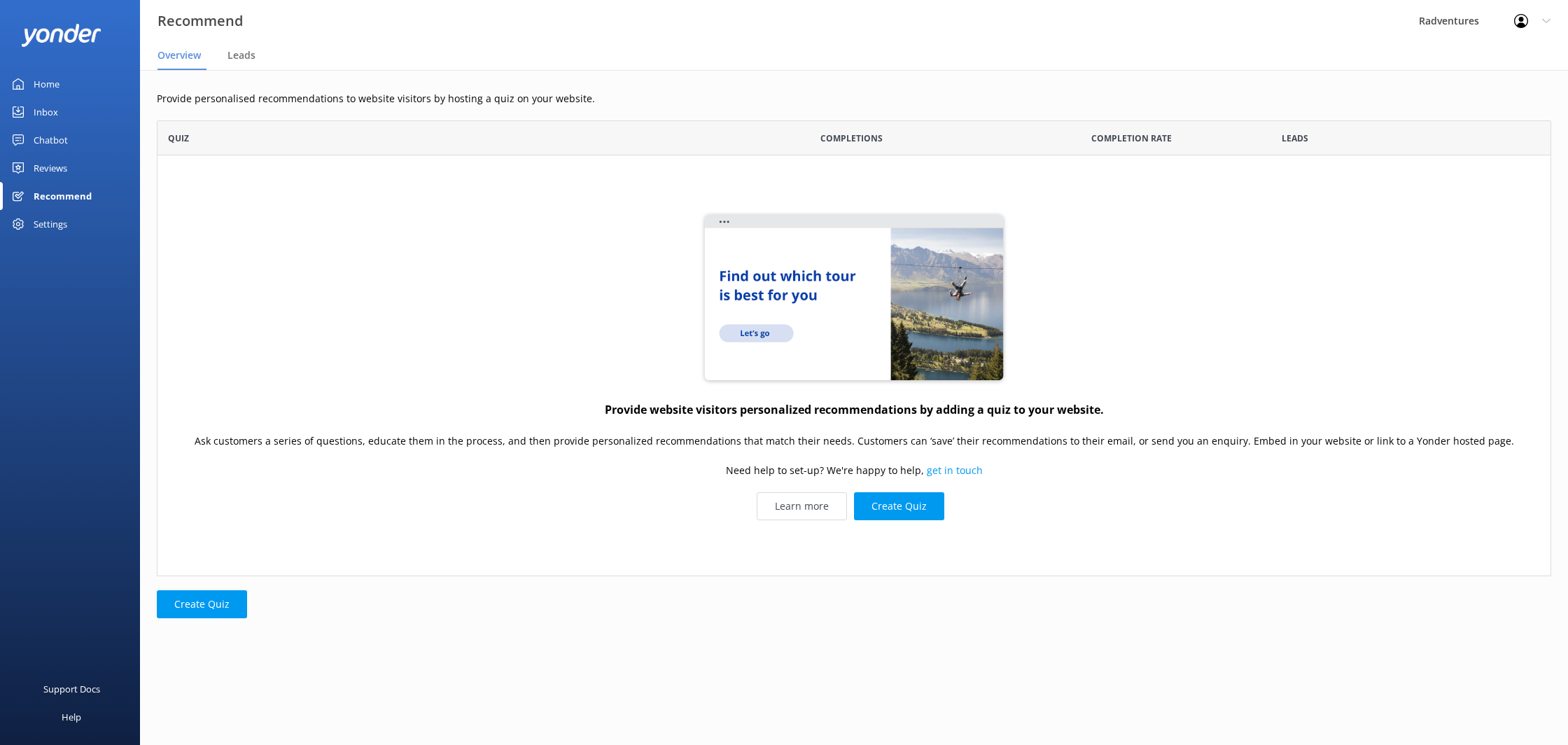
scroll to position [455, 1395]
click at [63, 139] on div "Chatbot" at bounding box center [51, 140] width 35 height 28
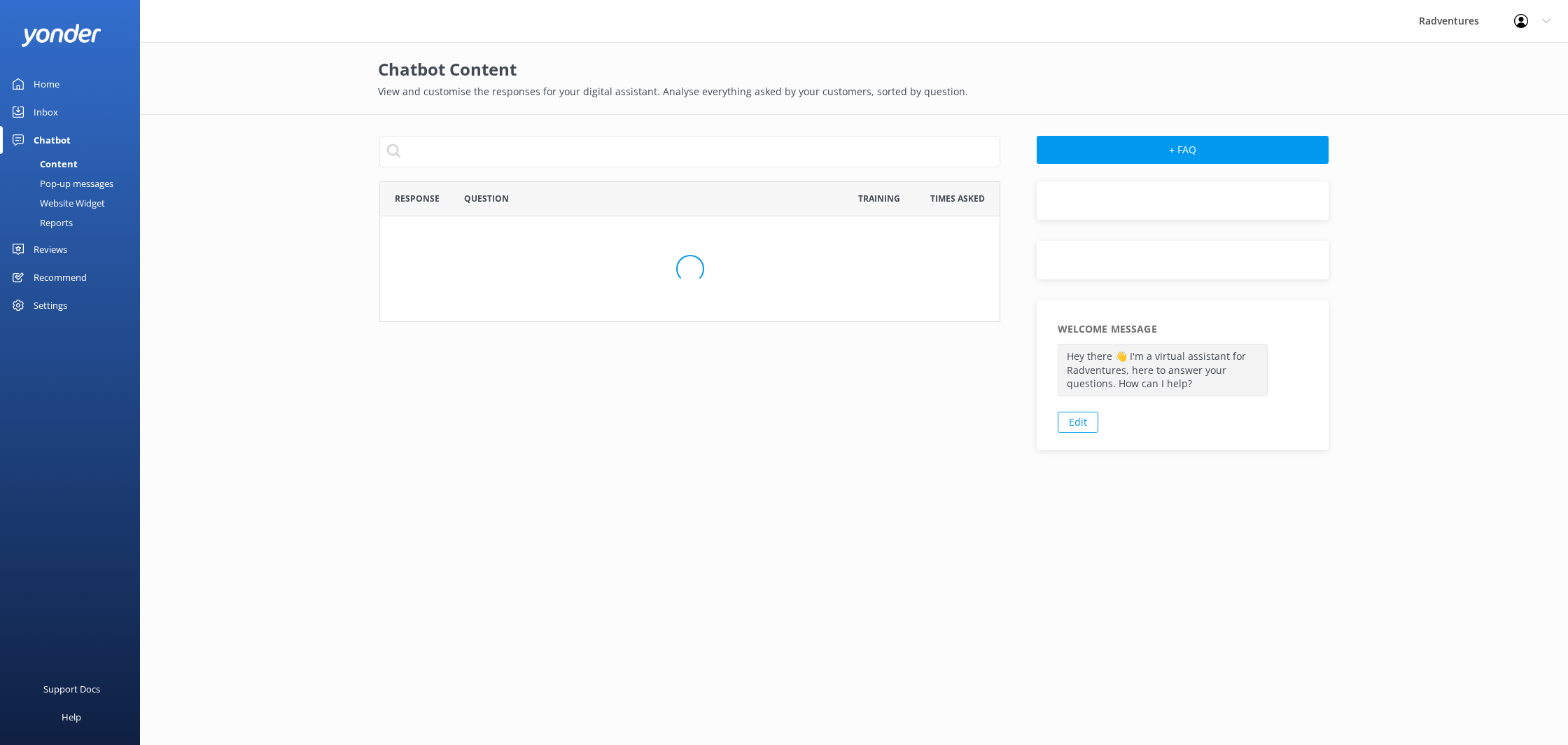
scroll to position [491, 621]
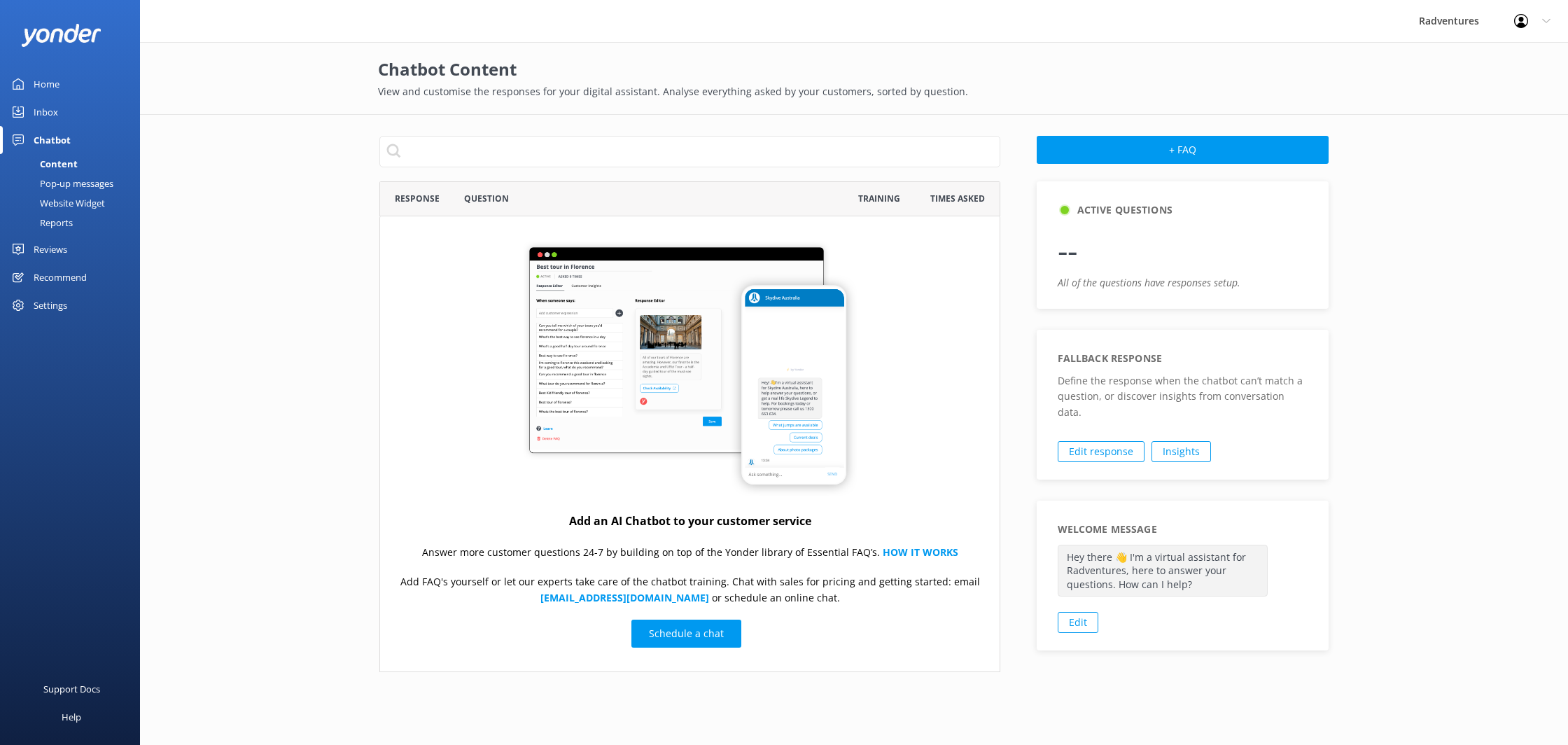
click at [52, 114] on div "Inbox" at bounding box center [46, 112] width 25 height 28
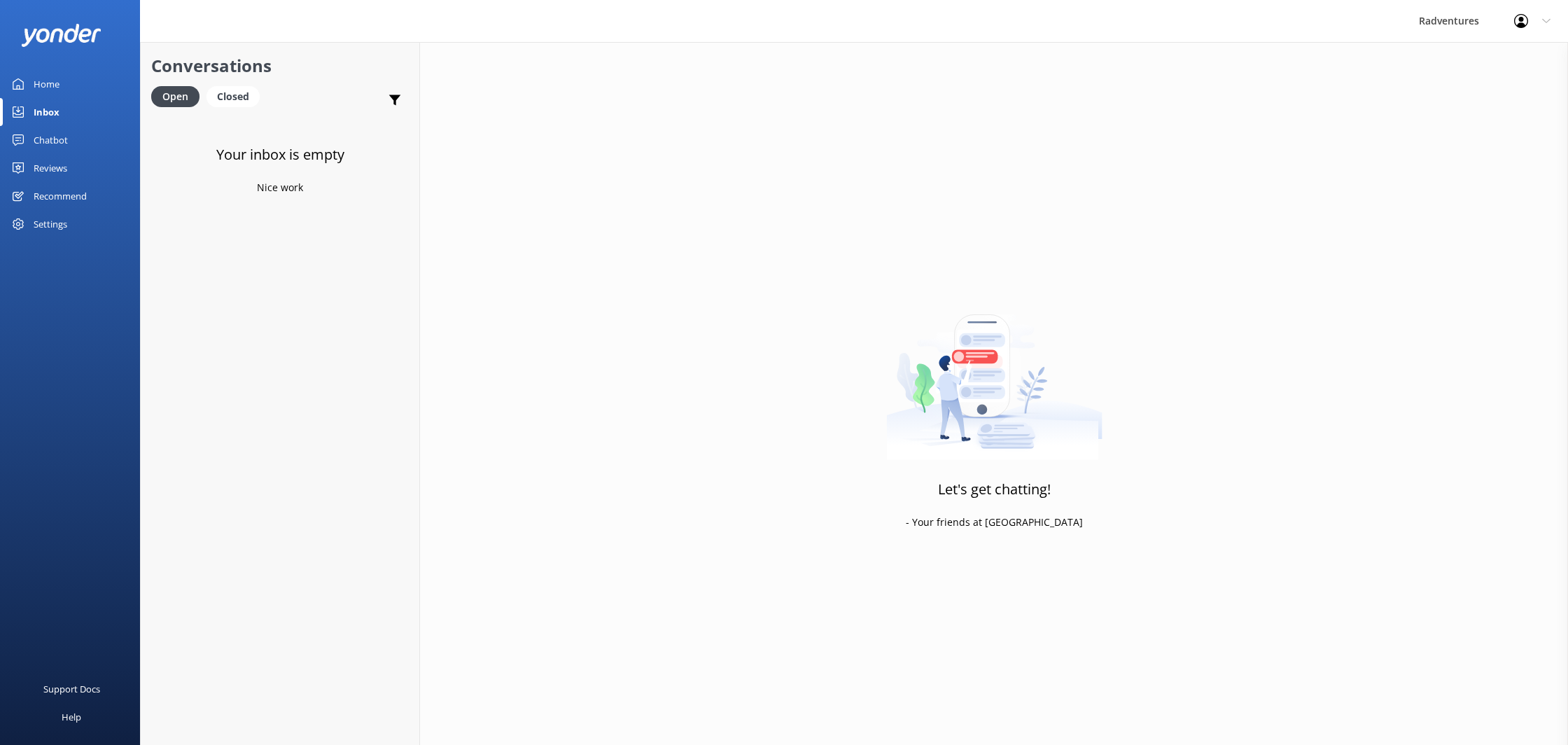
click at [52, 89] on div "Home" at bounding box center [46, 84] width 26 height 28
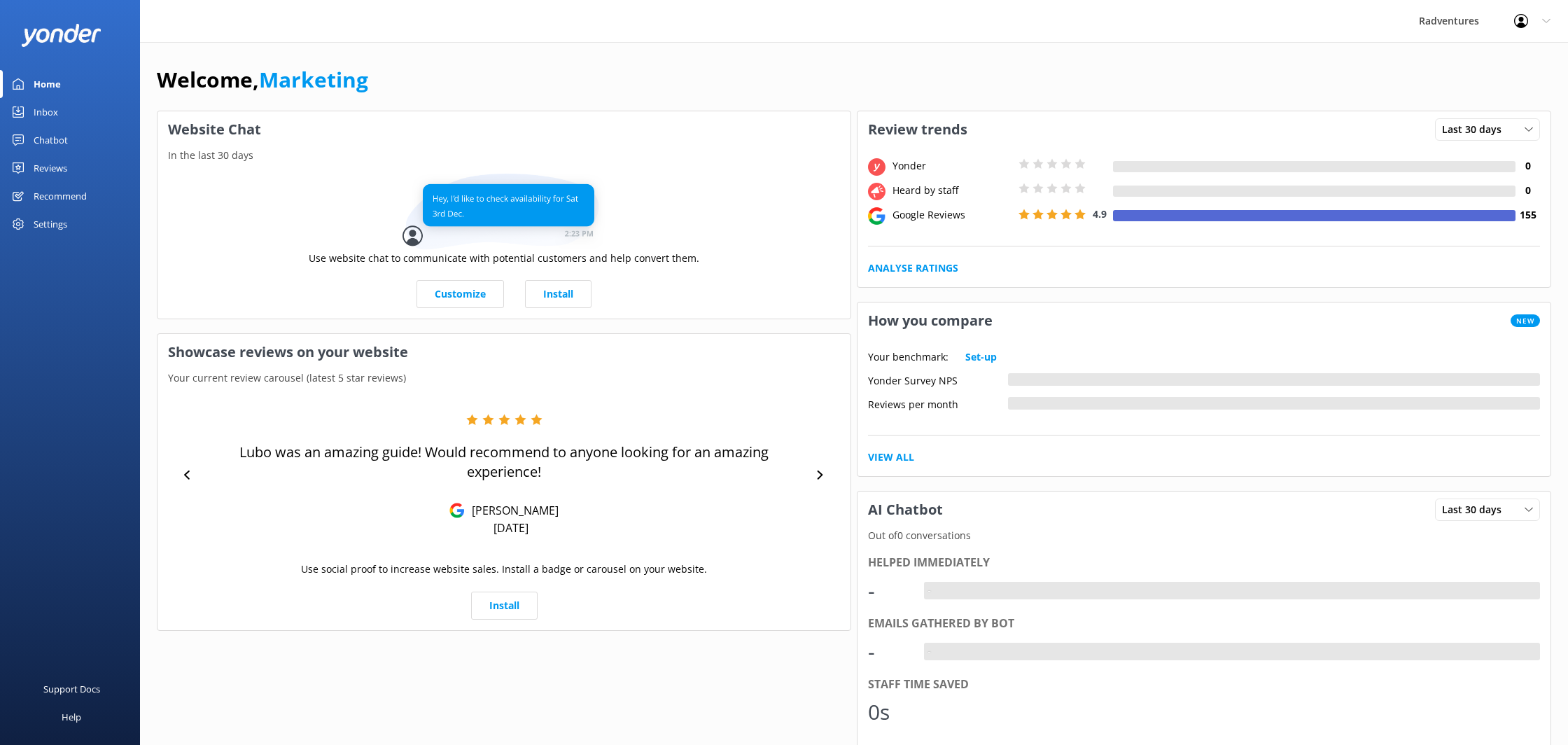
click at [47, 169] on div "Reviews" at bounding box center [50, 168] width 34 height 28
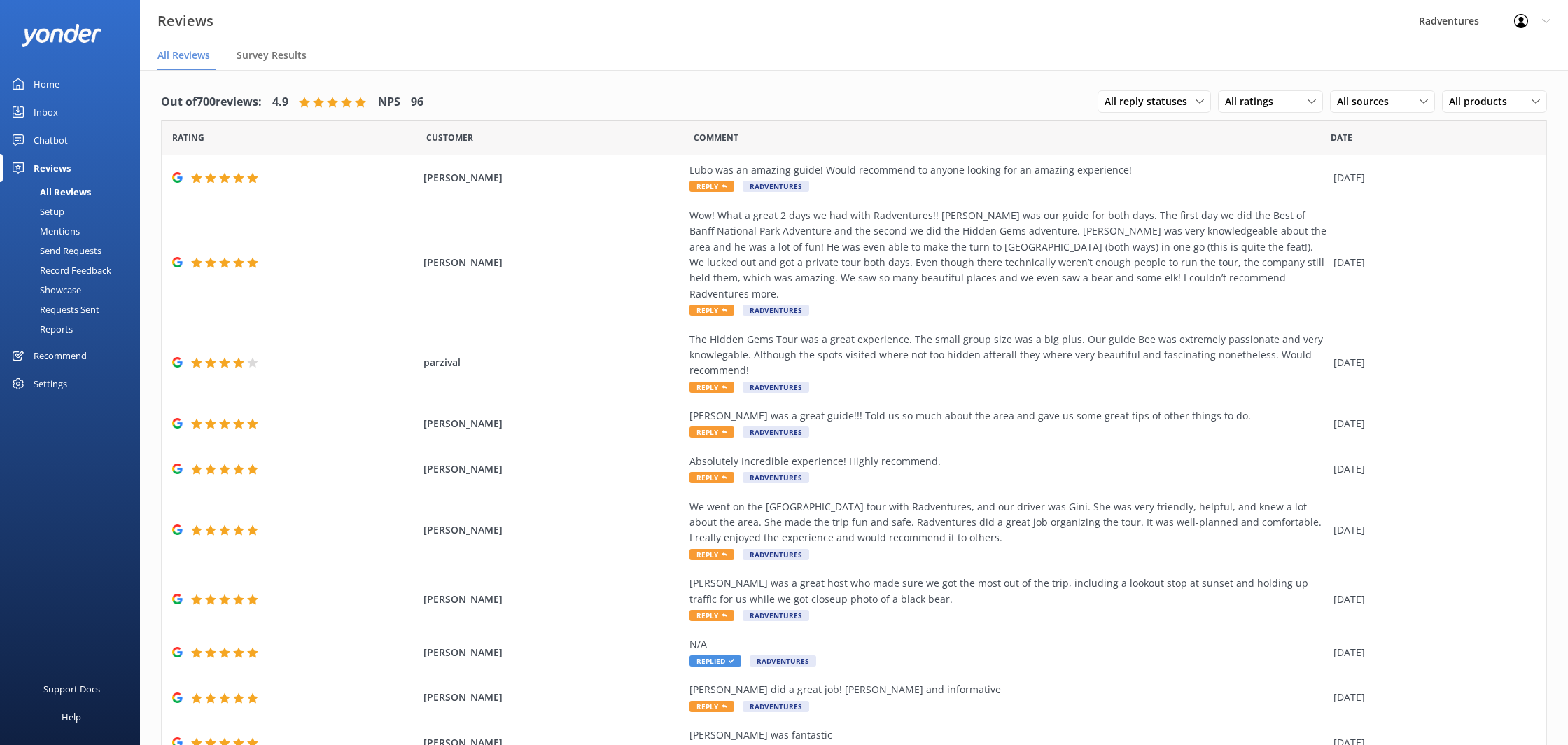
click at [69, 191] on div "All Reviews" at bounding box center [50, 192] width 83 height 20
click at [66, 208] on link "Setup" at bounding box center [73, 211] width 131 height 20
click at [63, 229] on div "Mentions" at bounding box center [44, 231] width 72 height 20
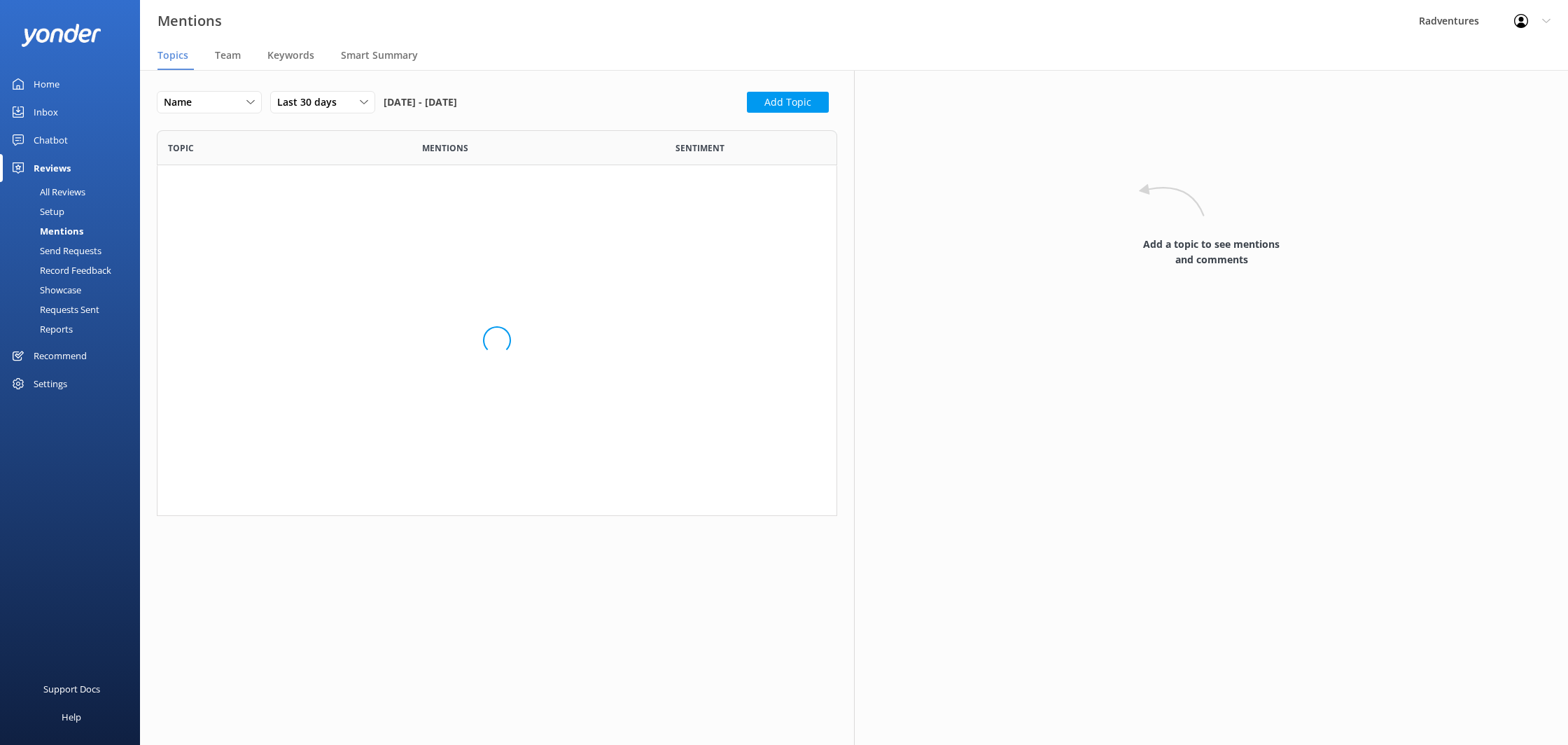
scroll to position [385, 681]
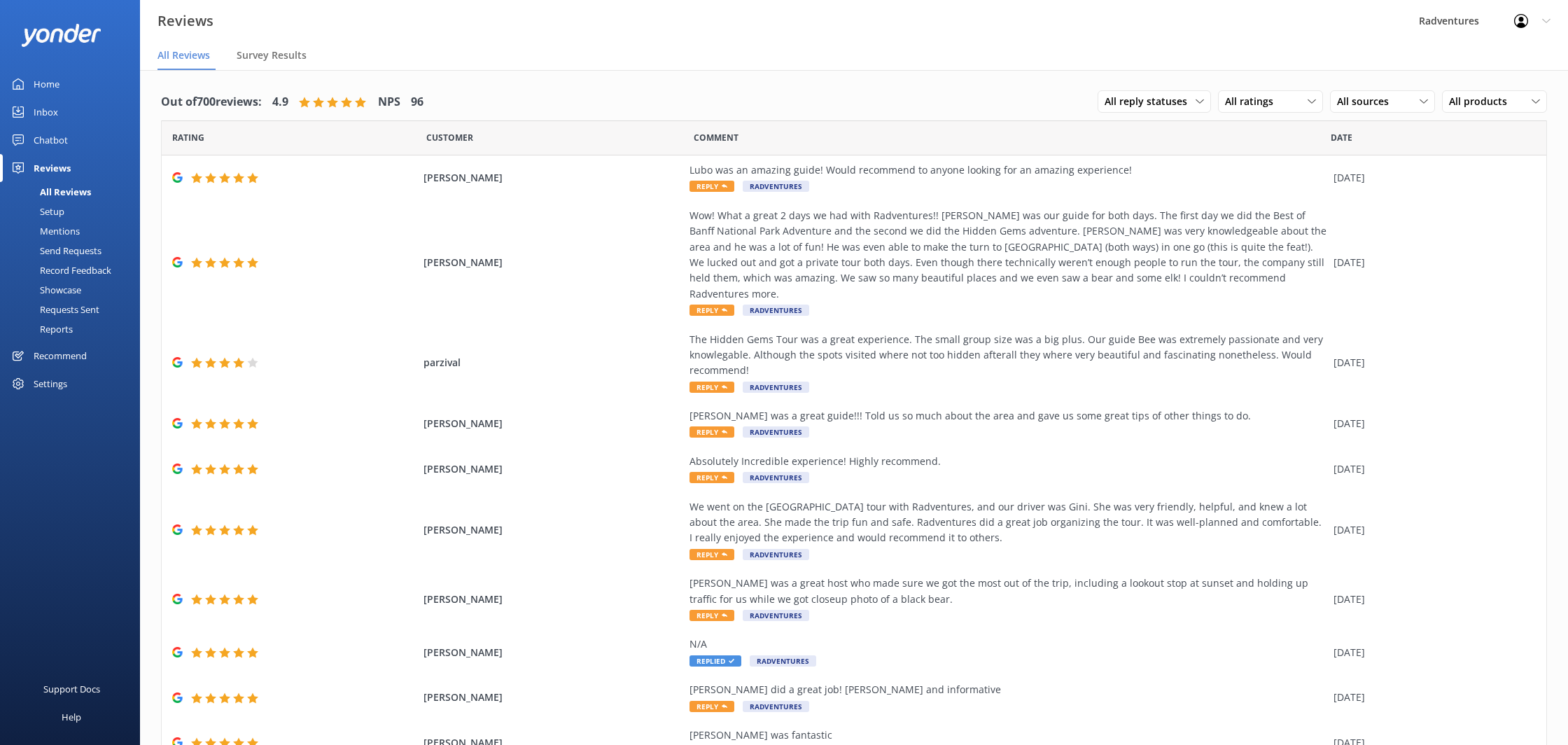
click at [61, 245] on div "Send Requests" at bounding box center [54, 251] width 93 height 20
click at [76, 270] on div "Record Feedback" at bounding box center [59, 271] width 103 height 20
click at [78, 285] on div "Showcase" at bounding box center [45, 290] width 73 height 20
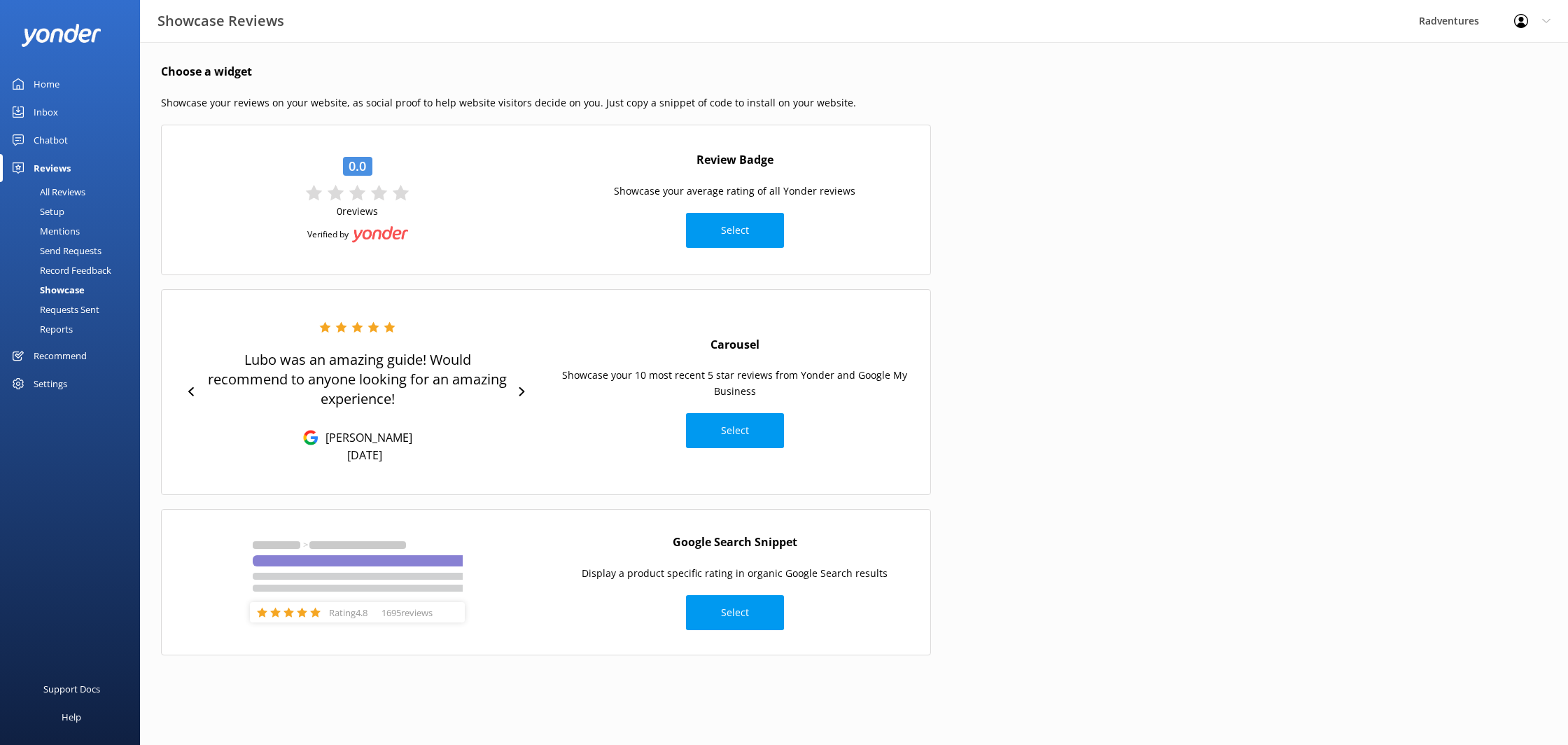
click at [75, 304] on div "Requests Sent" at bounding box center [54, 309] width 91 height 20
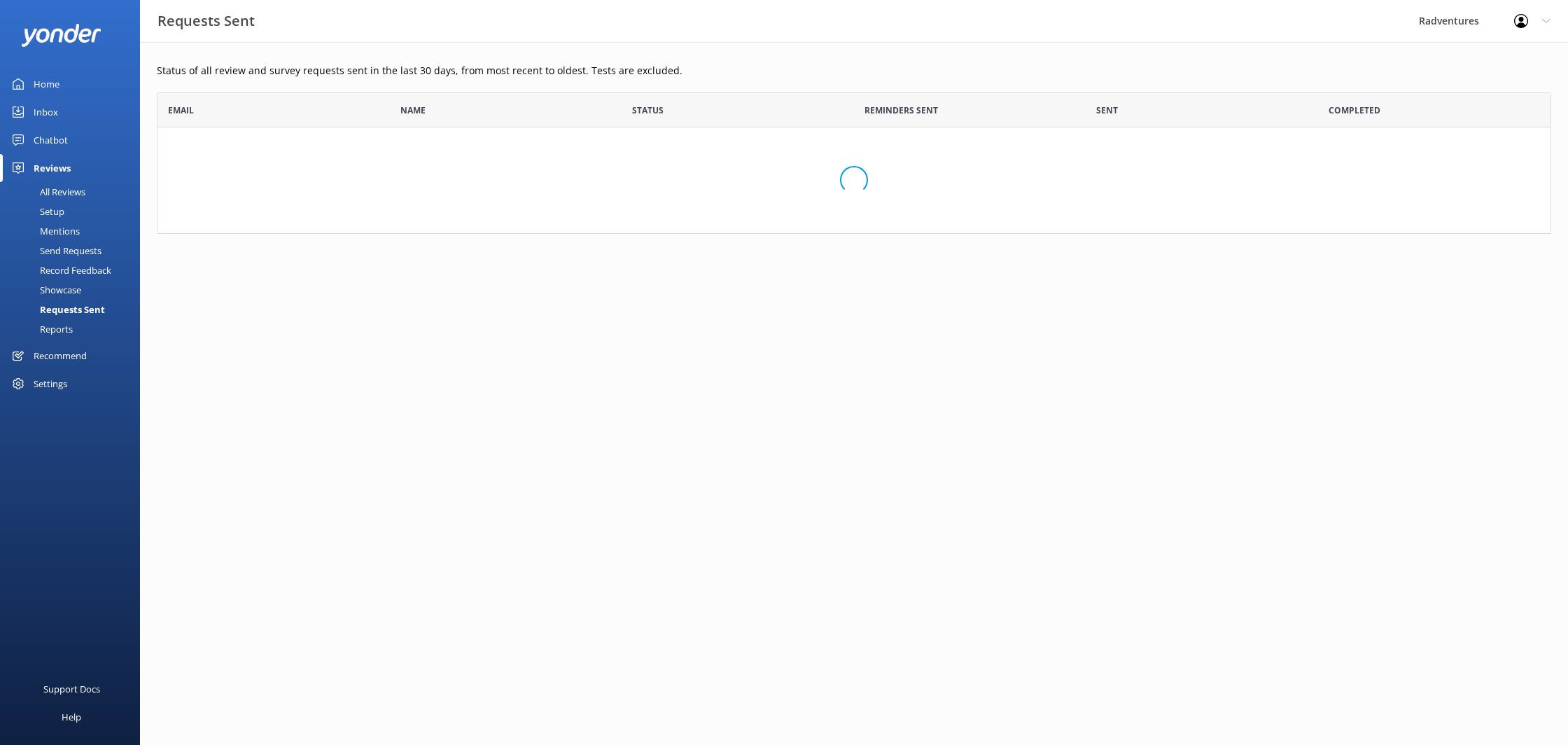
scroll to position [141, 1395]
click at [68, 330] on div "Reports" at bounding box center [40, 329] width 64 height 20
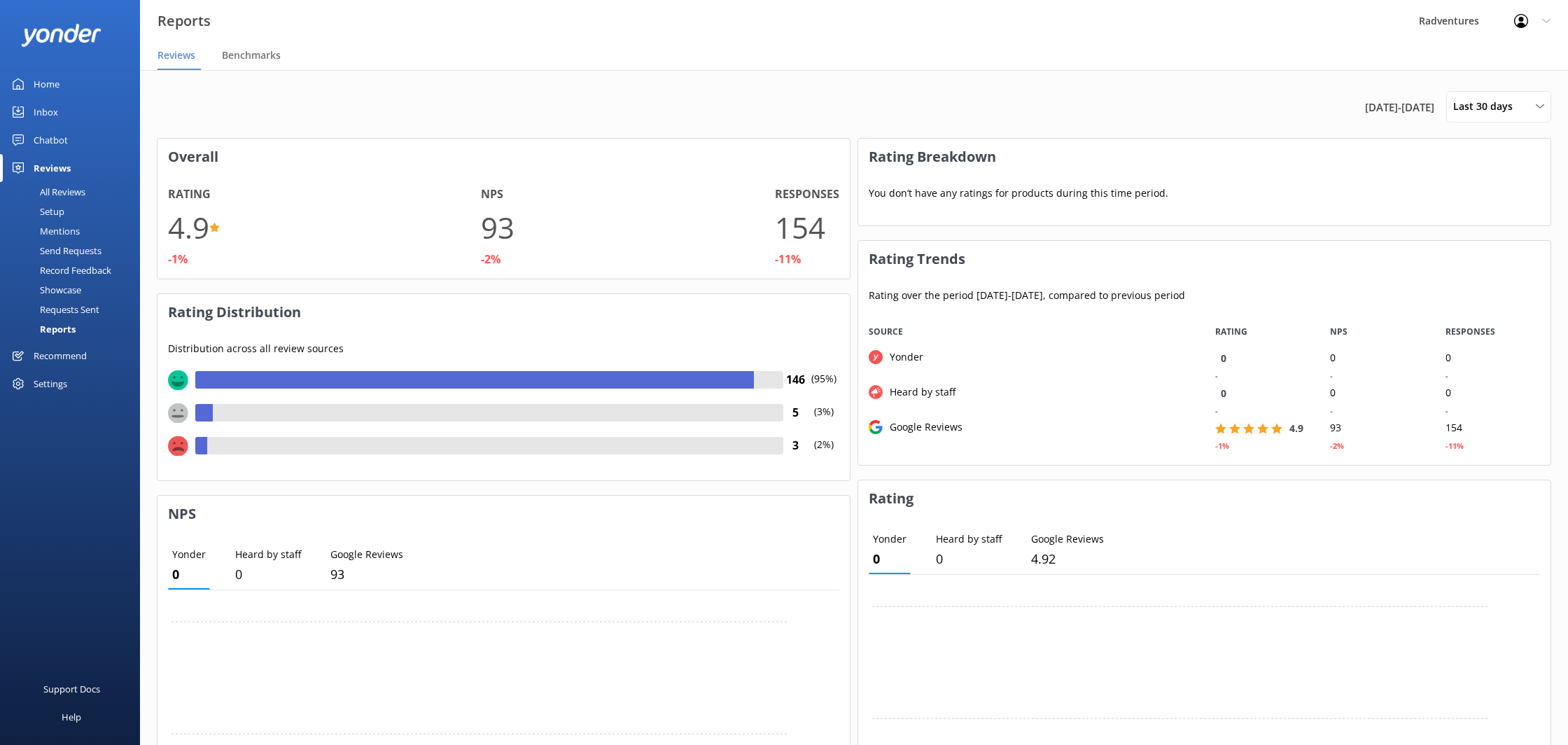
click at [53, 217] on div "Setup" at bounding box center [36, 211] width 56 height 20
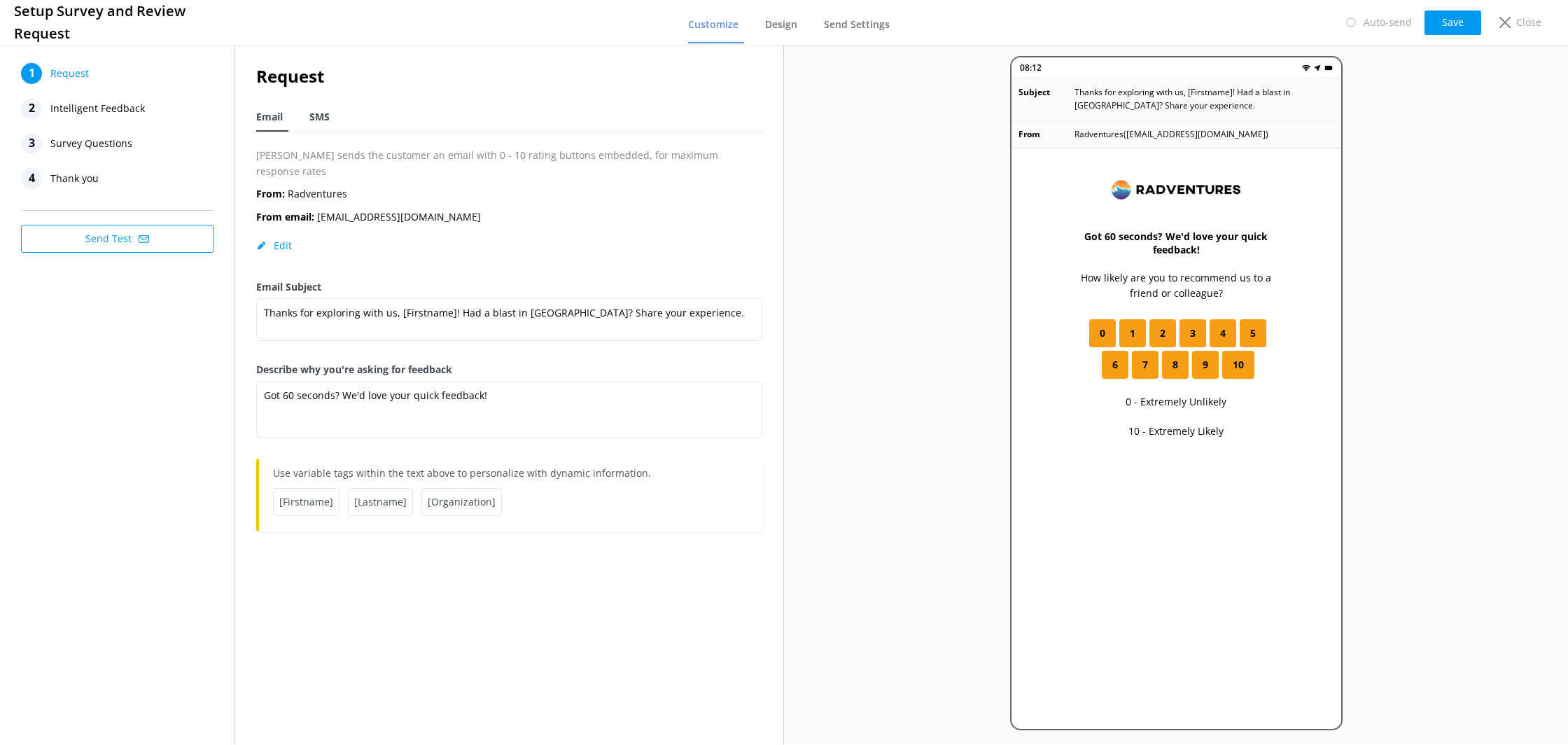
click at [327, 121] on span "SMS" at bounding box center [319, 116] width 21 height 14
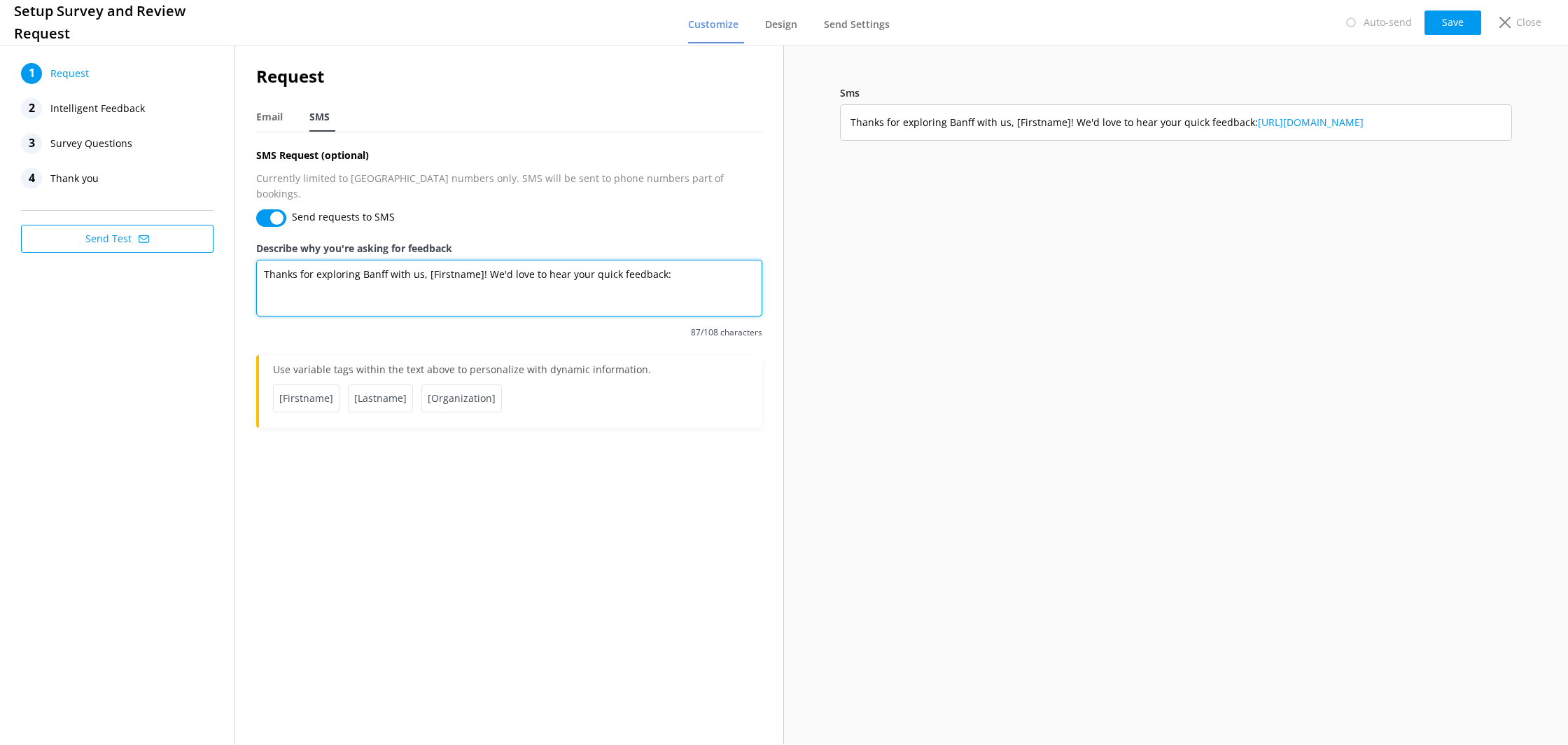
click at [658, 262] on textarea "Thanks for exploring Banff with us, [Firstname]! We'd love to hear your quick f…" at bounding box center [509, 288] width 506 height 57
click at [1438, 24] on button "Save" at bounding box center [1452, 23] width 57 height 25
click at [280, 119] on span "Email" at bounding box center [270, 116] width 26 height 14
type textarea "Got 60 seconds? We'd love your quick feedback!"
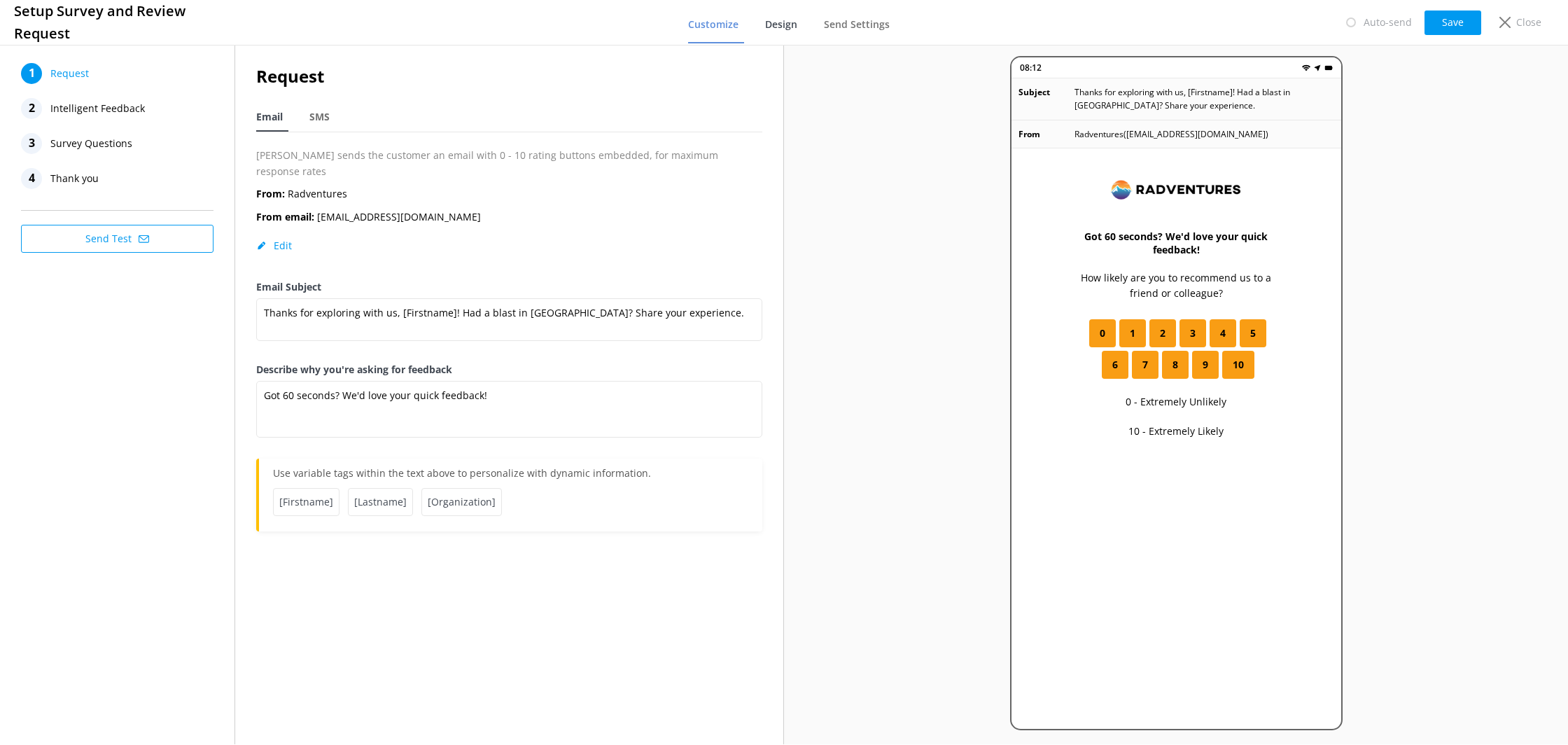
click at [774, 26] on span "Design" at bounding box center [781, 24] width 32 height 14
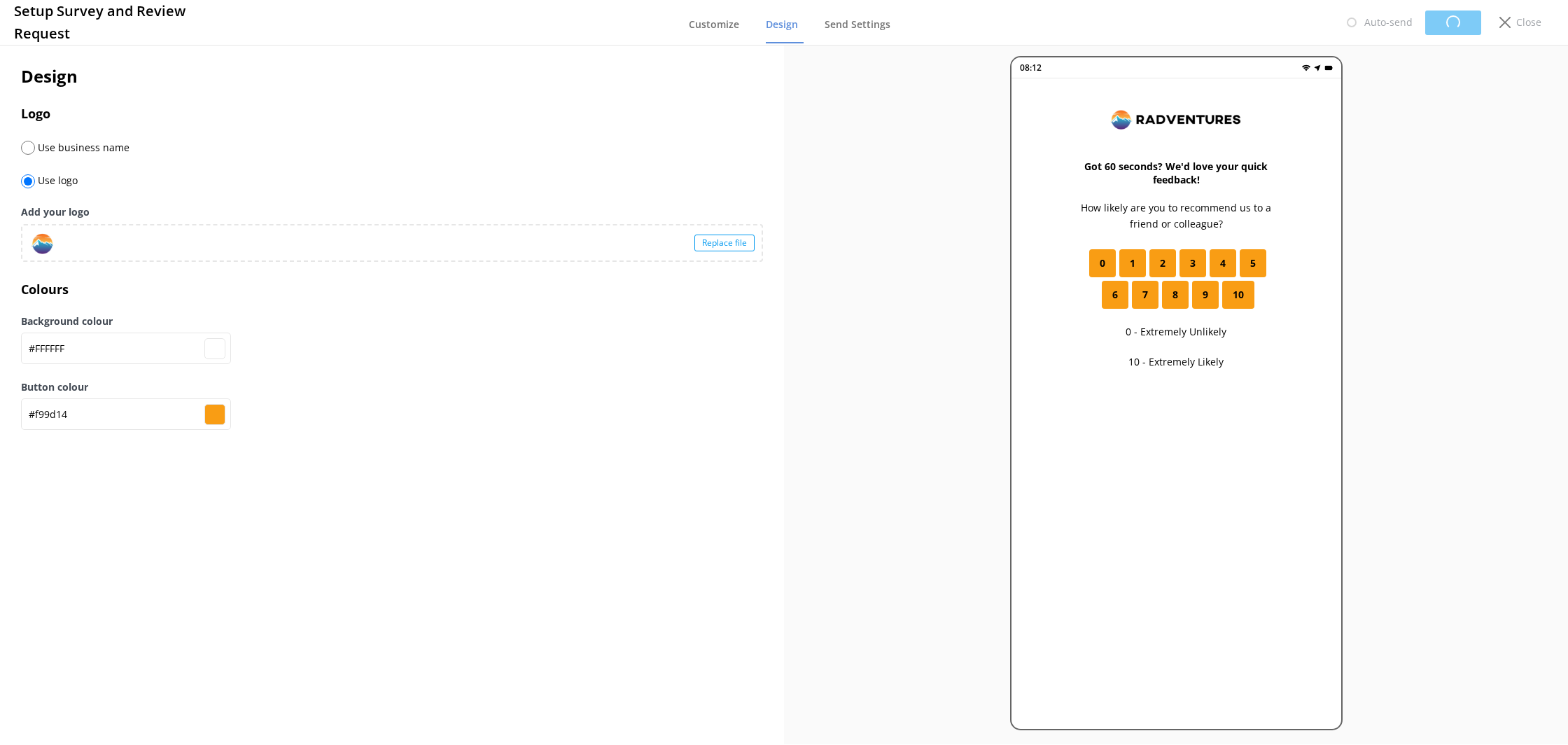
type input "#ffffff"
click at [868, 20] on span "Send Settings" at bounding box center [857, 24] width 66 height 14
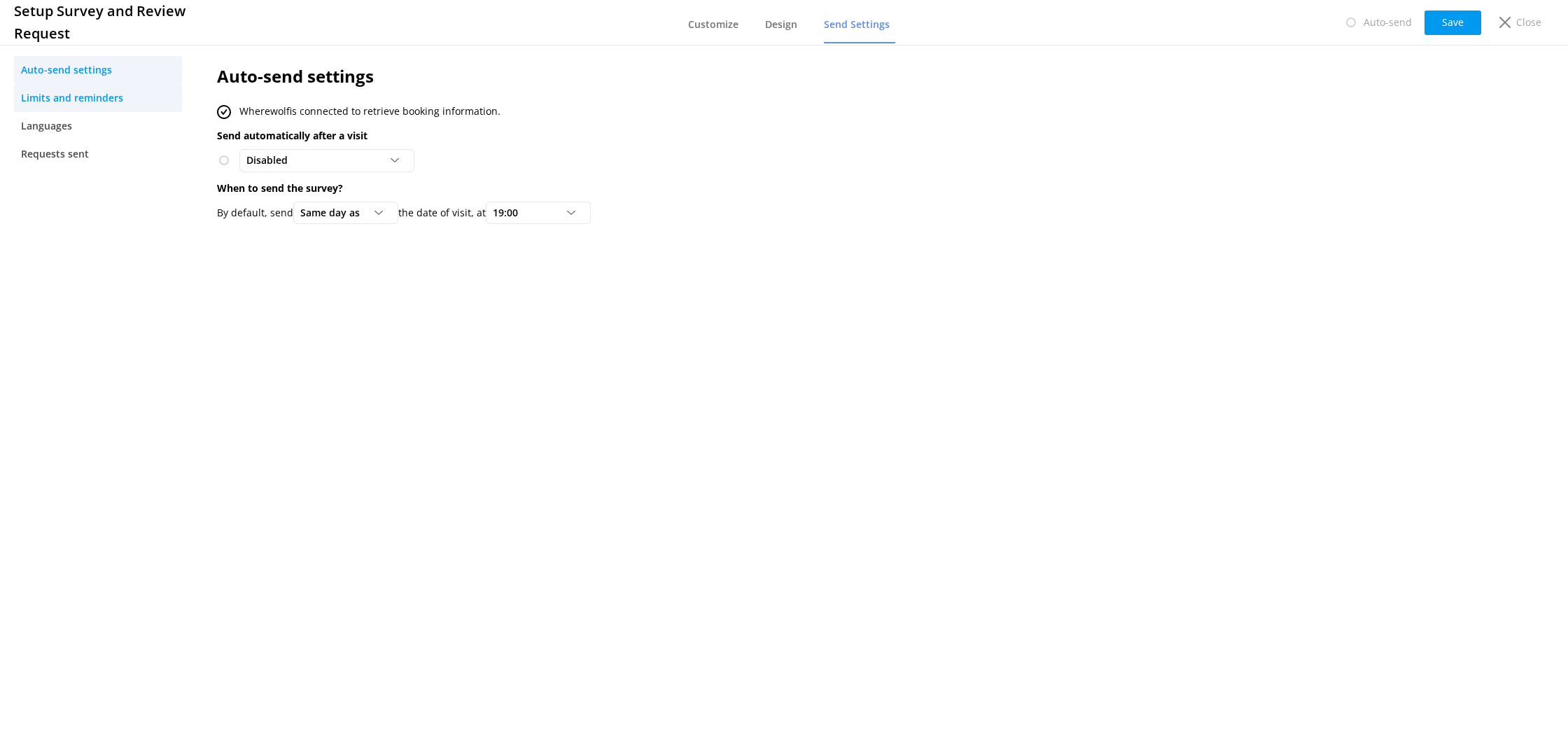
click at [126, 92] on link "Limits and reminders" at bounding box center [98, 98] width 168 height 28
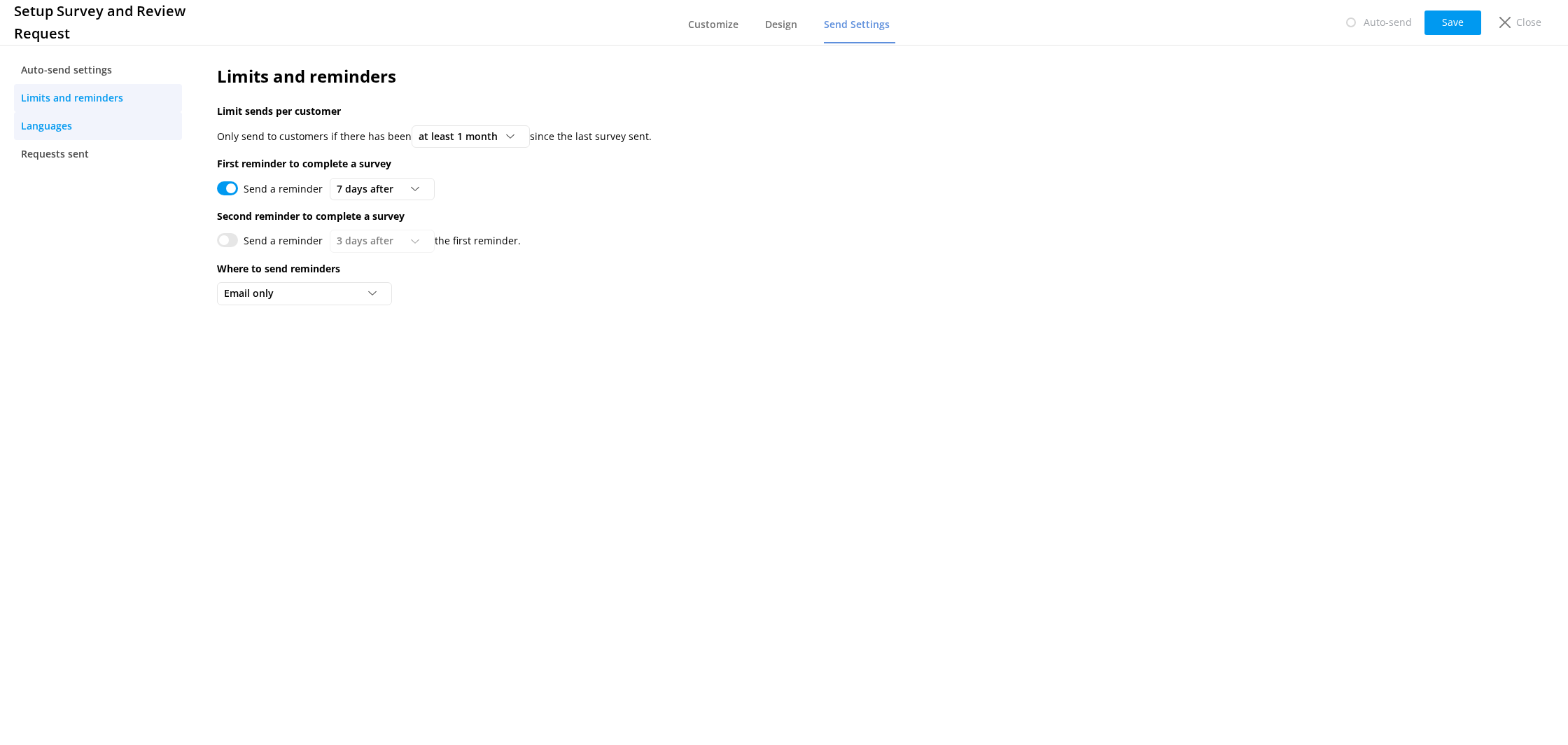
click at [117, 132] on link "Languages" at bounding box center [98, 126] width 168 height 28
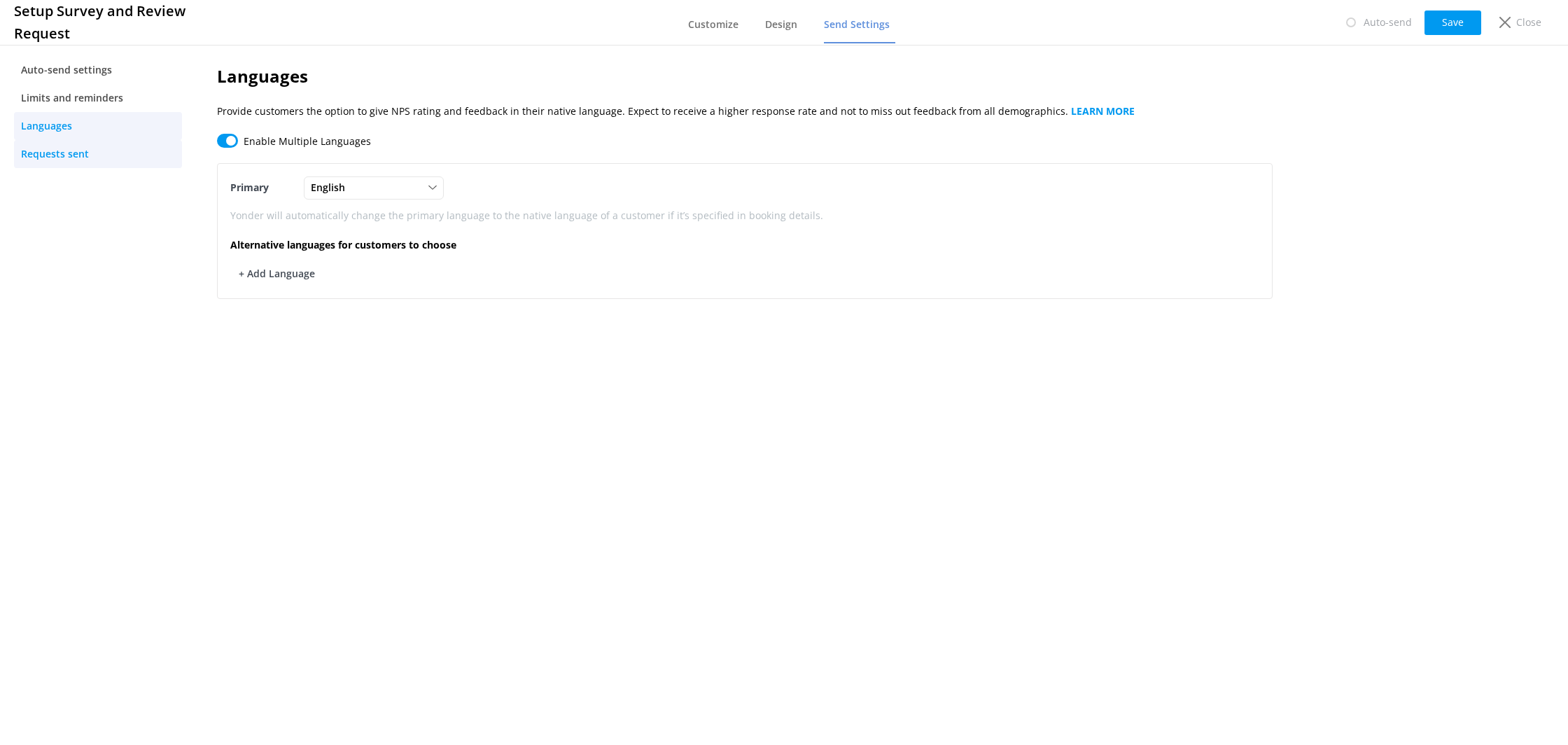
click at [116, 145] on link "Requests sent" at bounding box center [98, 154] width 168 height 28
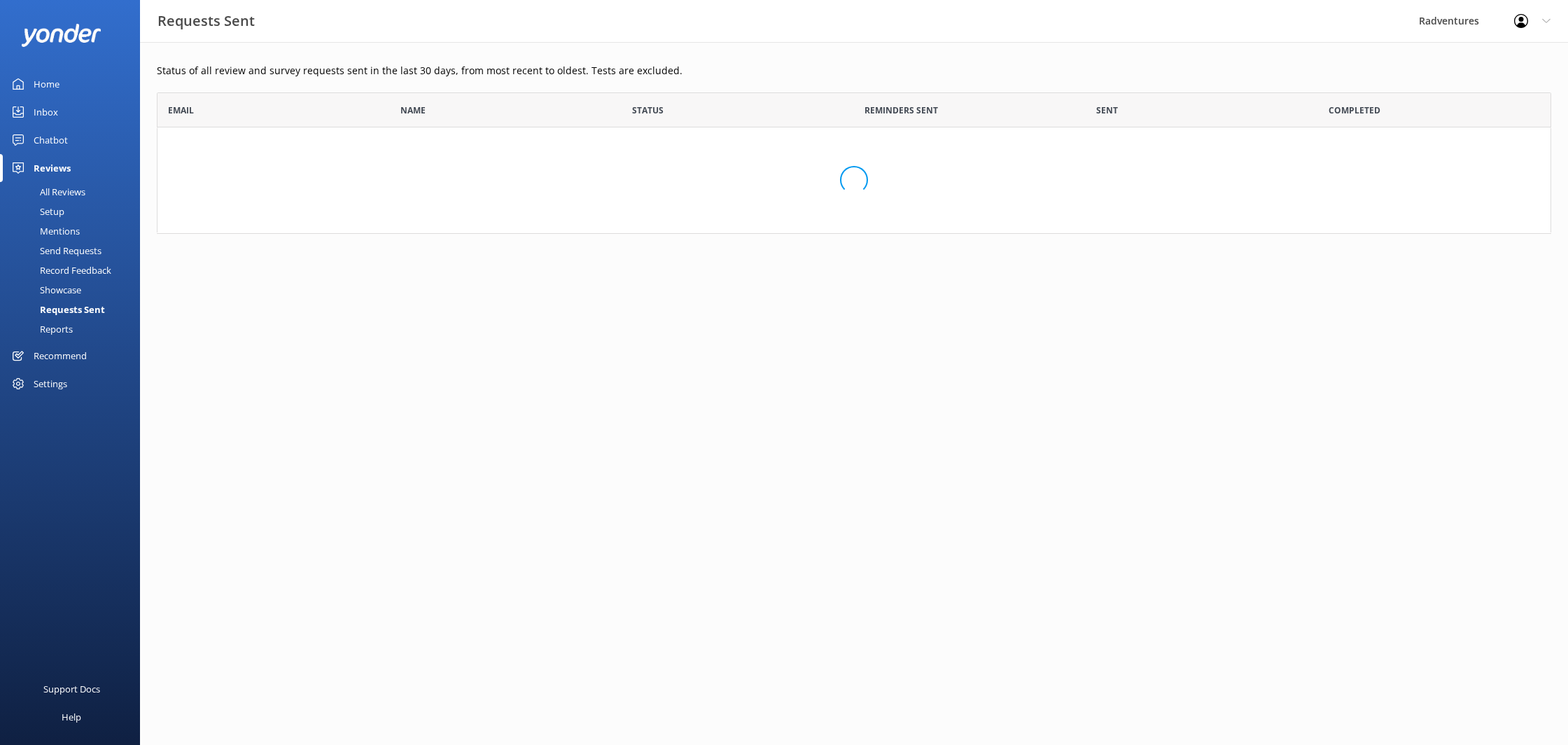
scroll to position [141, 1395]
click at [63, 211] on div "Setup" at bounding box center [36, 211] width 56 height 20
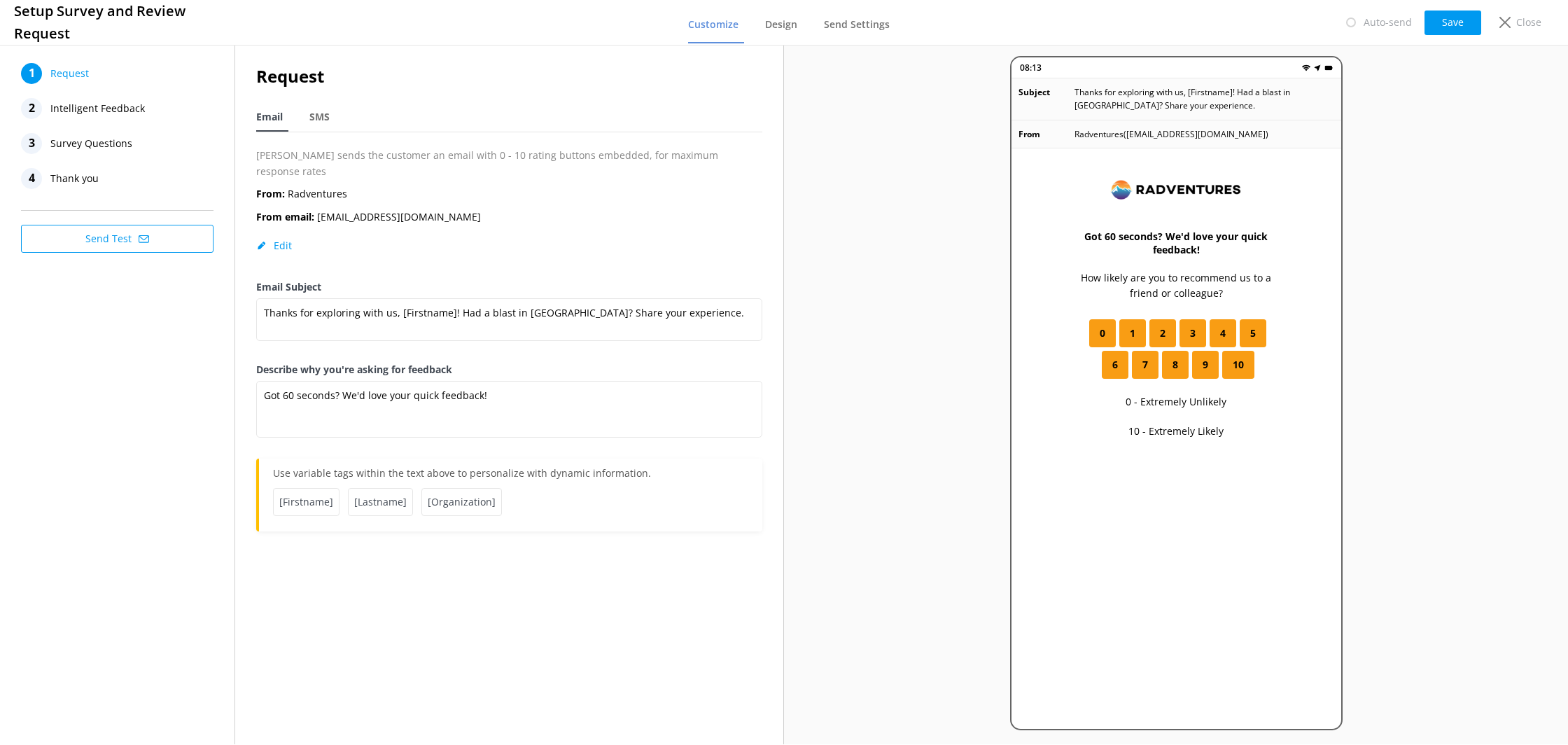
click at [143, 104] on div "2 Intelligent Feedback" at bounding box center [116, 108] width 192 height 21
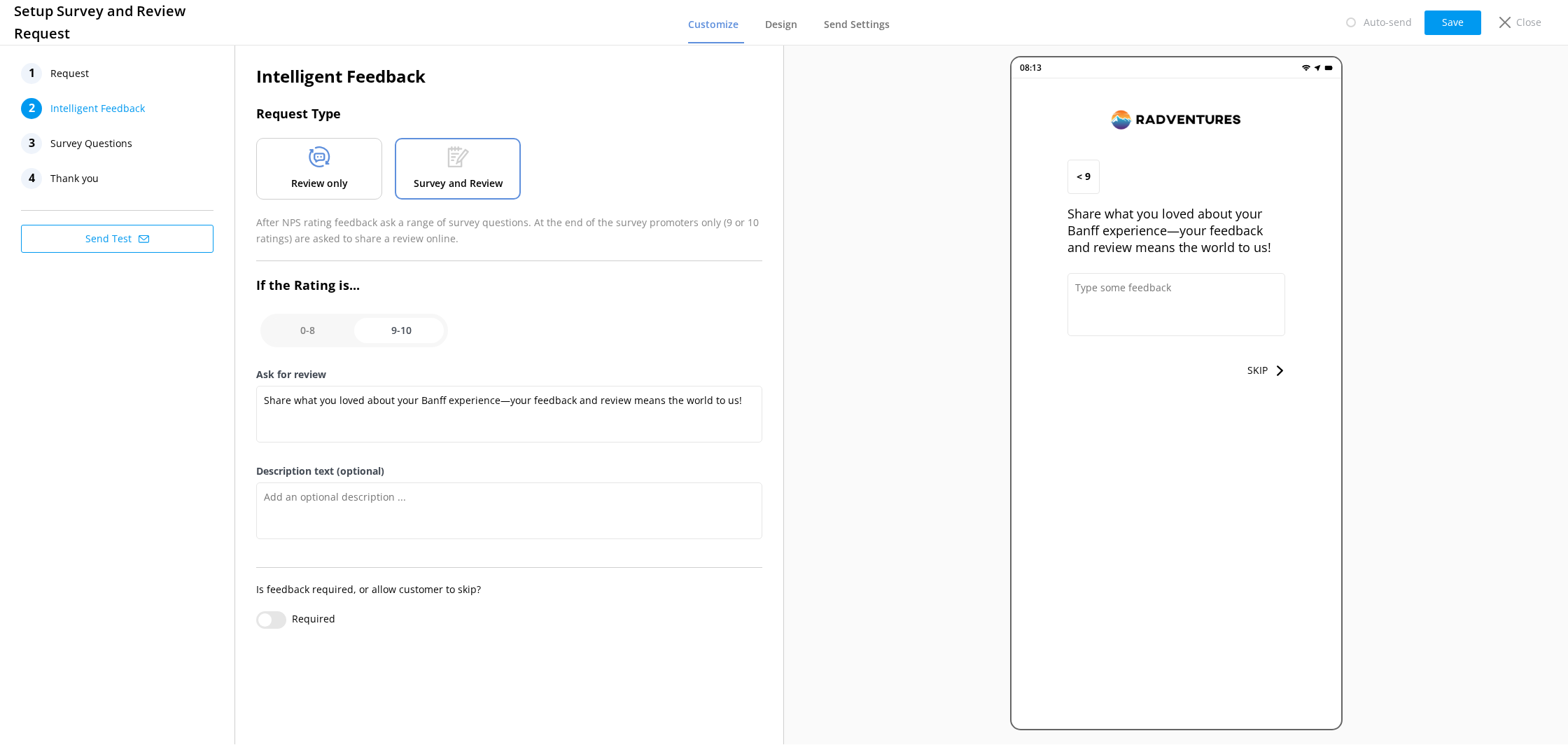
click at [321, 325] on input "checkbox" at bounding box center [354, 330] width 187 height 34
checkbox input "false"
type textarea "Let us know how we did, we value your feedback."
type textarea "We read every survey to improve our Banff adventures."
click at [409, 330] on input "checkbox" at bounding box center [354, 330] width 187 height 34
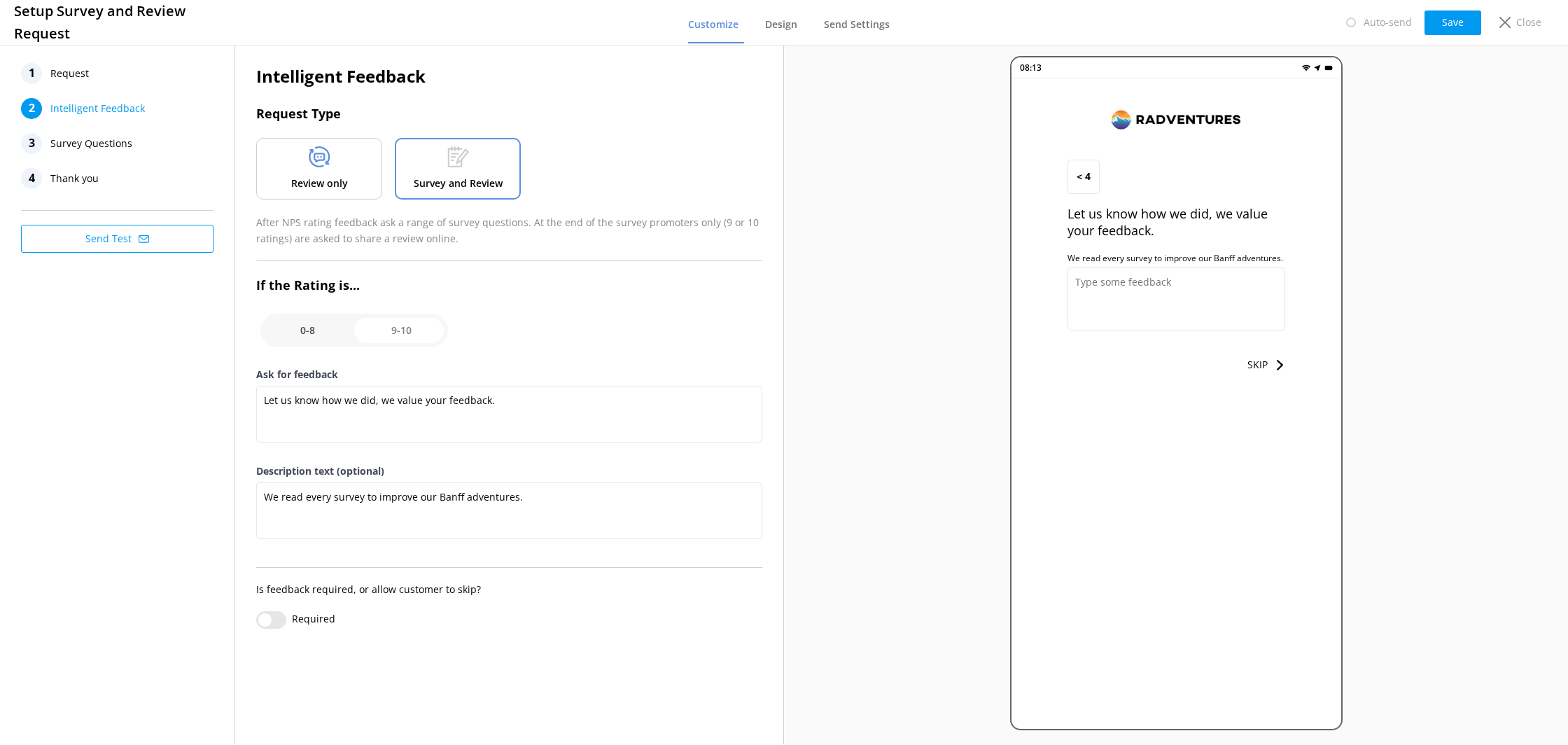
checkbox input "true"
type textarea "Share what you loved about your Banff experience—your feedback and review means…"
click at [135, 140] on div "3 Survey Questions" at bounding box center [116, 143] width 192 height 21
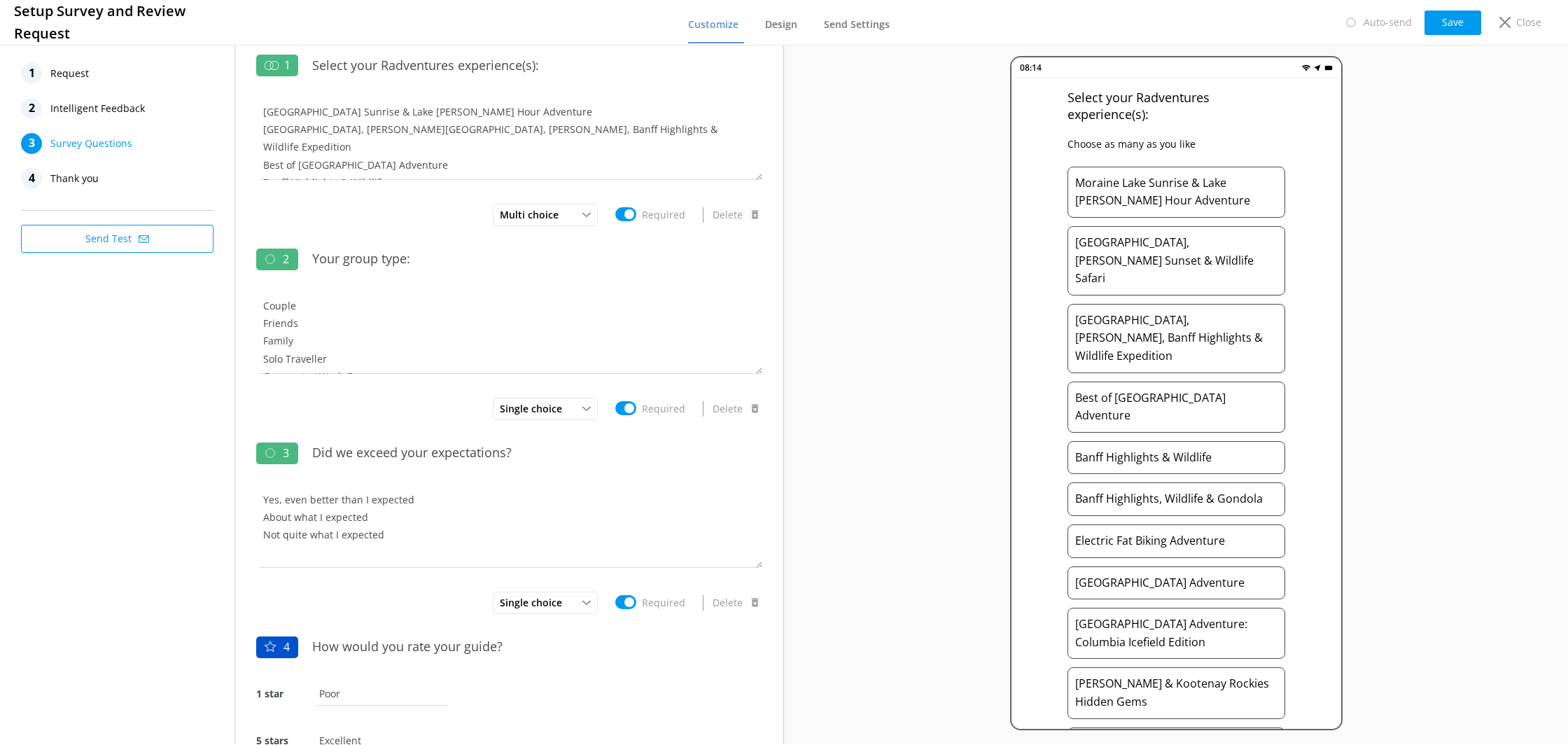
scroll to position [99, 0]
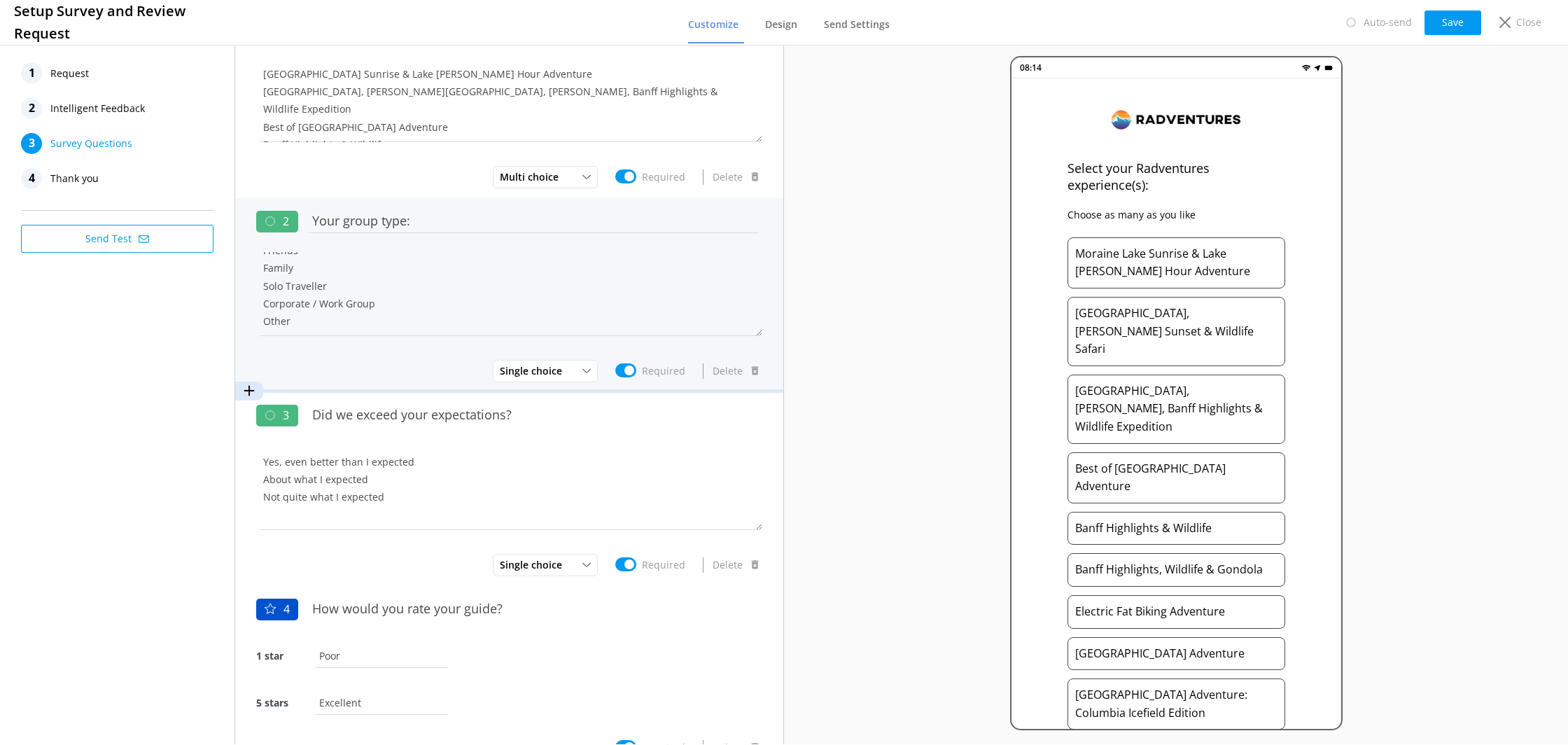
scroll to position [0, 0]
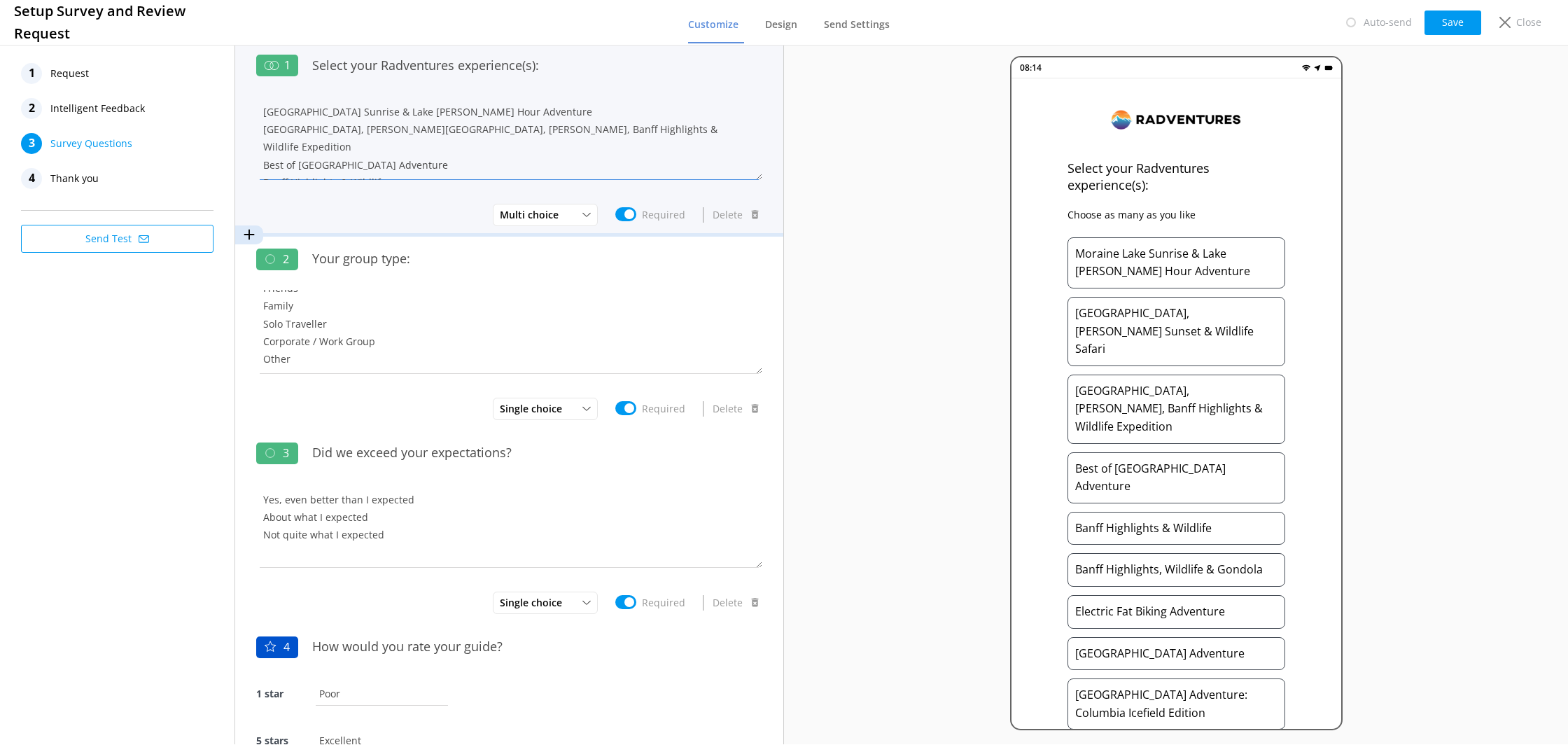
click at [651, 131] on textarea "[GEOGRAPHIC_DATA] Sunrise & Lake [PERSON_NAME] Hour Adventure [GEOGRAPHIC_DATA]…" at bounding box center [509, 138] width 506 height 84
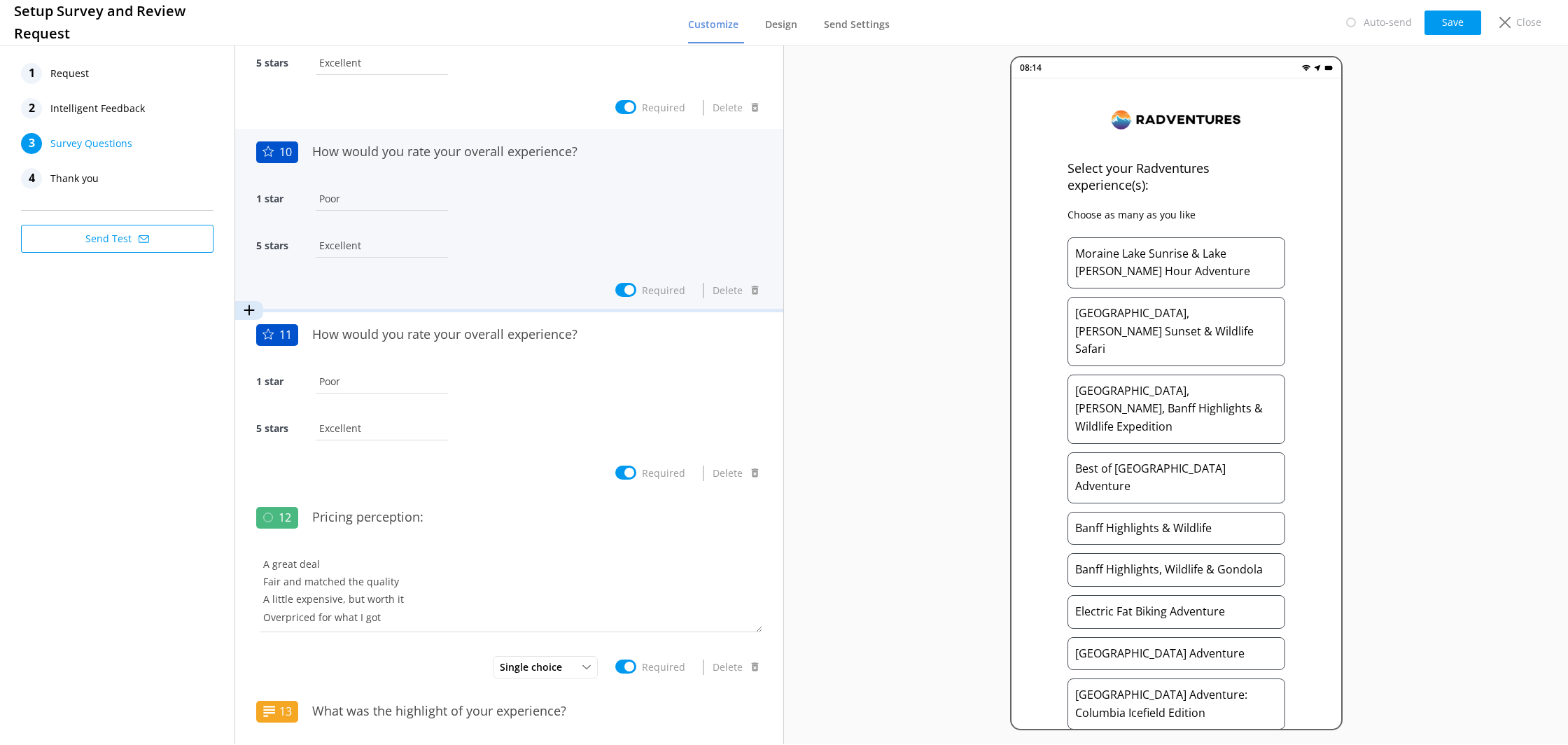
scroll to position [1593, 0]
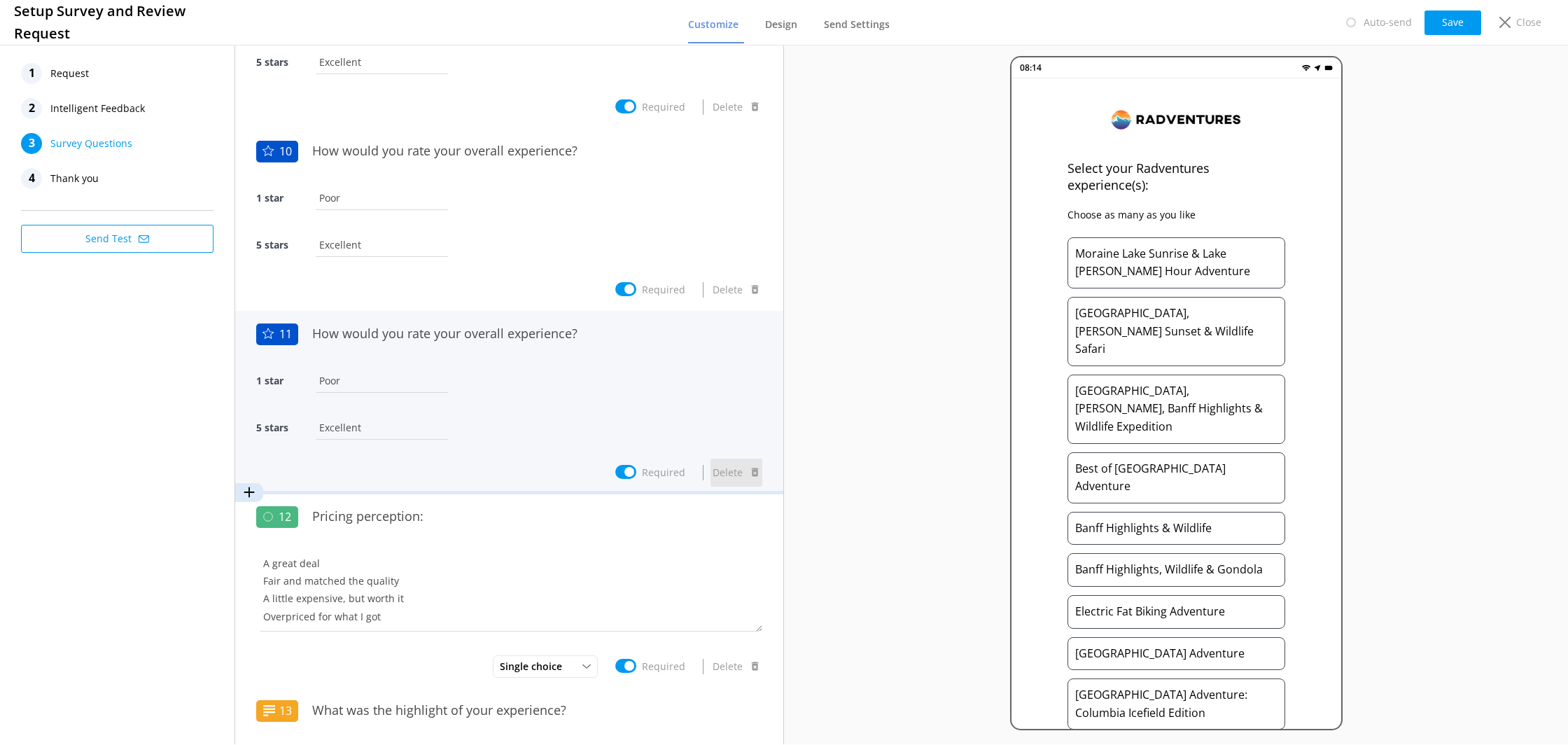
click at [727, 470] on button "Delete" at bounding box center [736, 473] width 52 height 28
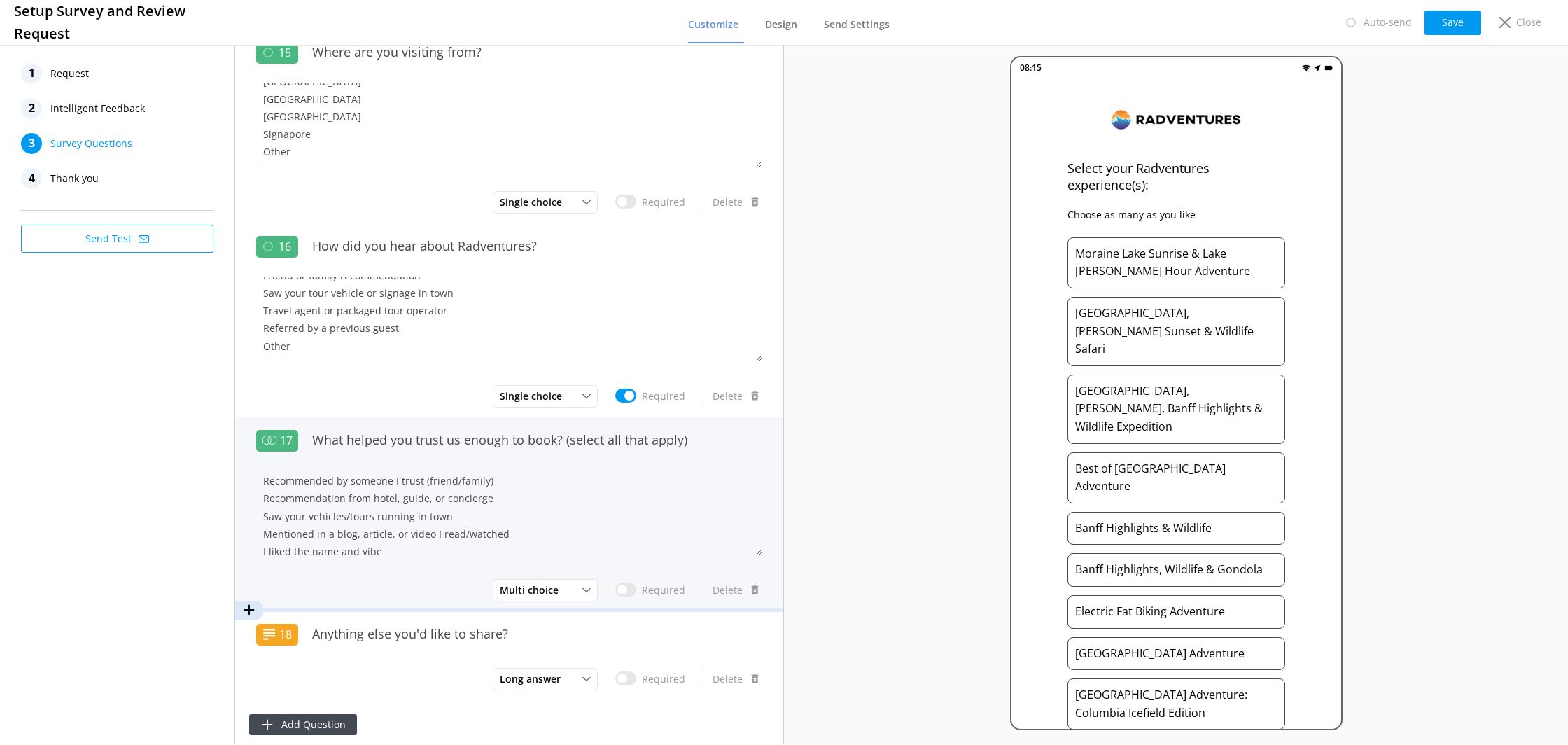
scroll to position [335, 0]
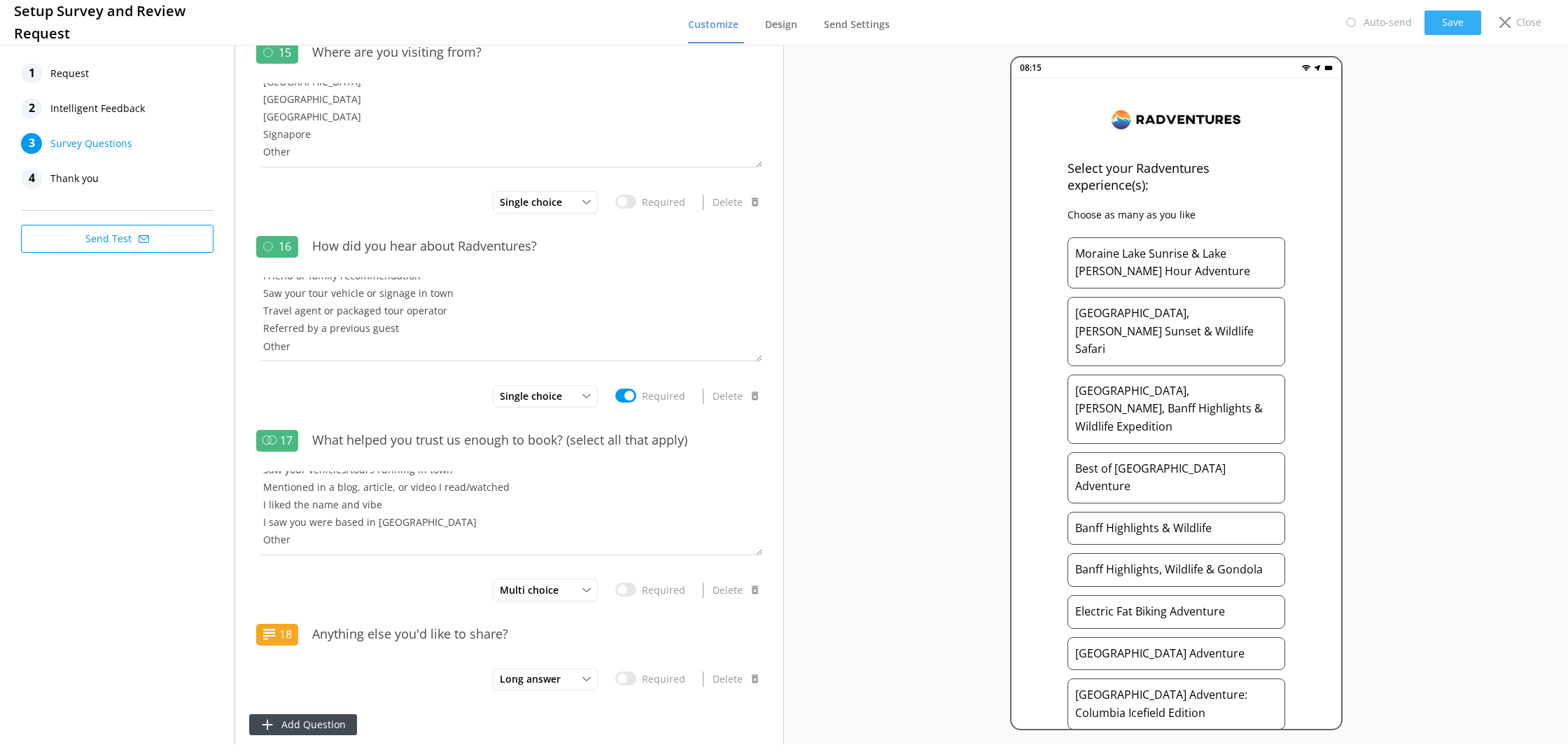
click at [1458, 25] on button "Save" at bounding box center [1452, 23] width 57 height 25
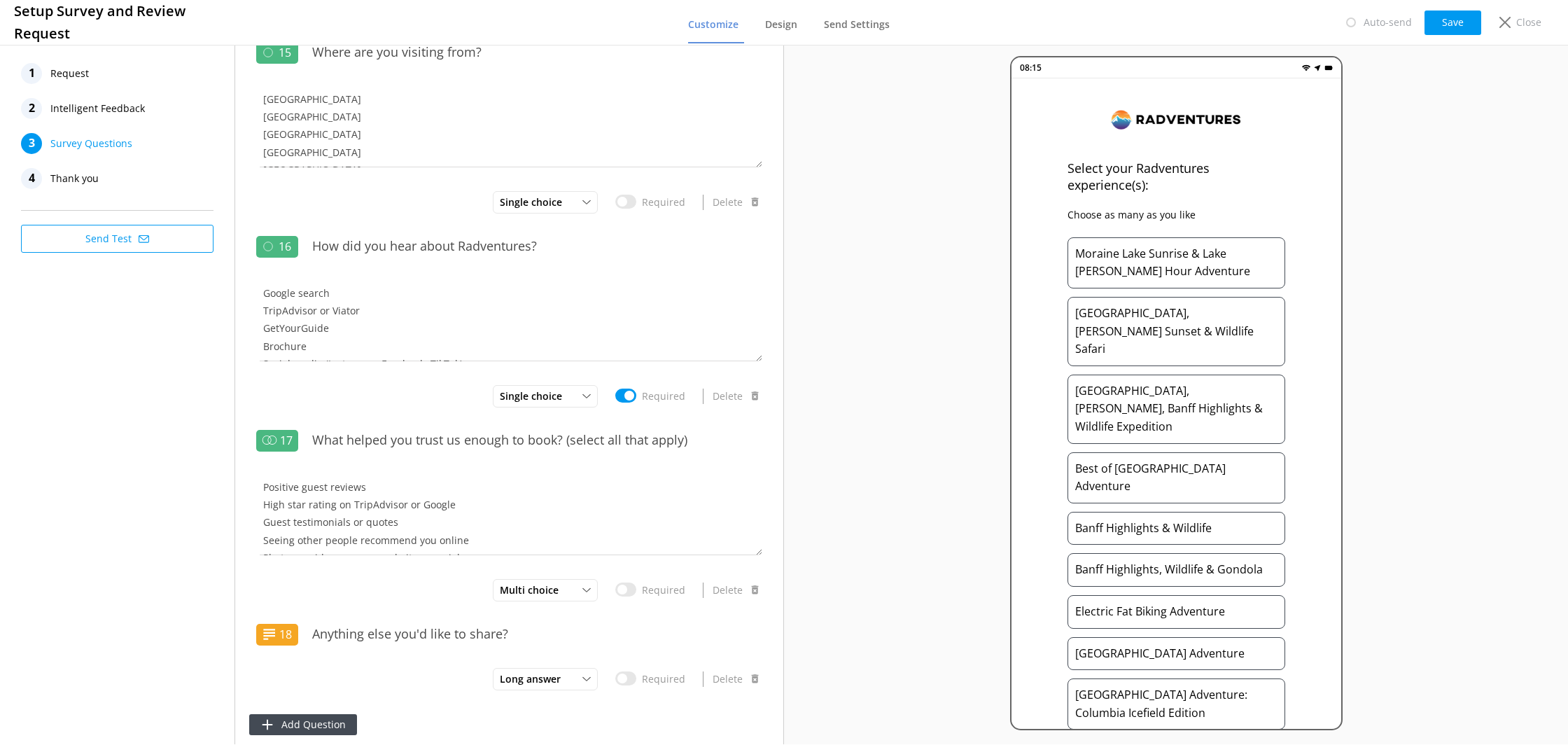
click at [85, 182] on span "Thank you" at bounding box center [74, 178] width 49 height 21
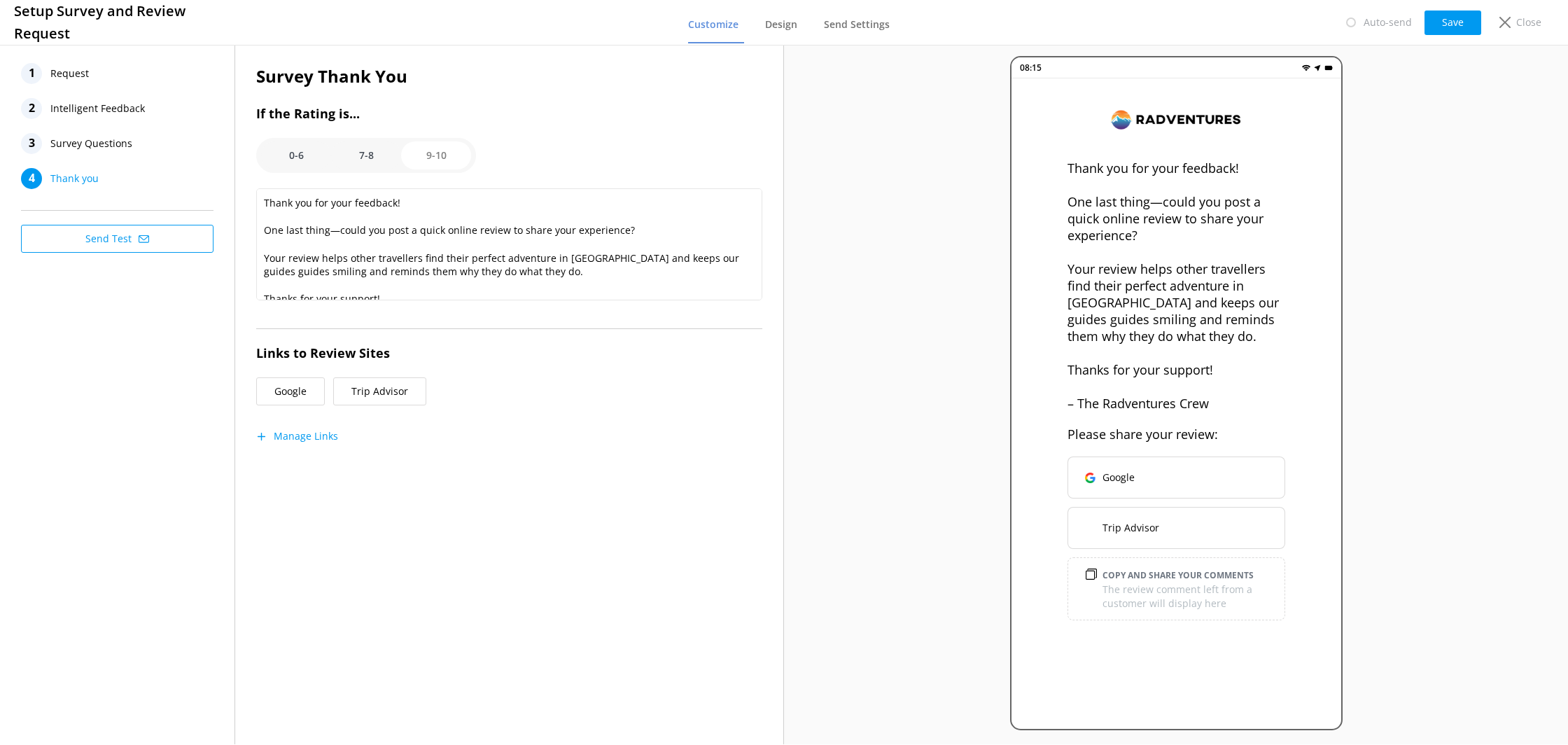
scroll to position [17, 0]
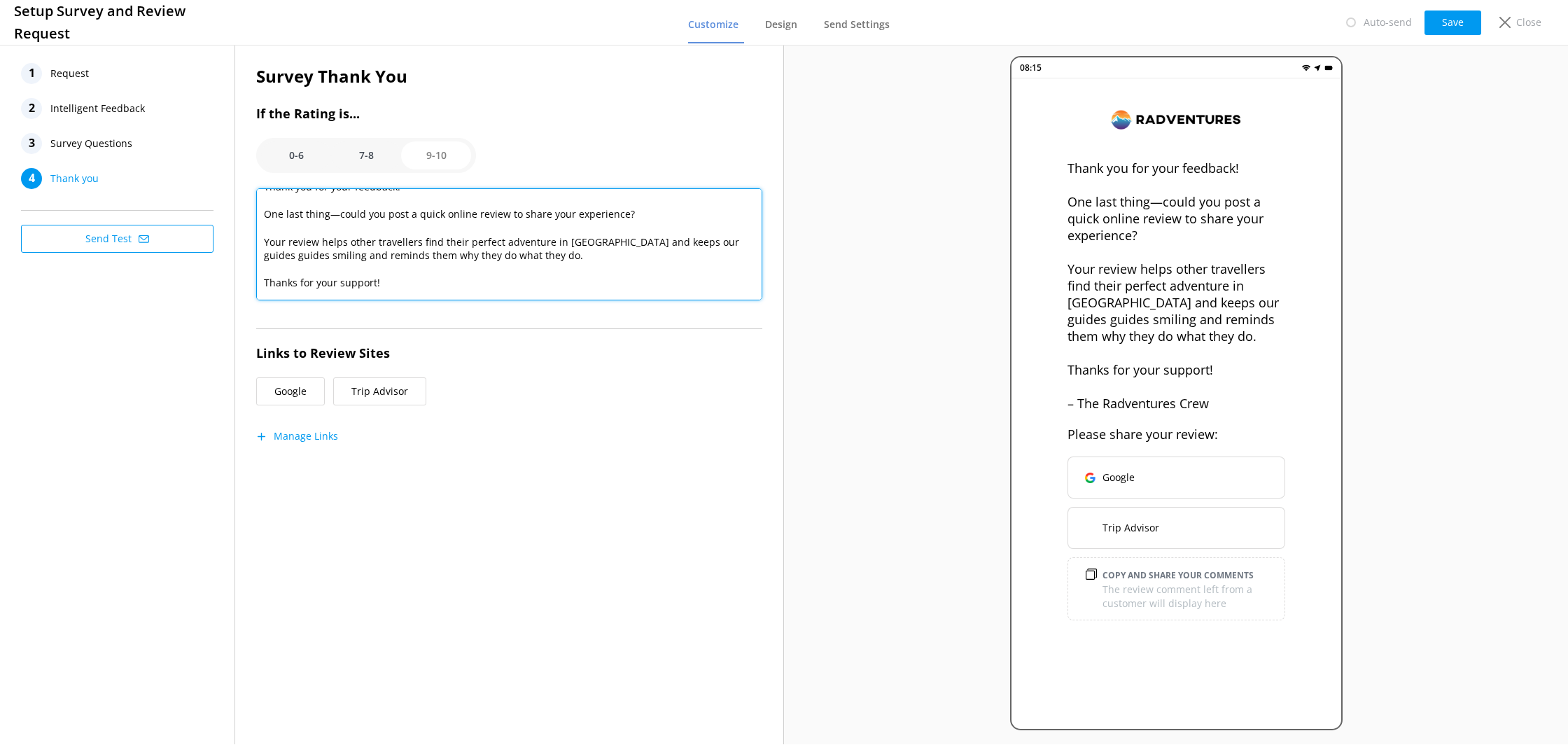
drag, startPoint x: 472, startPoint y: 253, endPoint x: 256, endPoint y: 243, distance: 216.2
click at [256, 243] on div "Survey Thank You If the Rating is... 0-6 7-8 9-10 Thank you for your feedback! …" at bounding box center [509, 266] width 548 height 449
drag, startPoint x: 461, startPoint y: 246, endPoint x: 481, endPoint y: 257, distance: 22.8
click at [461, 246] on textarea "Thank you for your feedback! One last thing—could you post a quick online revie…" at bounding box center [509, 244] width 506 height 112
drag, startPoint x: 474, startPoint y: 257, endPoint x: 261, endPoint y: 242, distance: 213.5
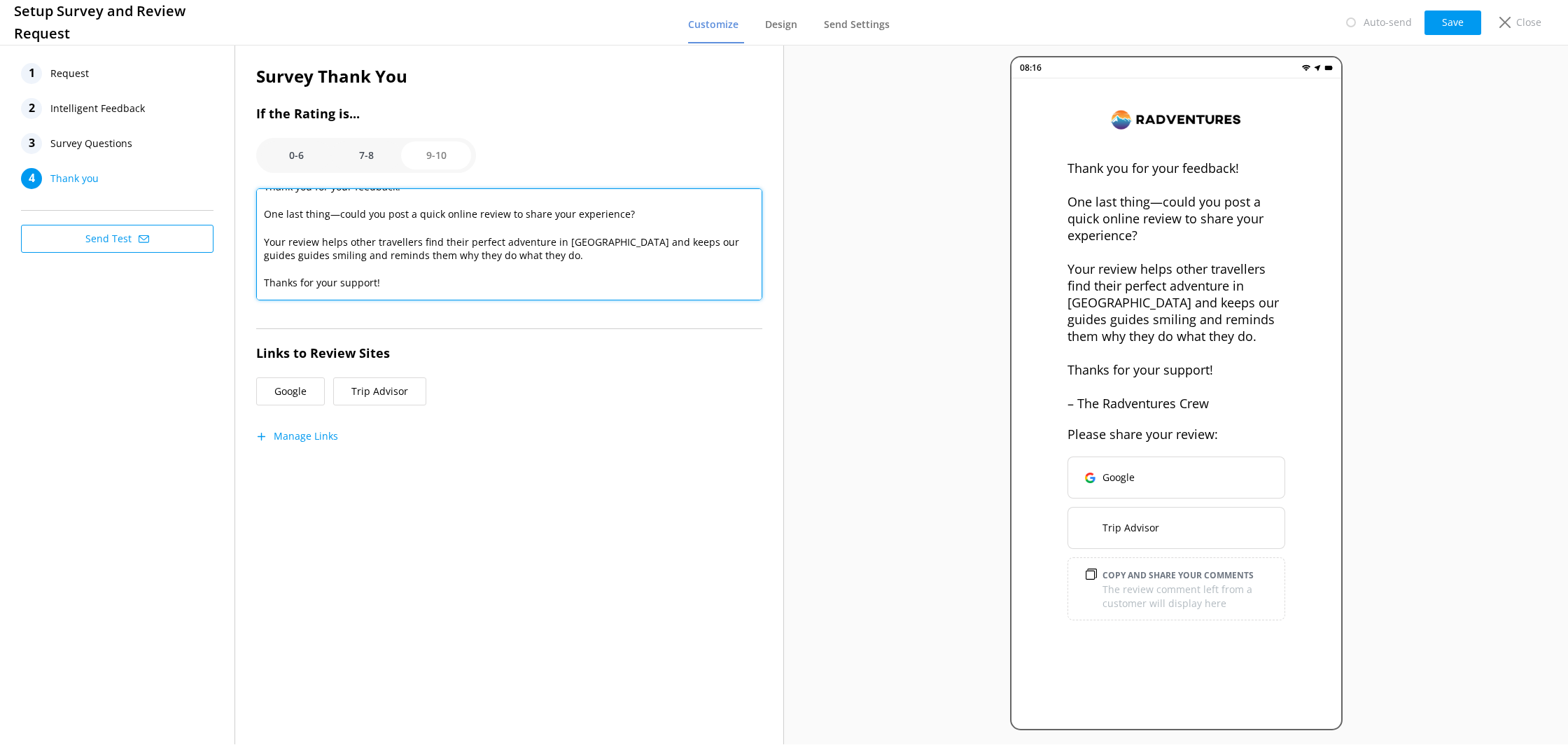
click at [261, 241] on textarea "Thank you for your feedback! One last thing—could you post a quick online revie…" at bounding box center [509, 244] width 506 height 112
paste textarea "fellow travelers discover their perfect Banff adventure, keeps our guides smili…"
drag, startPoint x: 404, startPoint y: 244, endPoint x: 410, endPoint y: 251, distance: 9.2
click at [404, 245] on textarea "Thank you for your feedback! One last thing—could you post a quick online revie…" at bounding box center [509, 244] width 506 height 112
click at [500, 252] on textarea "Thank you for your feedback! One last thing—could you post a quick online revie…" at bounding box center [509, 244] width 506 height 112
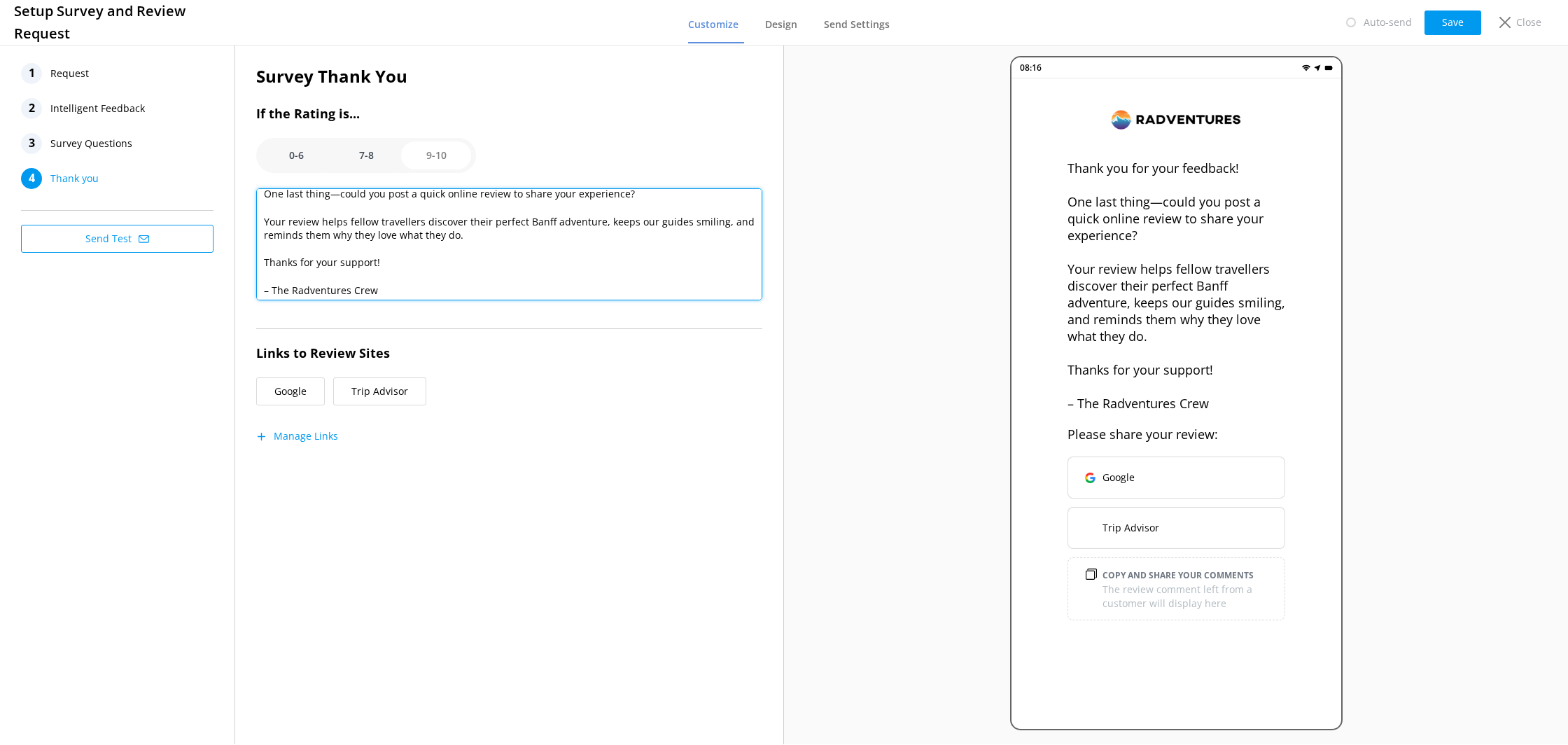
scroll to position [40, 0]
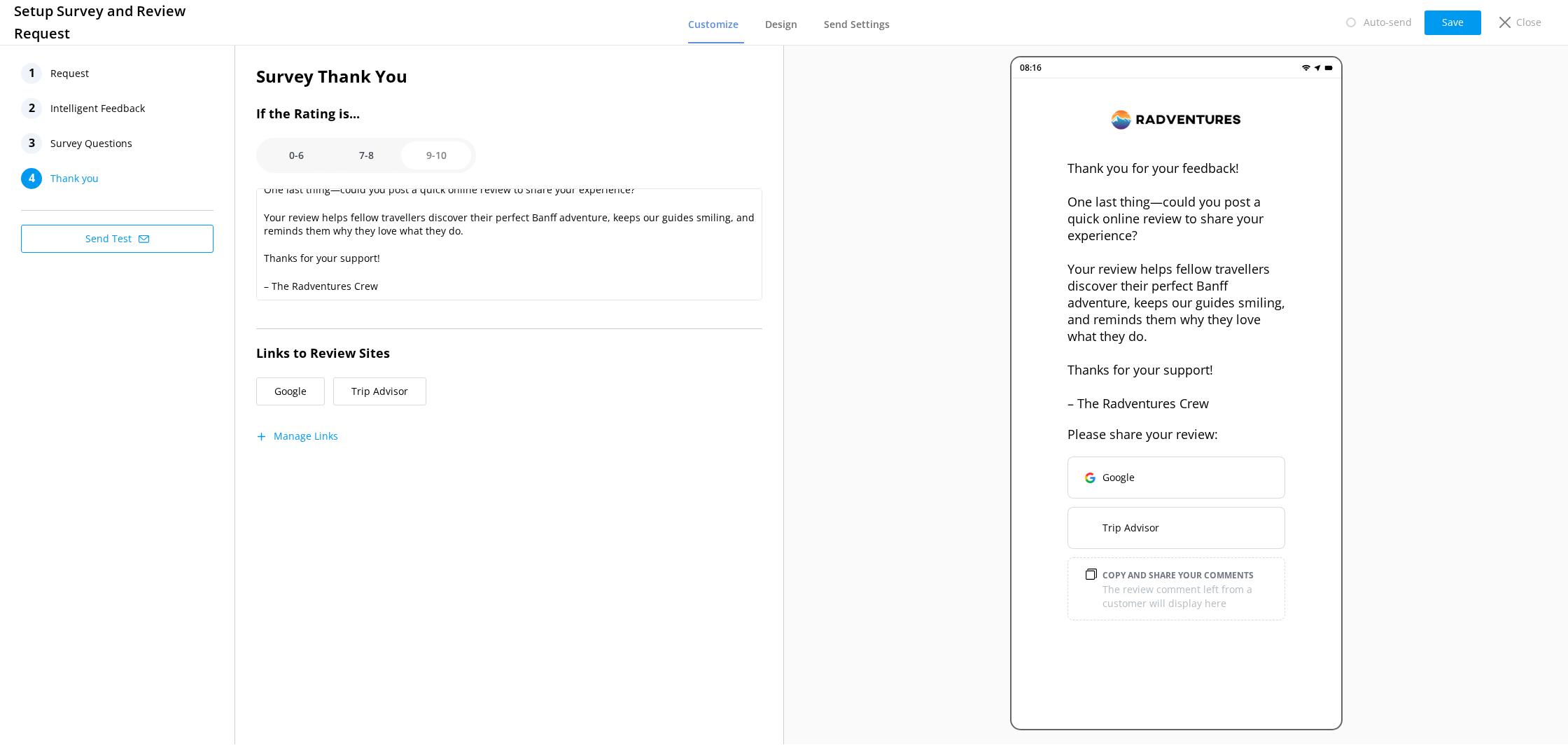
click at [1436, 27] on button "Save" at bounding box center [1452, 23] width 57 height 25
click at [376, 163] on option "7-8" at bounding box center [366, 155] width 70 height 28
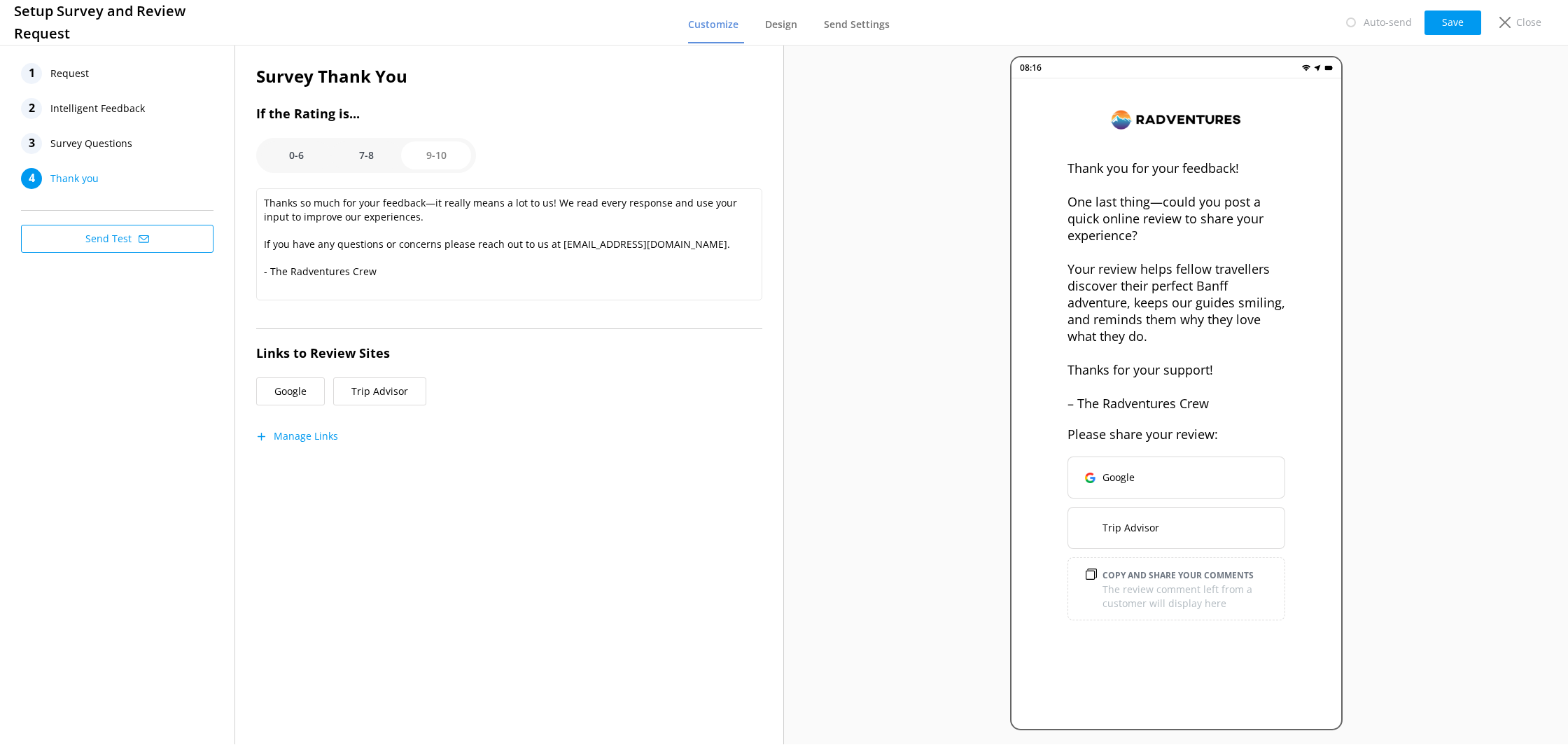
scroll to position [0, 0]
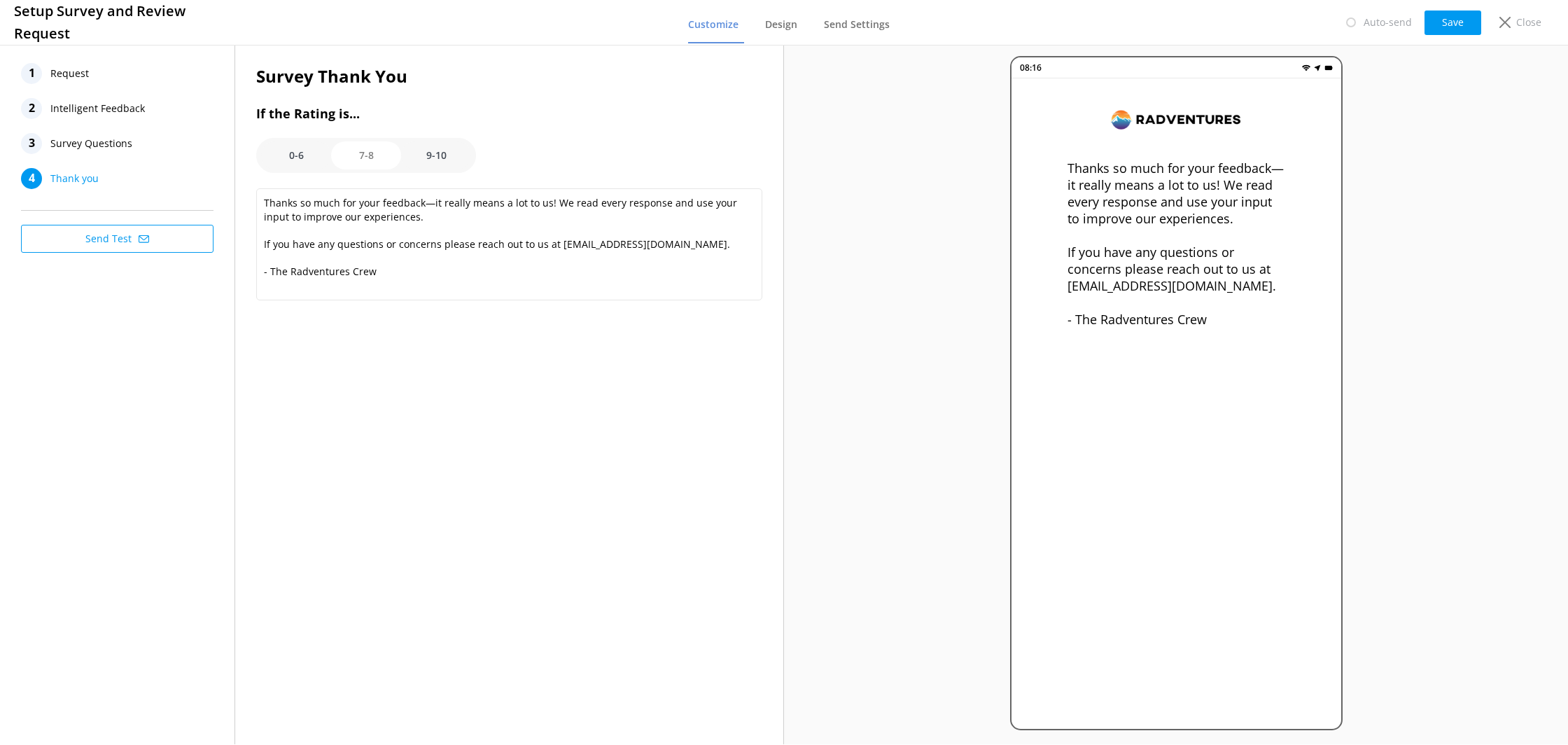
click at [300, 157] on option "0-6" at bounding box center [295, 155] width 70 height 28
click at [345, 162] on option "7-8" at bounding box center [366, 155] width 70 height 28
click at [432, 157] on option "9-10" at bounding box center [436, 155] width 70 height 28
type textarea "Thank you for your feedback! One last thing—could you post a quick online revie…"
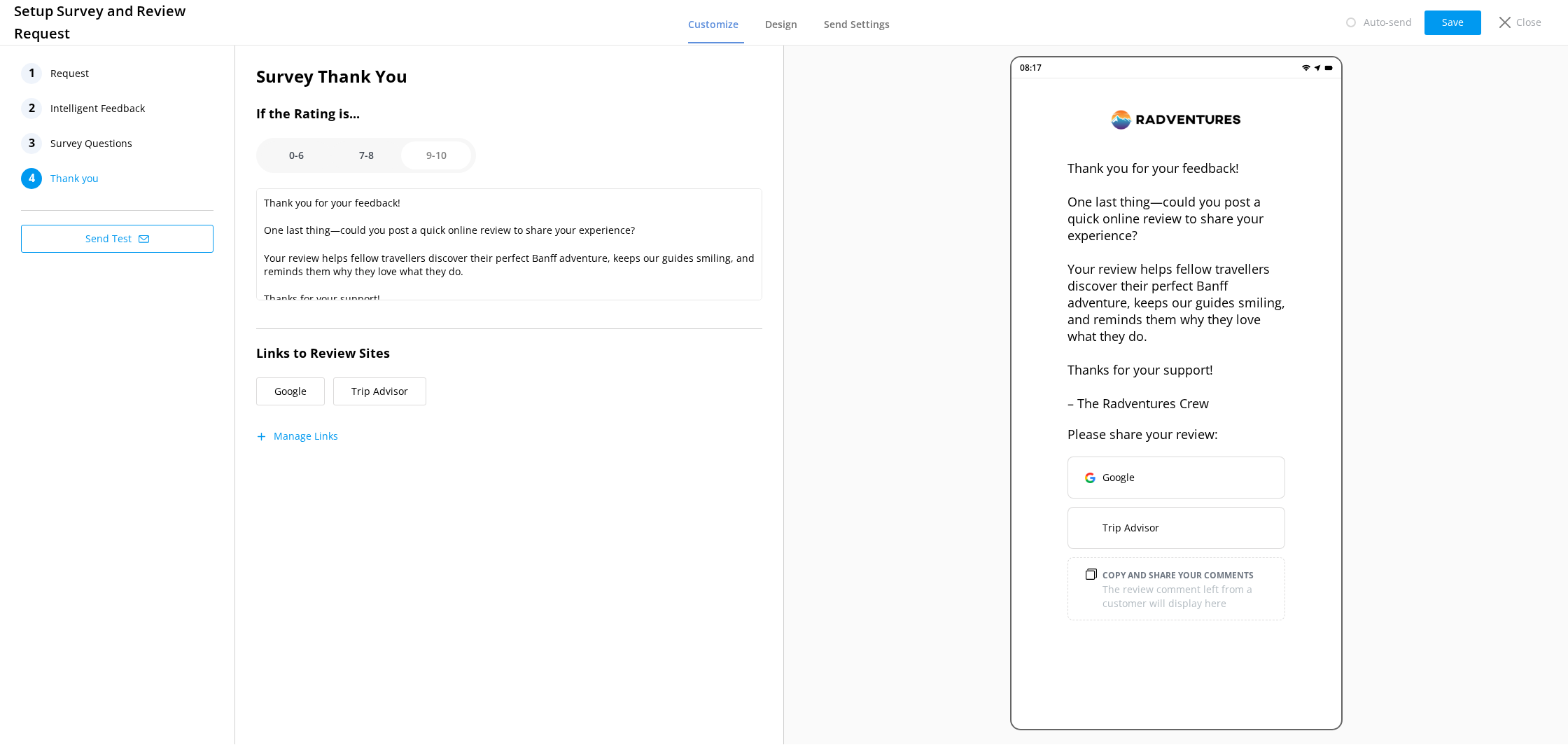
drag, startPoint x: 1458, startPoint y: 26, endPoint x: 1426, endPoint y: 30, distance: 32.2
click at [1458, 26] on button "Save" at bounding box center [1452, 23] width 57 height 25
click at [776, 26] on span "Design" at bounding box center [781, 24] width 32 height 14
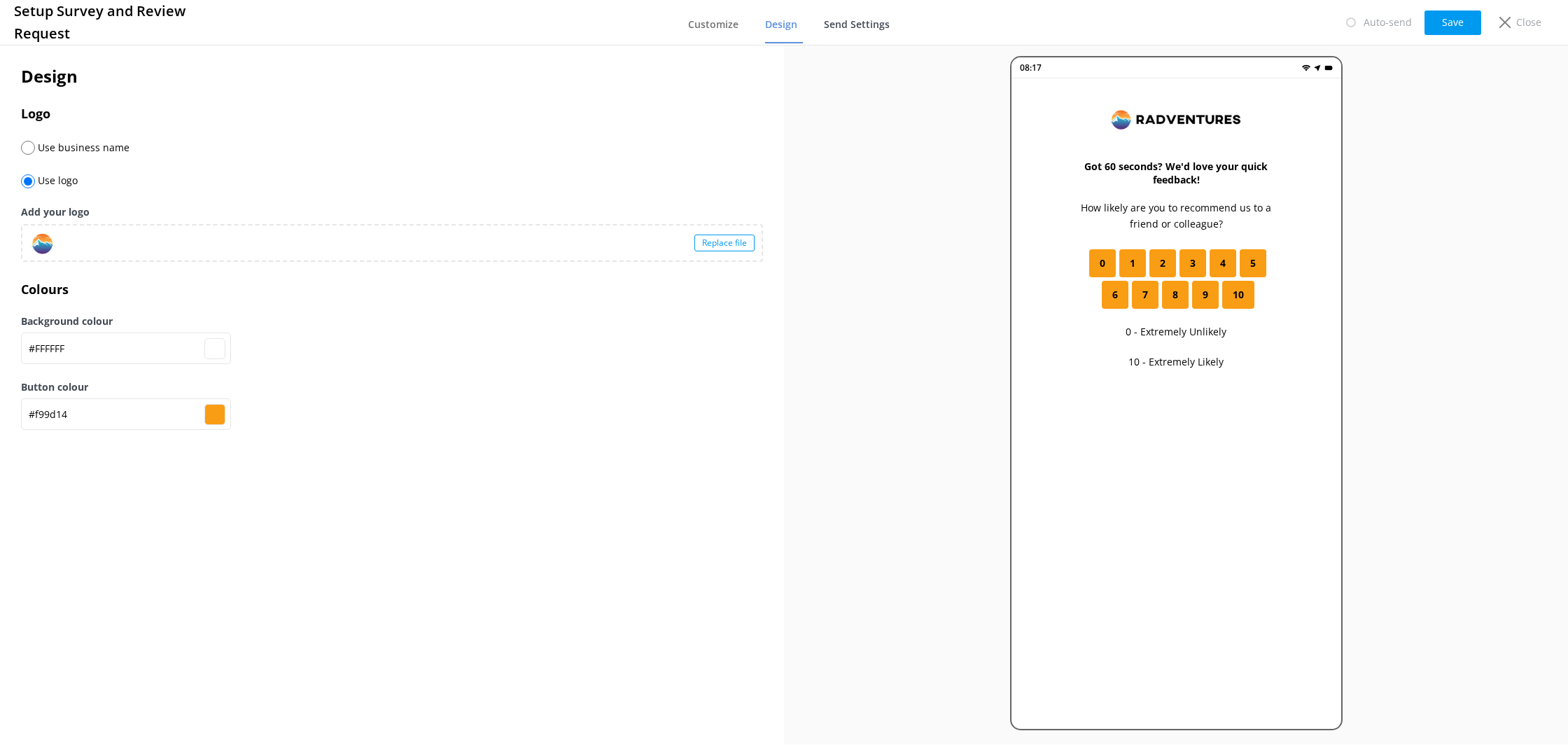
click at [856, 28] on span "Send Settings" at bounding box center [857, 24] width 66 height 14
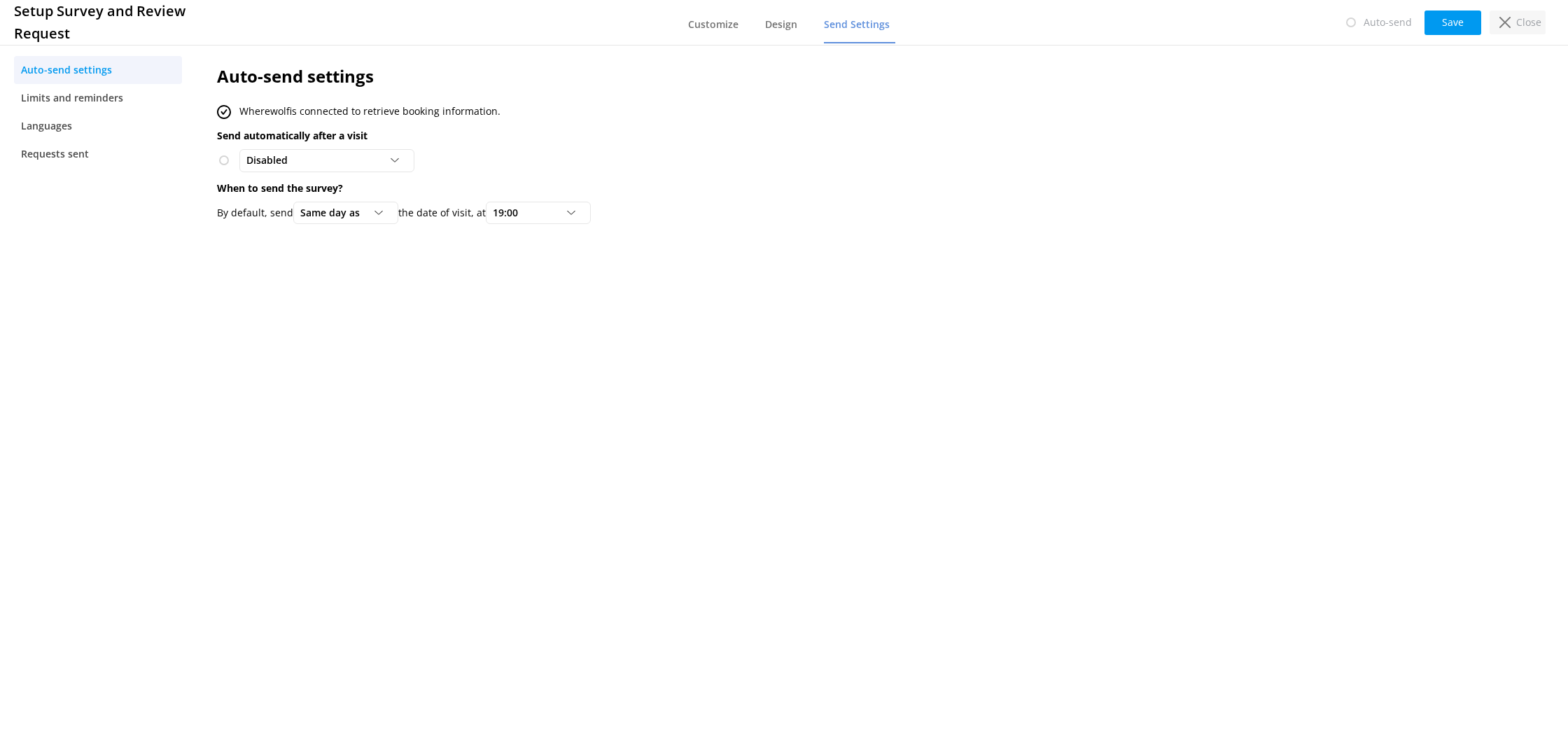
click at [1531, 22] on p "Close" at bounding box center [1529, 22] width 26 height 16
